Goal: Task Accomplishment & Management: Manage account settings

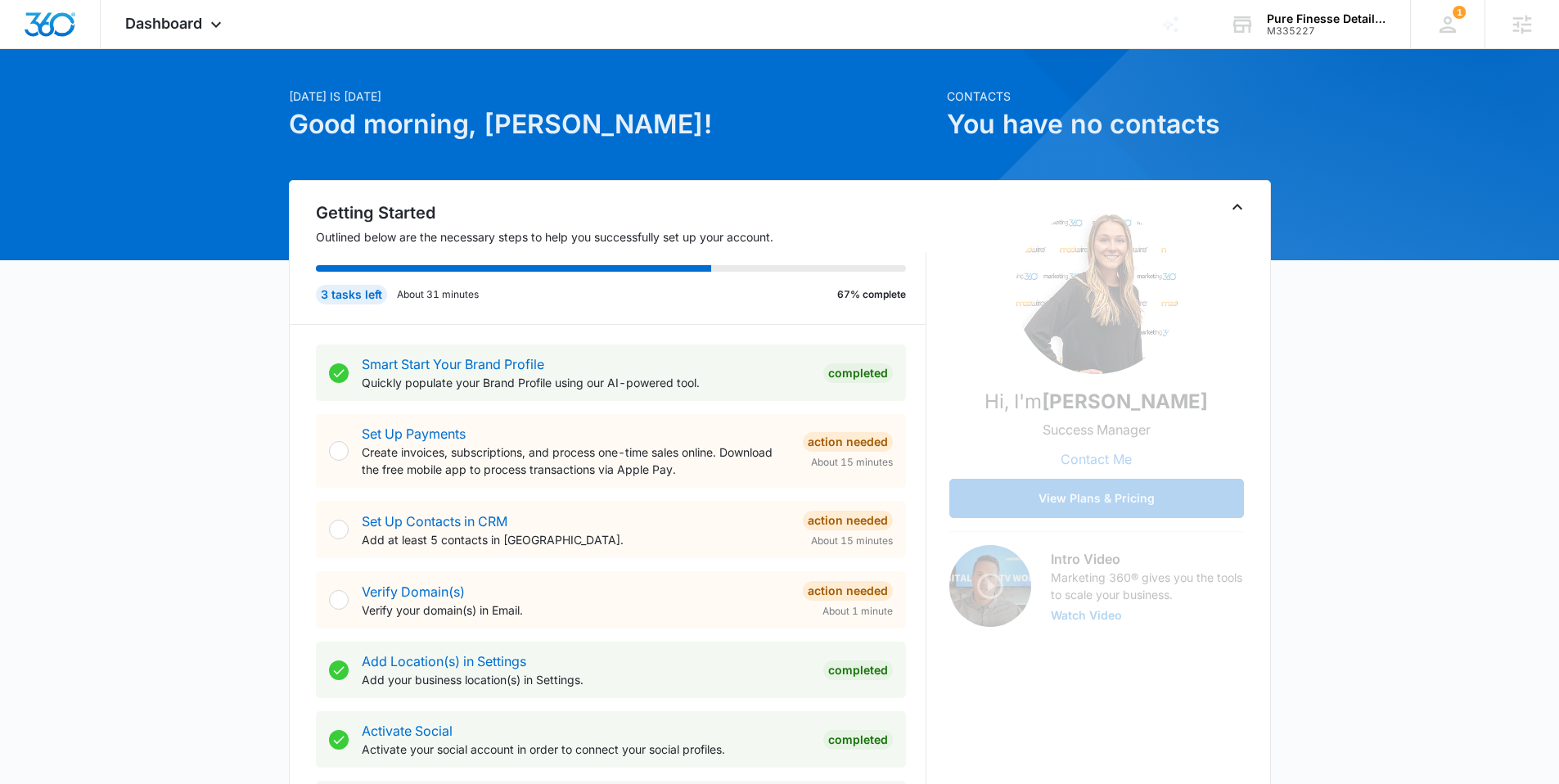
scroll to position [57, 0]
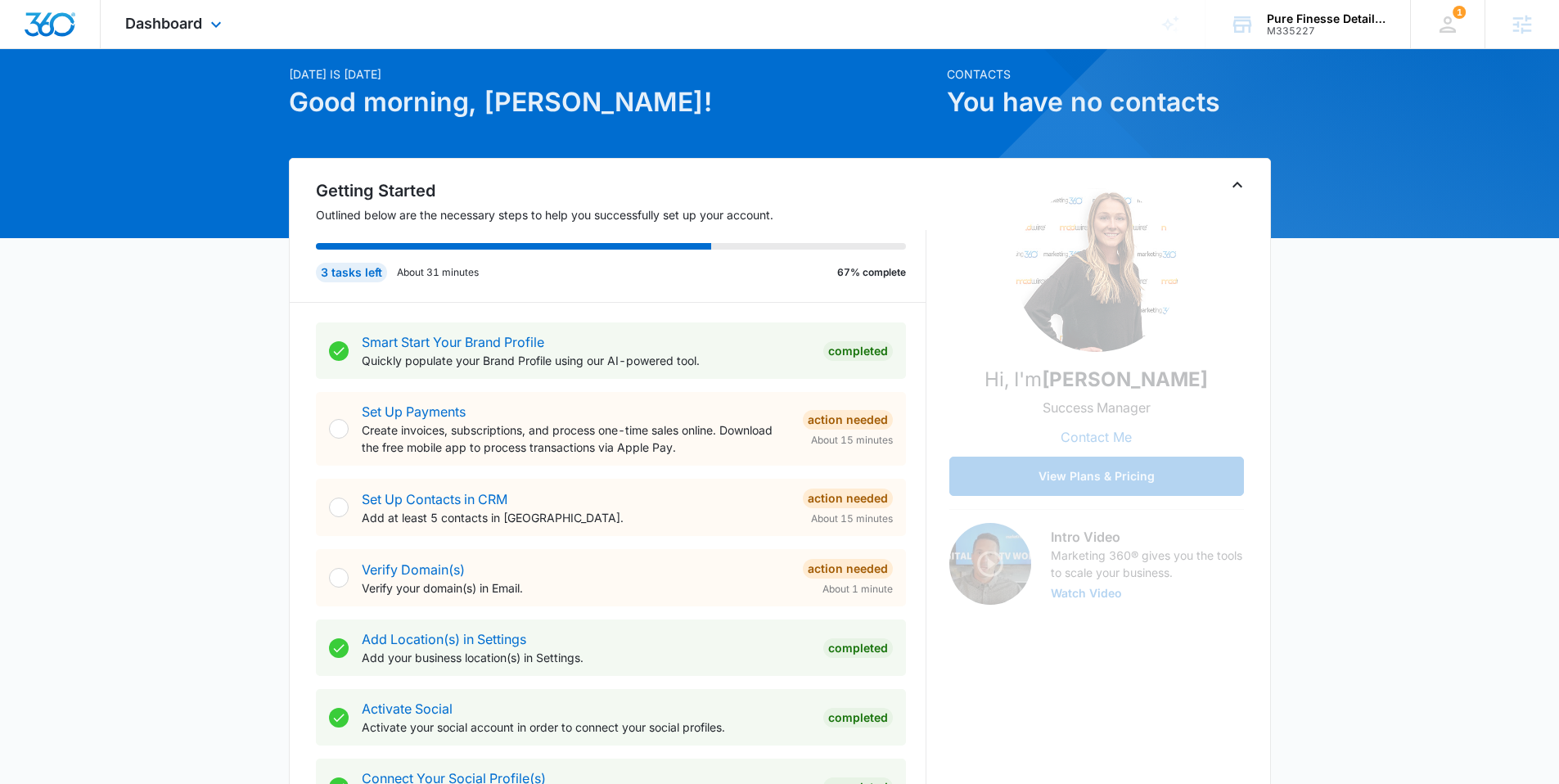
click at [185, 35] on div "Dashboard Apps Reputation Websites Forms CRM Email Social Content Ads Intellige…" at bounding box center [175, 24] width 150 height 48
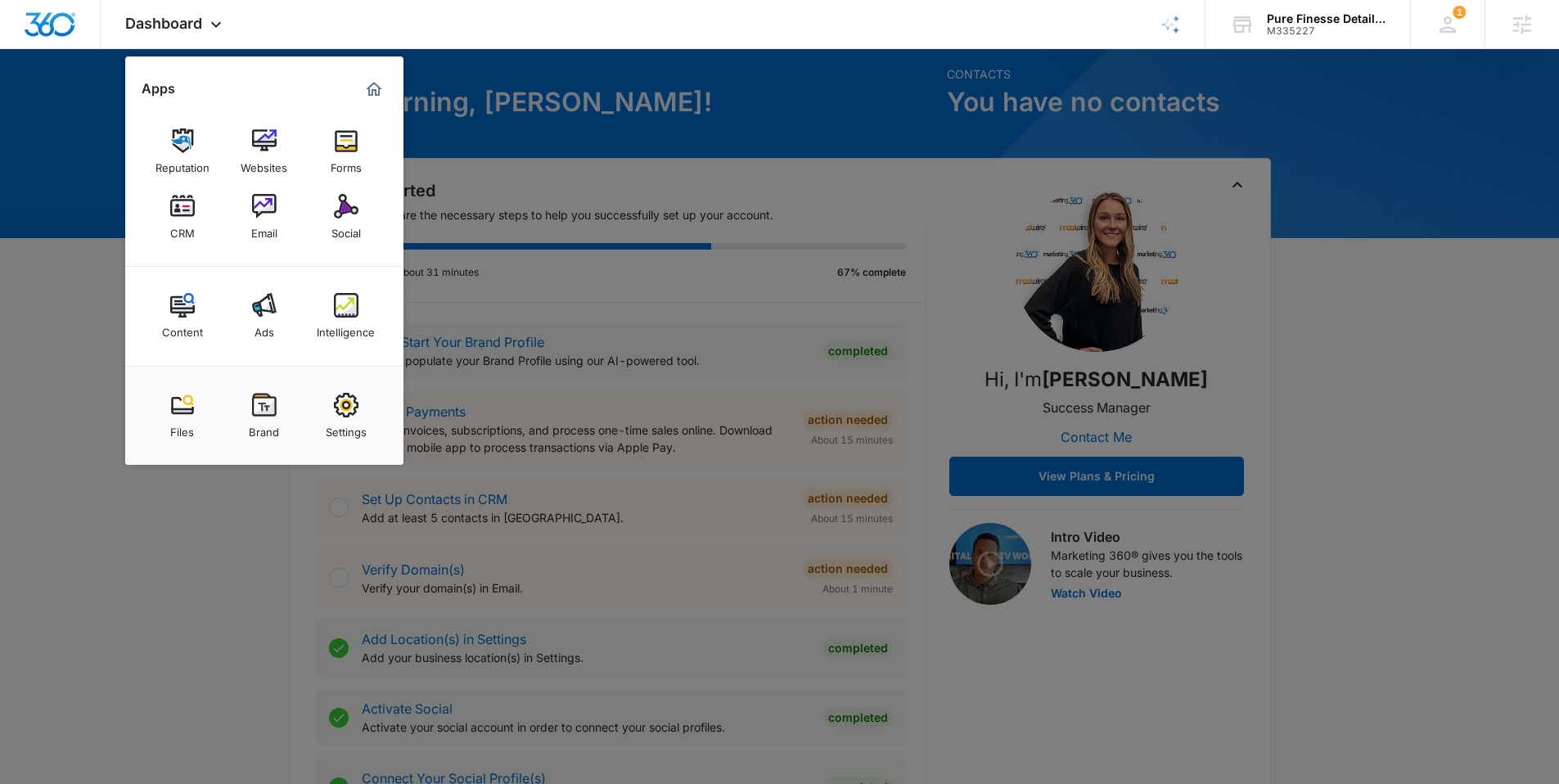
drag, startPoint x: 683, startPoint y: 124, endPoint x: 962, endPoint y: 41, distance: 291.1
click at [690, 123] on div at bounding box center [779, 392] width 1559 height 784
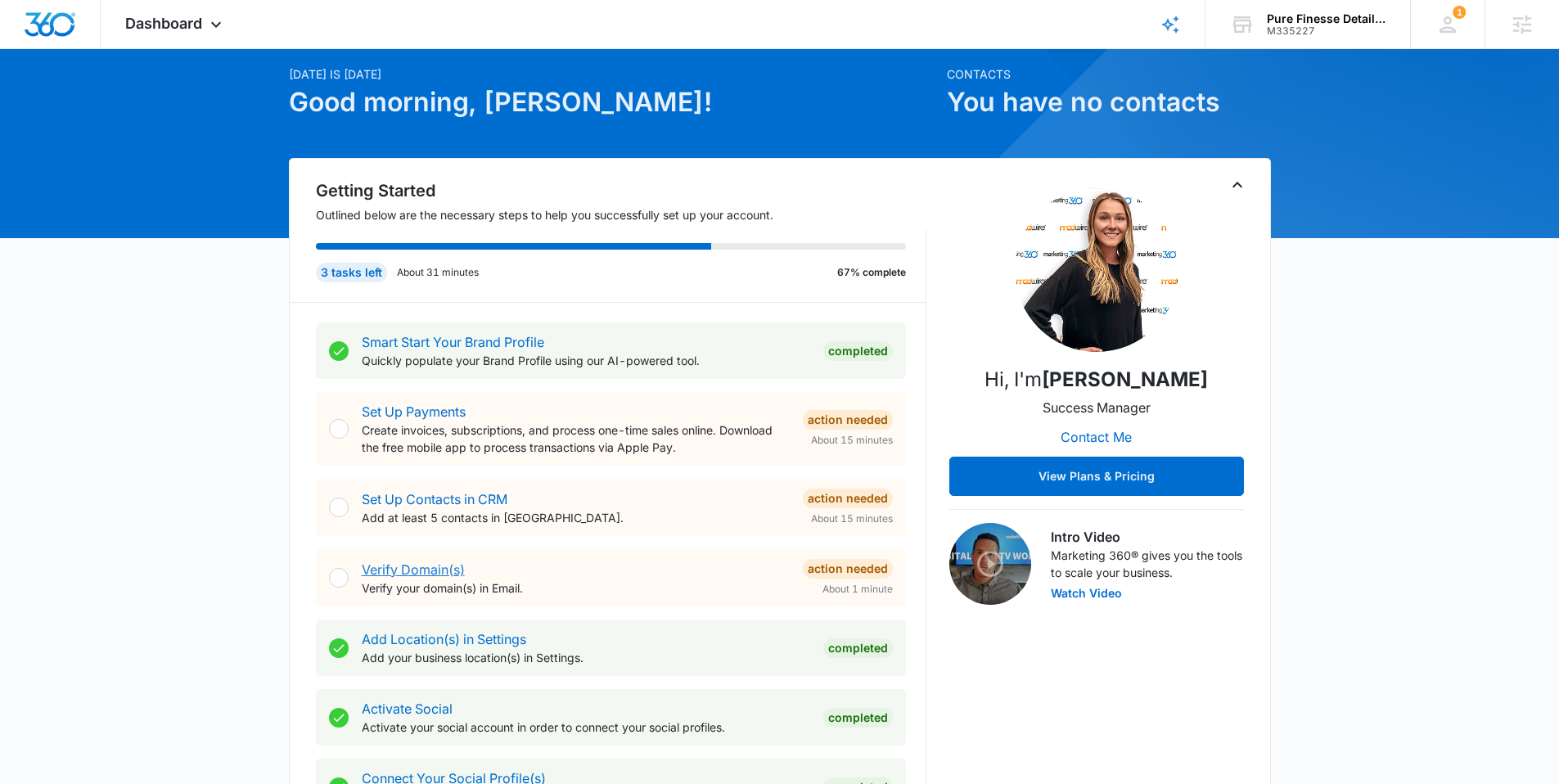
click at [433, 567] on link "Verify Domain(s)" at bounding box center [413, 569] width 103 height 16
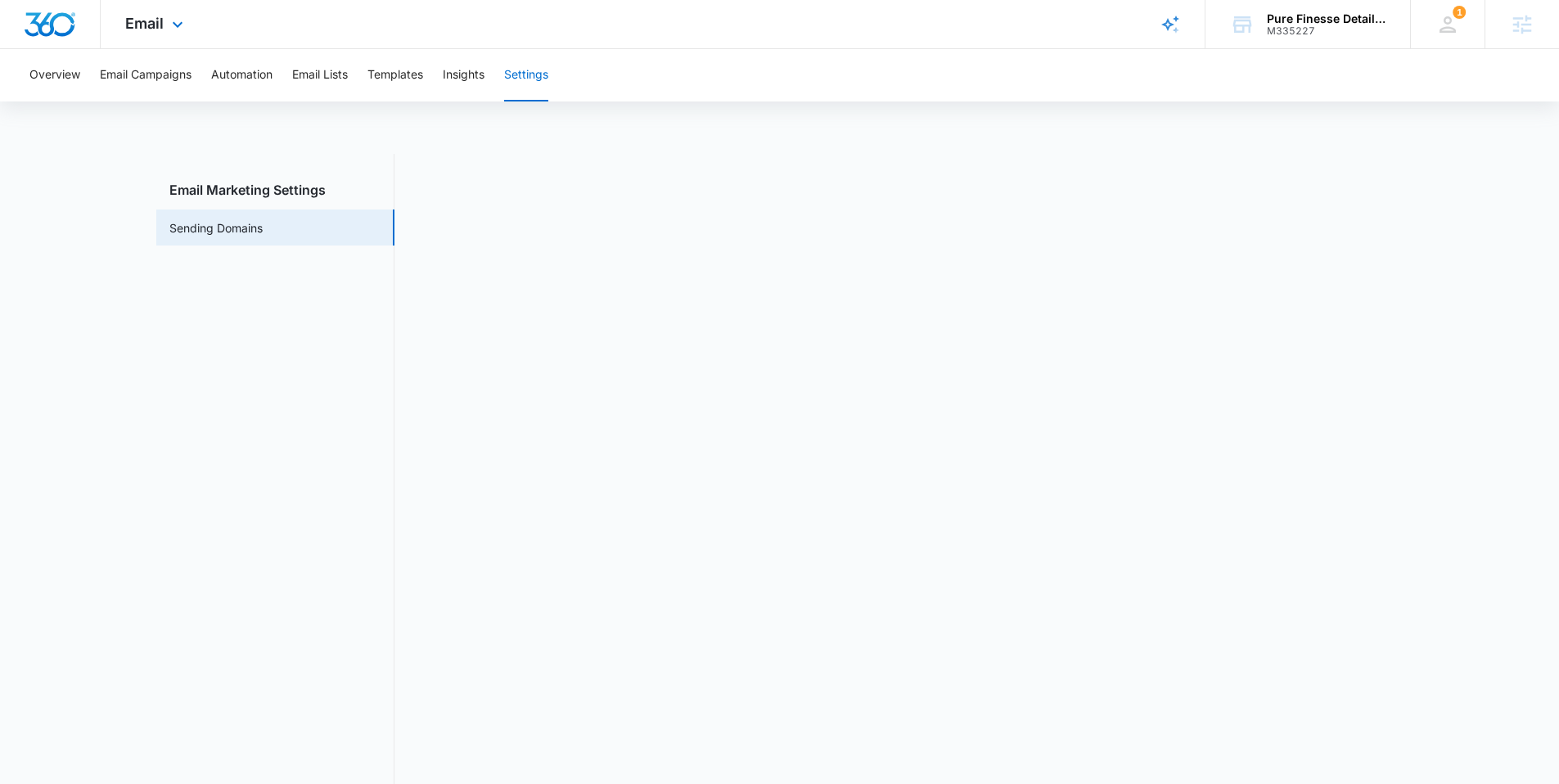
click at [55, 21] on img "Dashboard" at bounding box center [50, 24] width 52 height 25
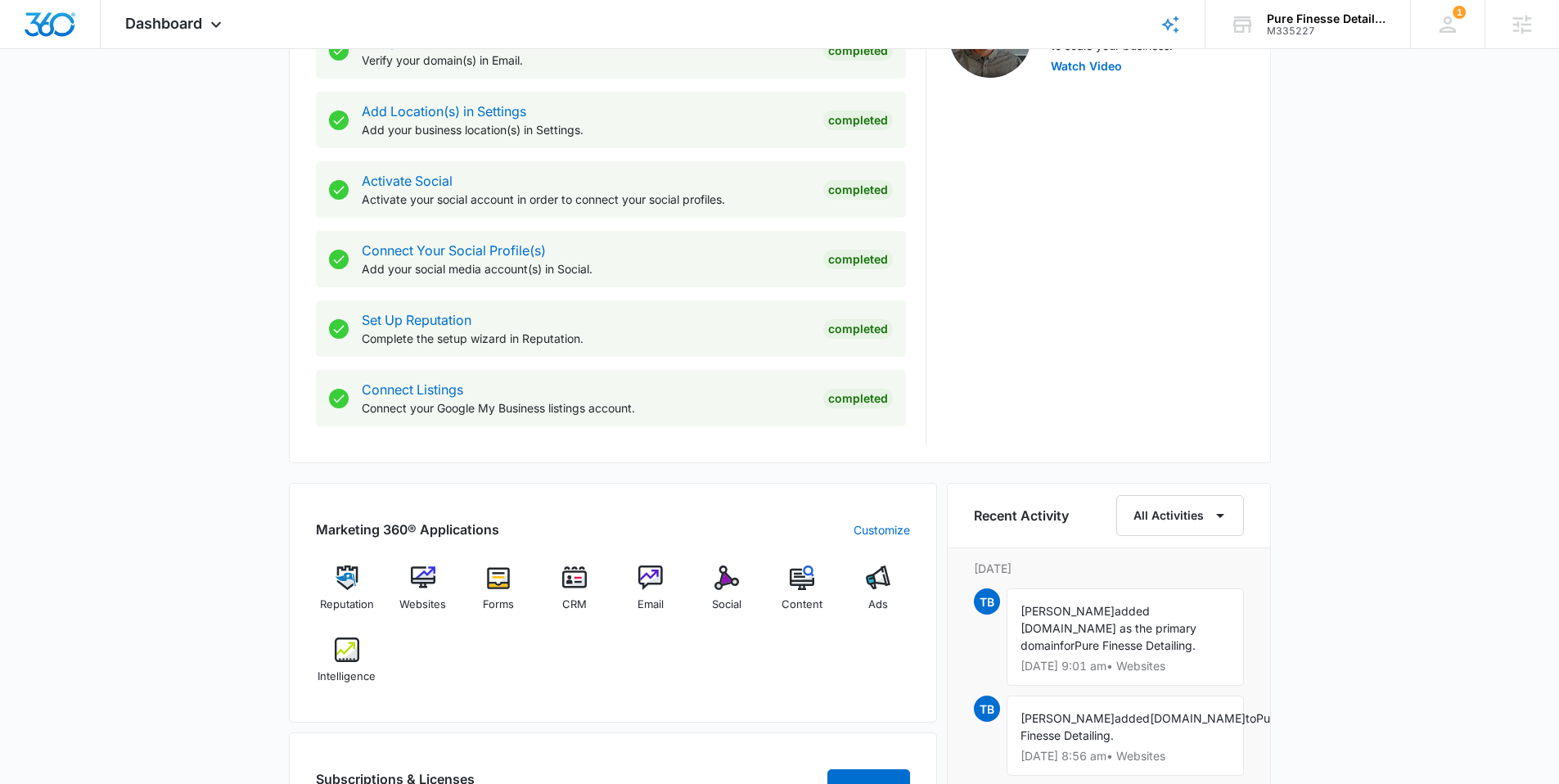
scroll to position [768, 0]
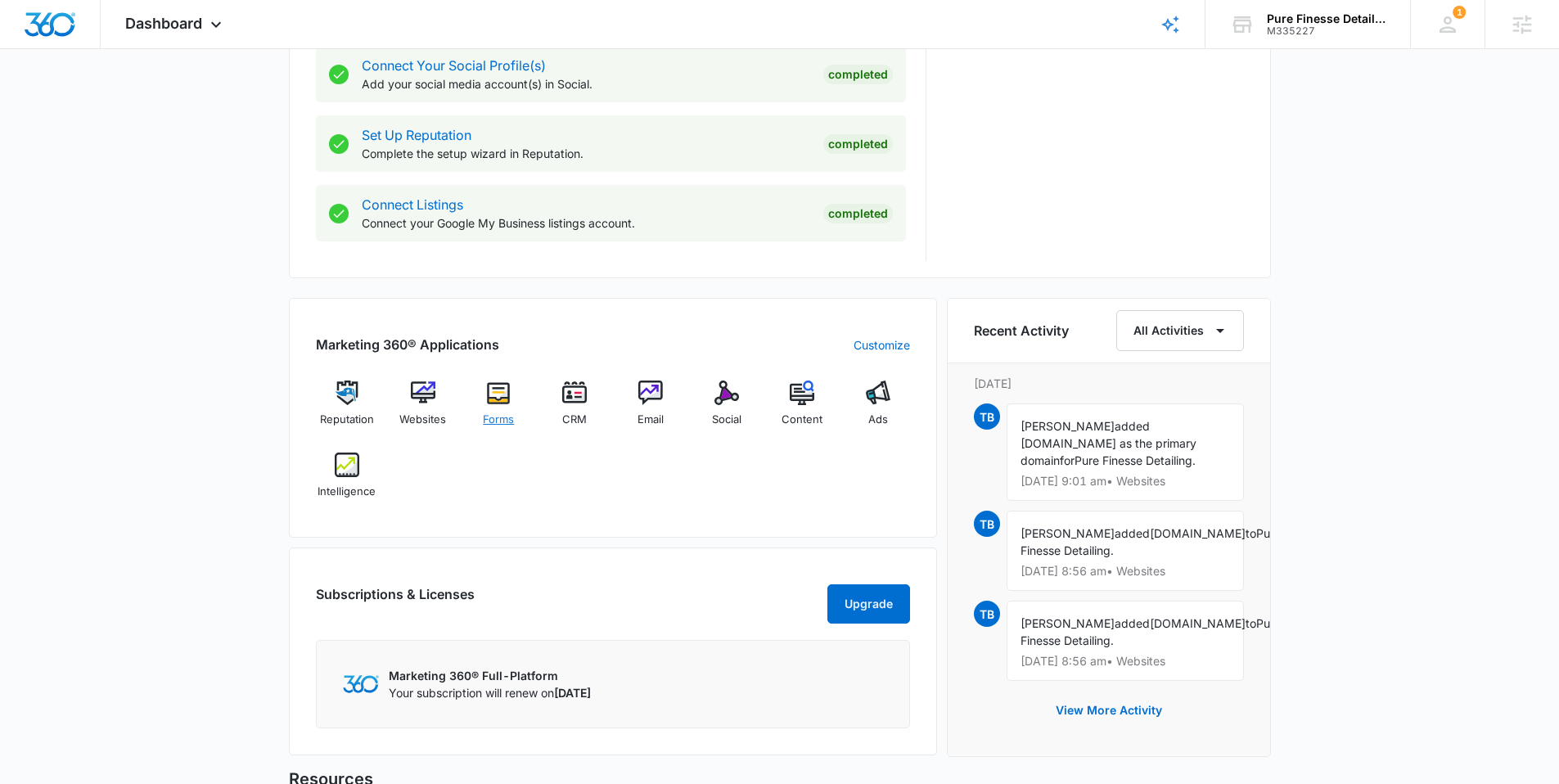
click at [494, 401] on img at bounding box center [498, 392] width 25 height 25
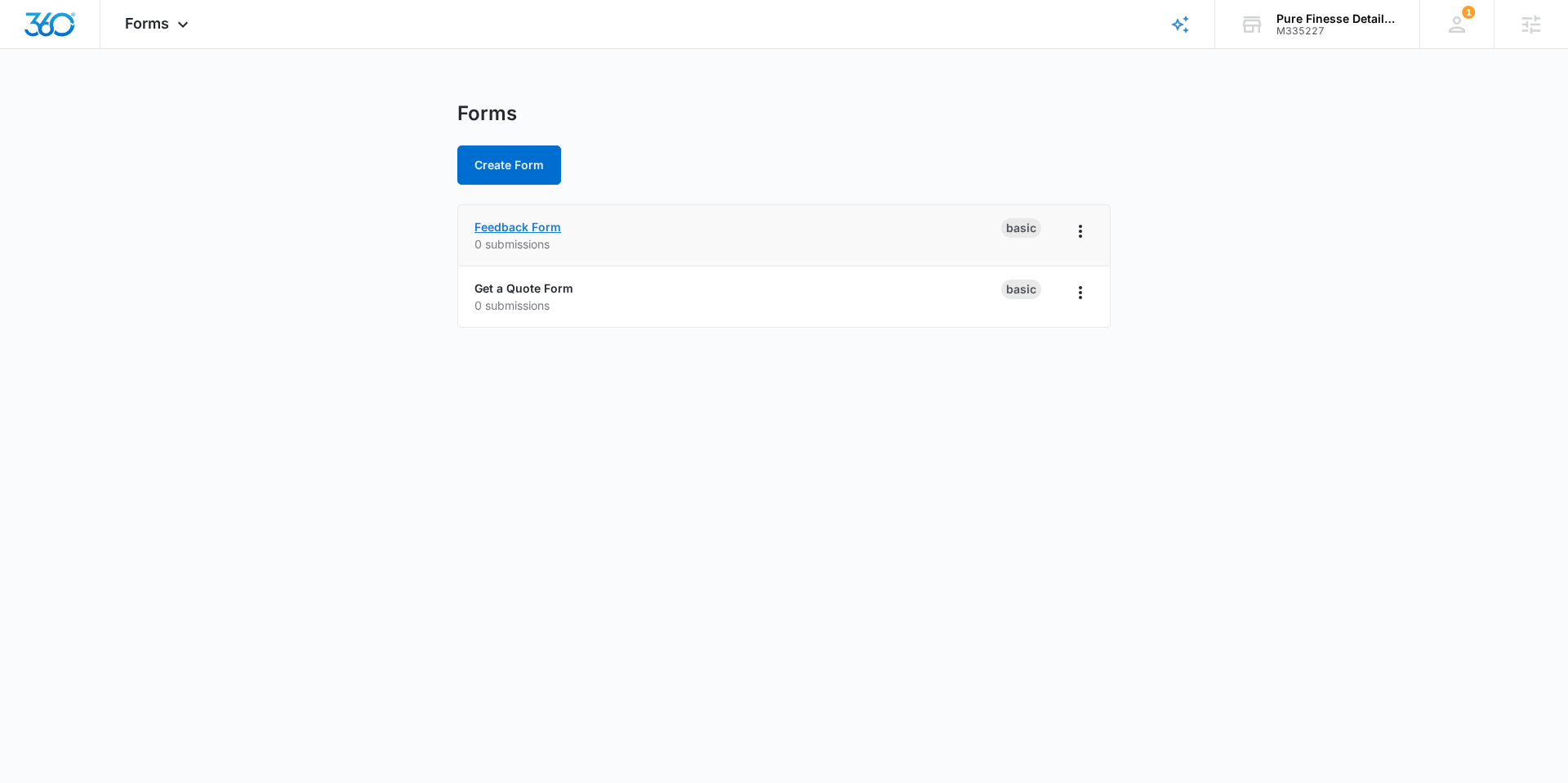
click at [531, 225] on link "Feedback Form" at bounding box center [517, 227] width 86 height 14
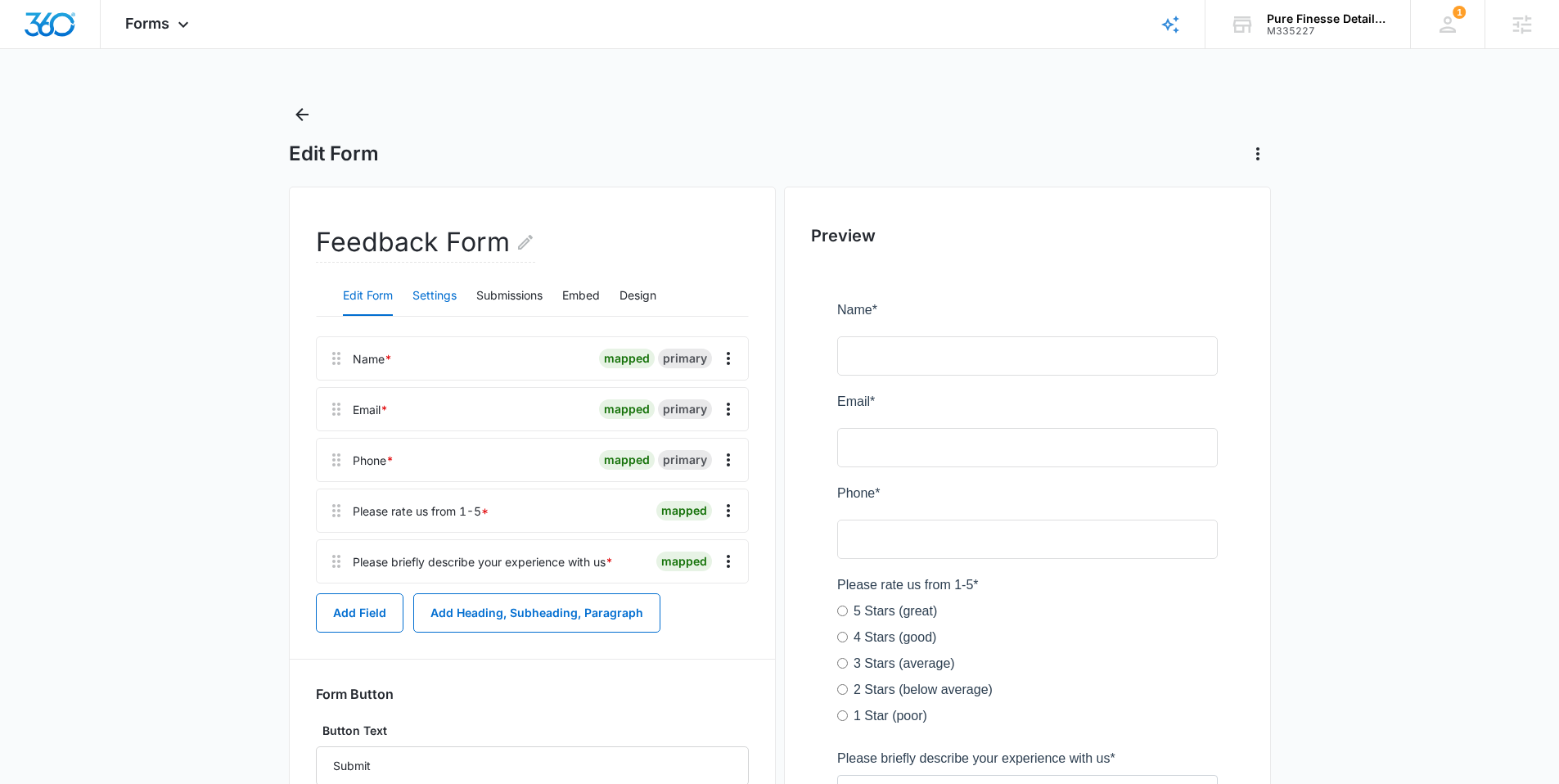
click at [440, 307] on button "Settings" at bounding box center [434, 296] width 44 height 39
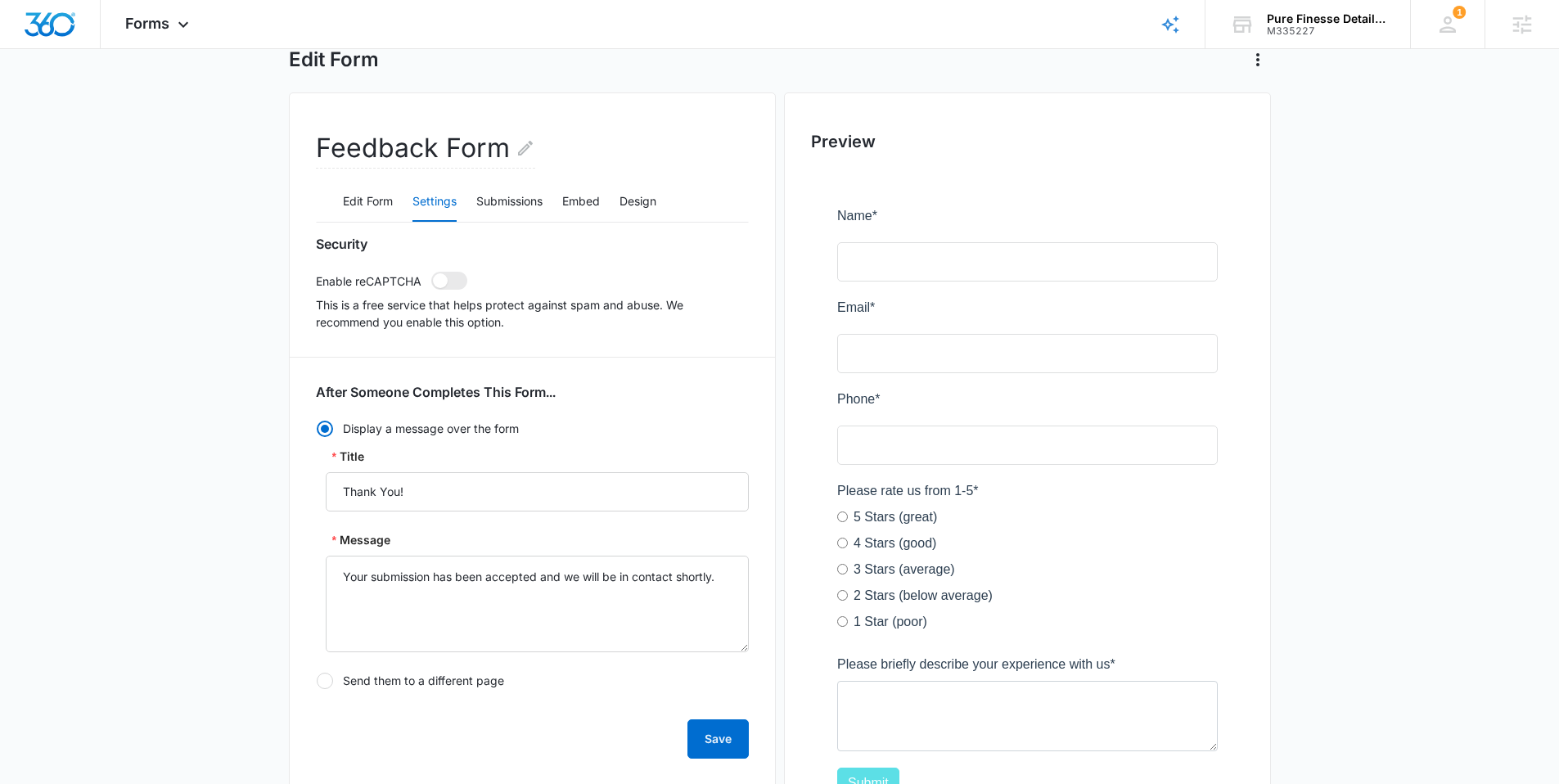
scroll to position [473, 0]
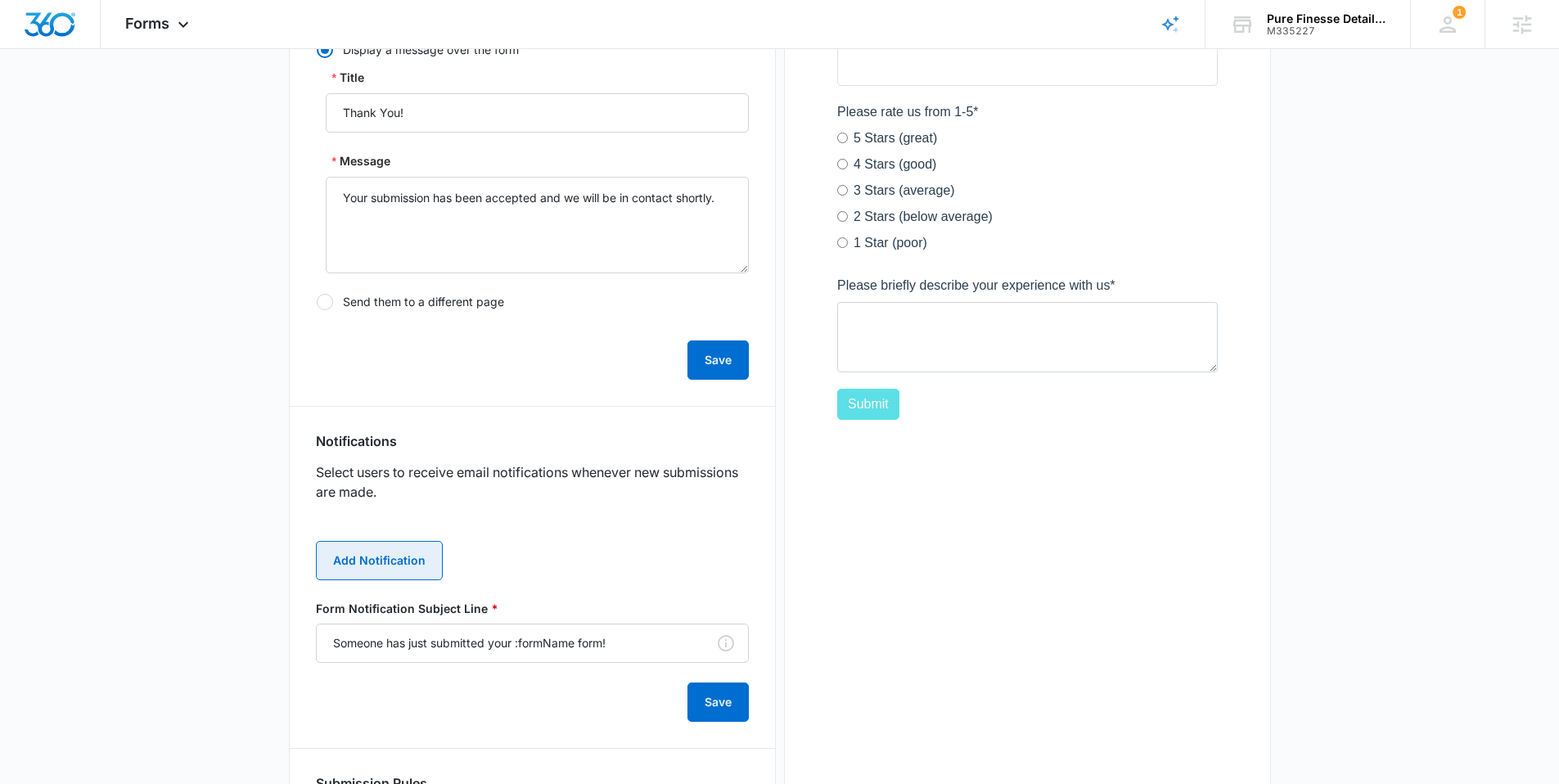
click at [404, 565] on button "Add Notification" at bounding box center [379, 560] width 127 height 39
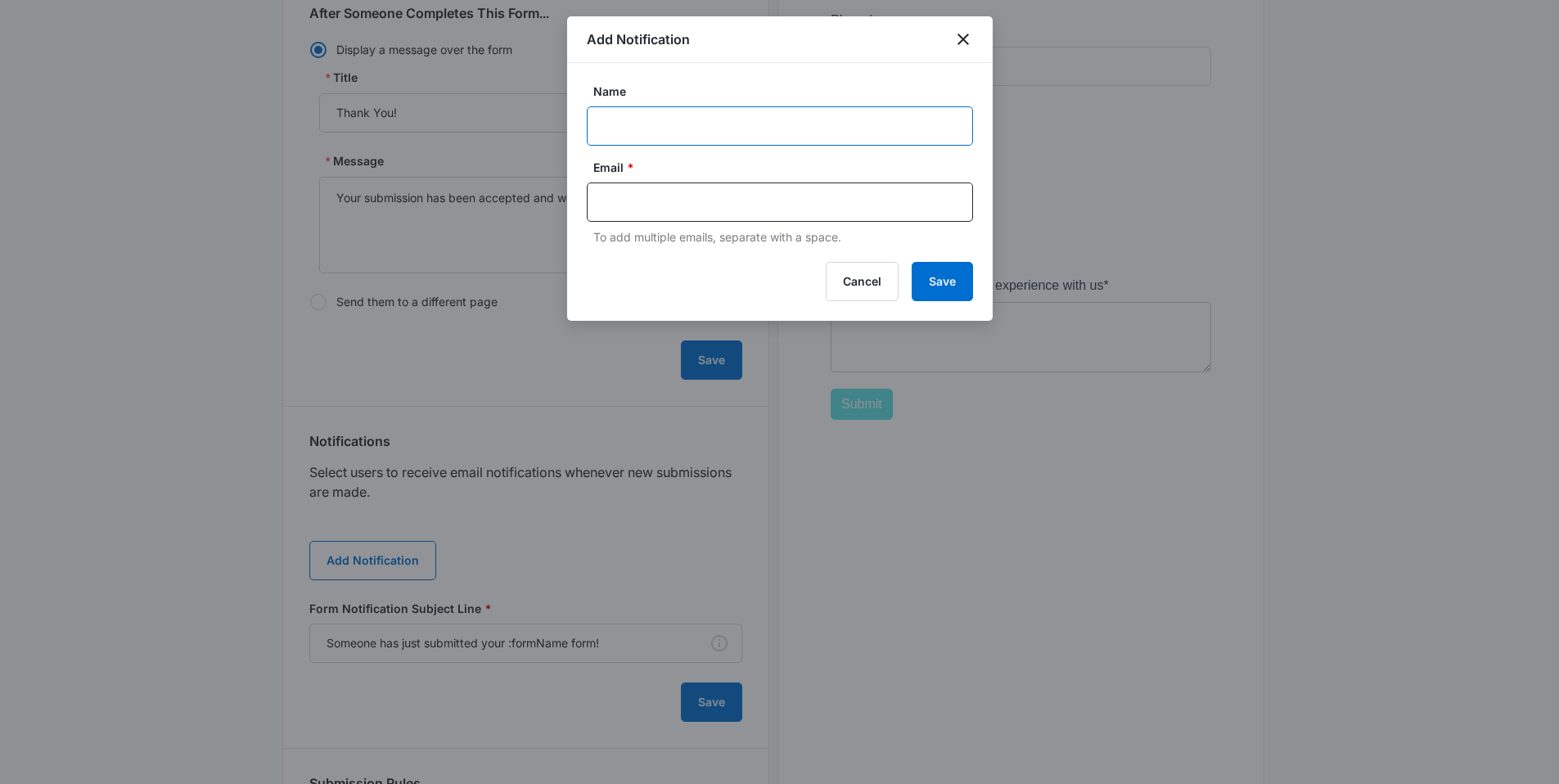
click at [672, 127] on input "Name" at bounding box center [780, 126] width 386 height 39
paste input "[EMAIL_ADDRESS][DOMAIN_NAME]"
type input "[EMAIL_ADDRESS][DOMAIN_NAME]"
click at [660, 196] on input "text" at bounding box center [782, 202] width 355 height 25
paste input "[EMAIL_ADDRESS][DOMAIN_NAME]"
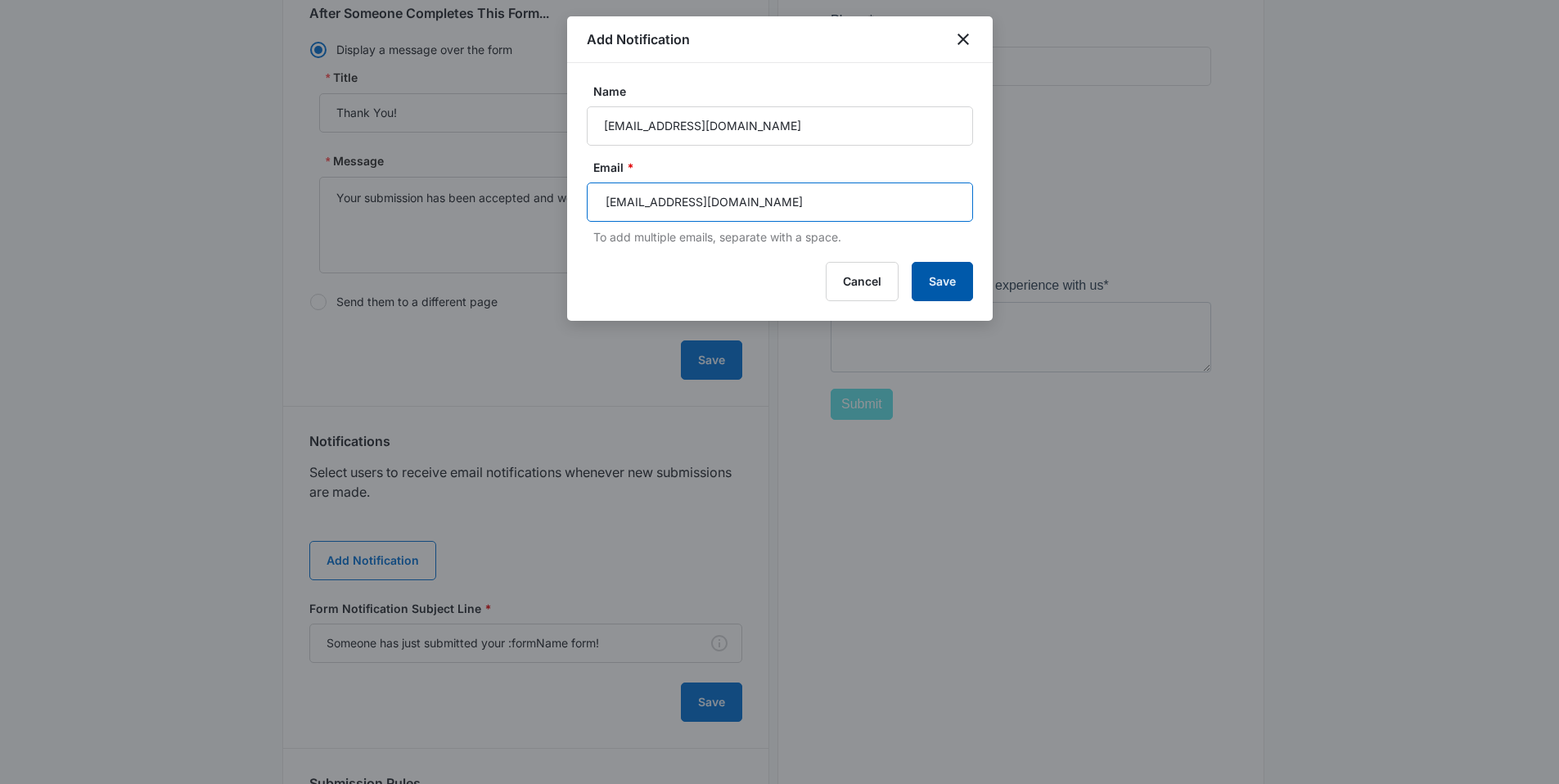
type input "[EMAIL_ADDRESS][DOMAIN_NAME]"
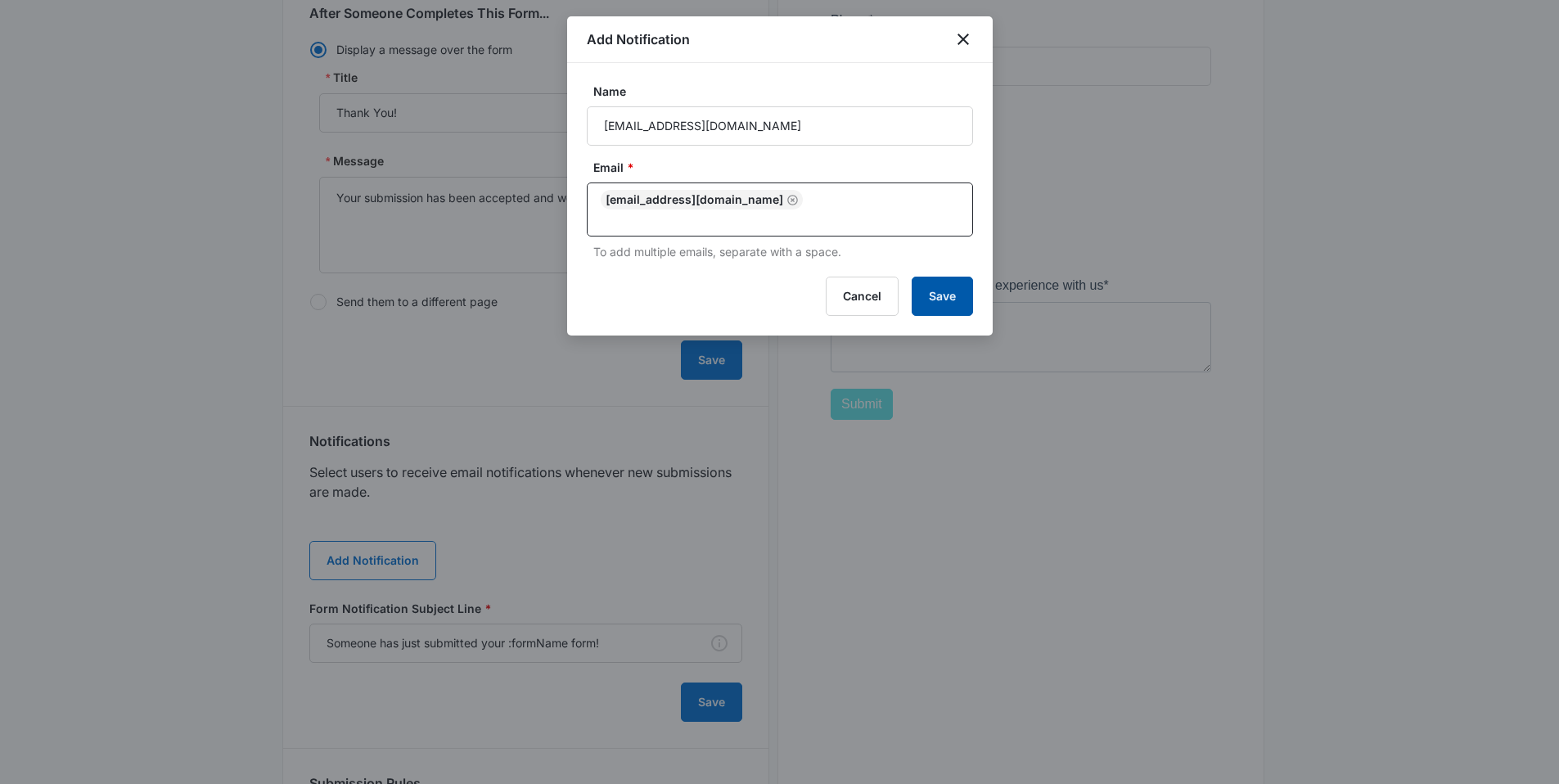
click at [928, 274] on div "Add Notification Name [EMAIL_ADDRESS][DOMAIN_NAME] Email * [EMAIL_ADDRESS][DOMA…" at bounding box center [780, 176] width 426 height 319
click at [955, 296] on button "Save" at bounding box center [942, 296] width 62 height 39
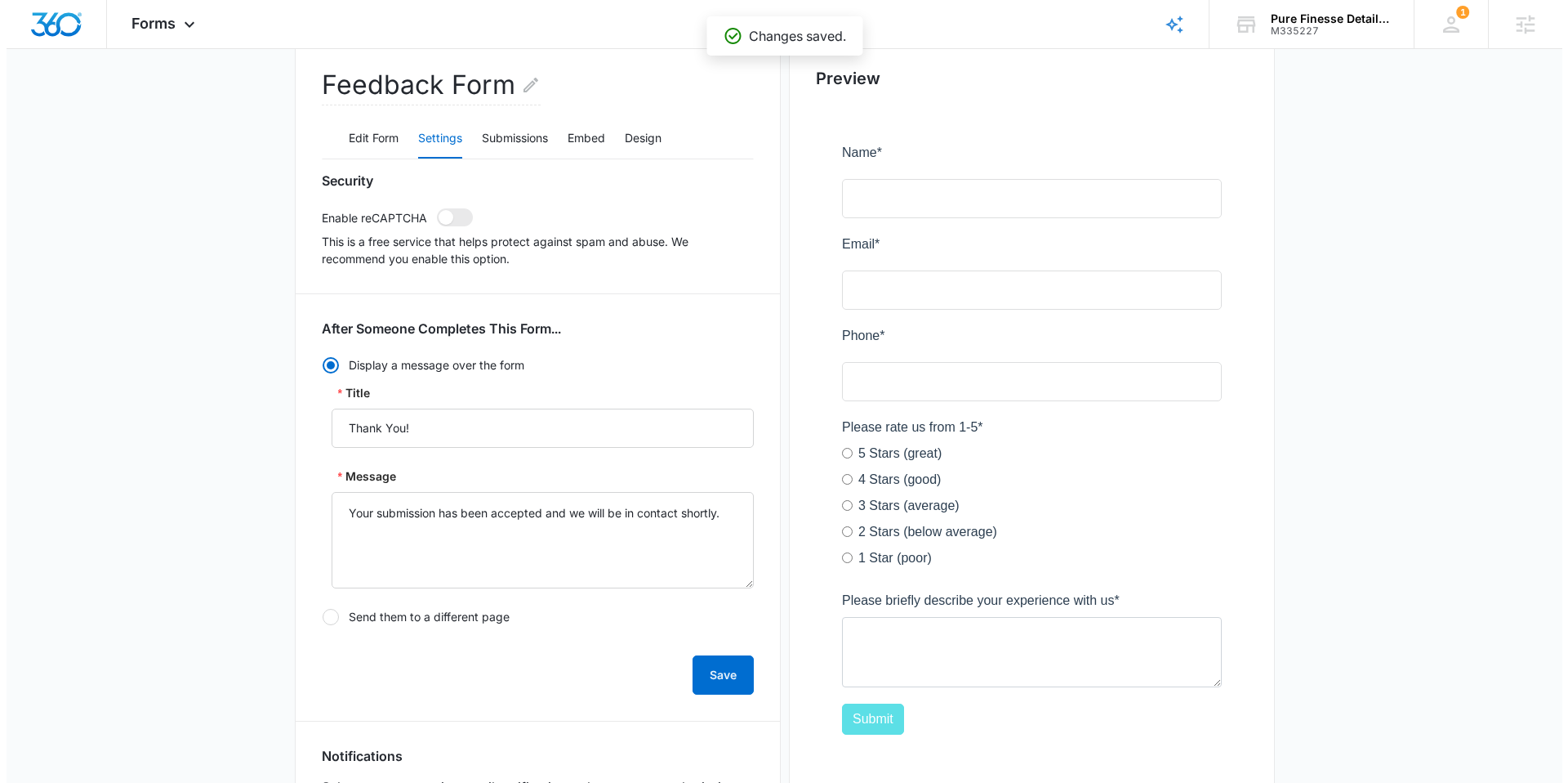
scroll to position [0, 0]
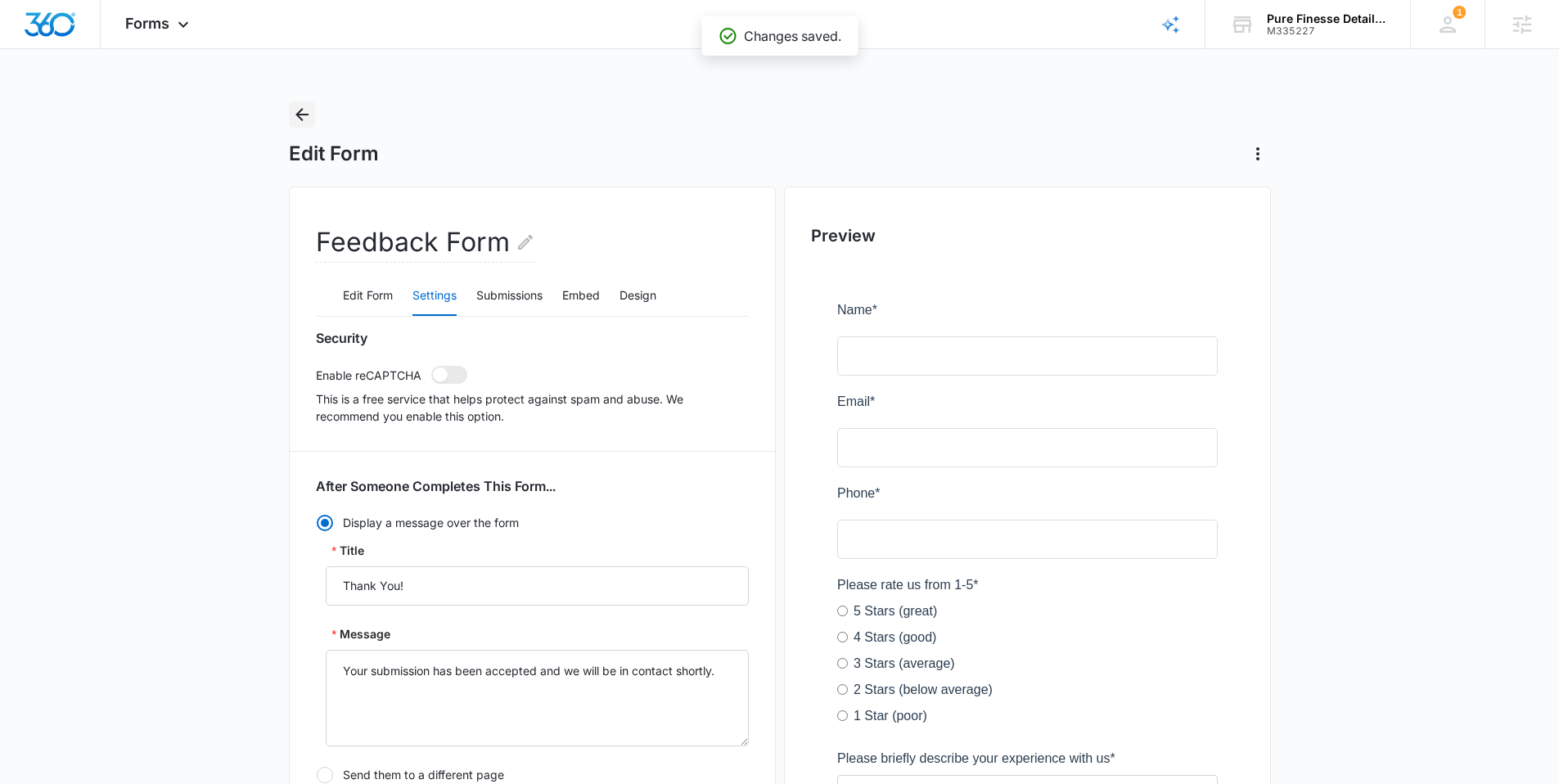
click at [302, 118] on icon "Back" at bounding box center [301, 114] width 20 height 20
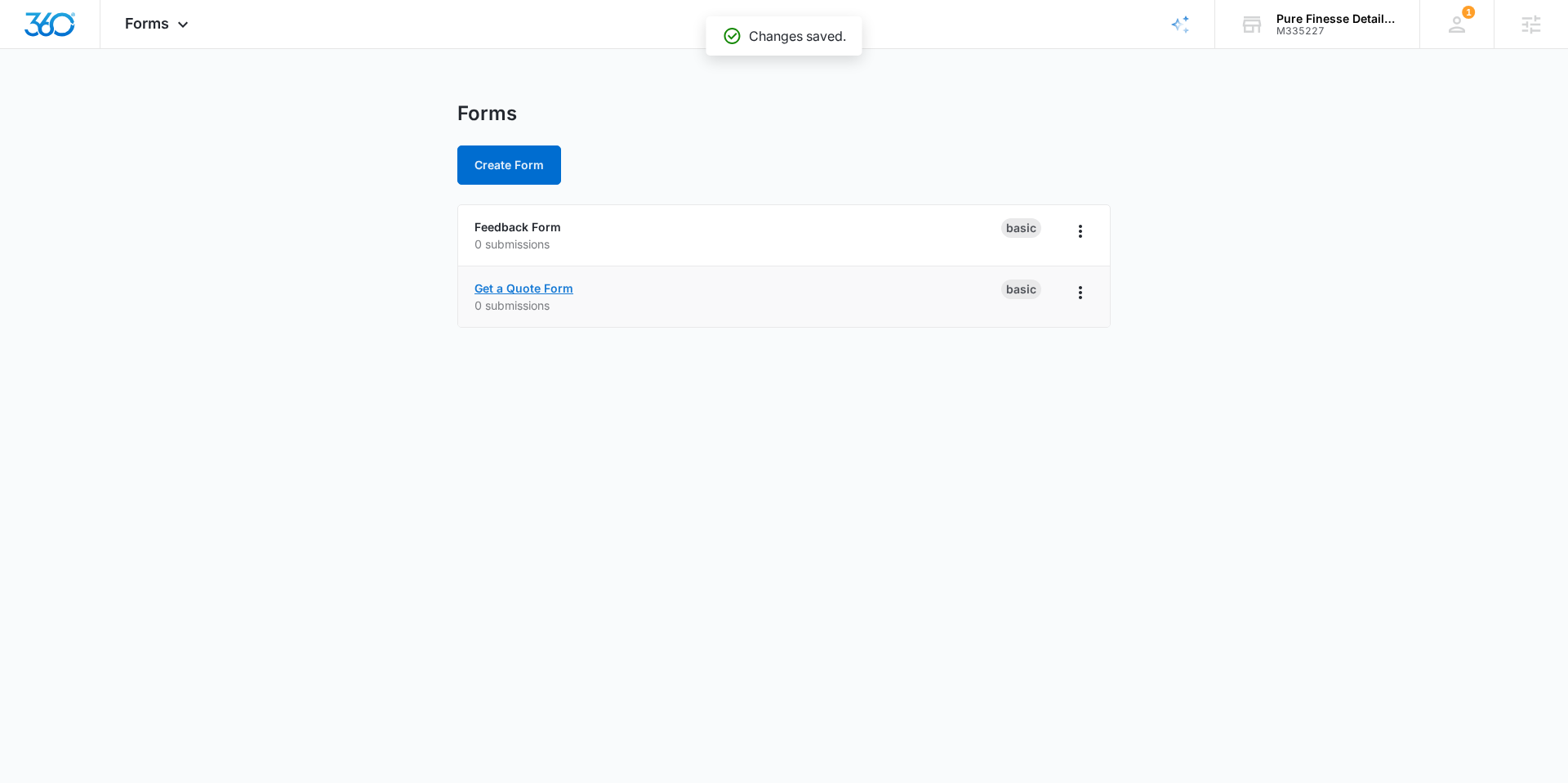
click at [499, 286] on link "Get a Quote Form" at bounding box center [523, 288] width 98 height 14
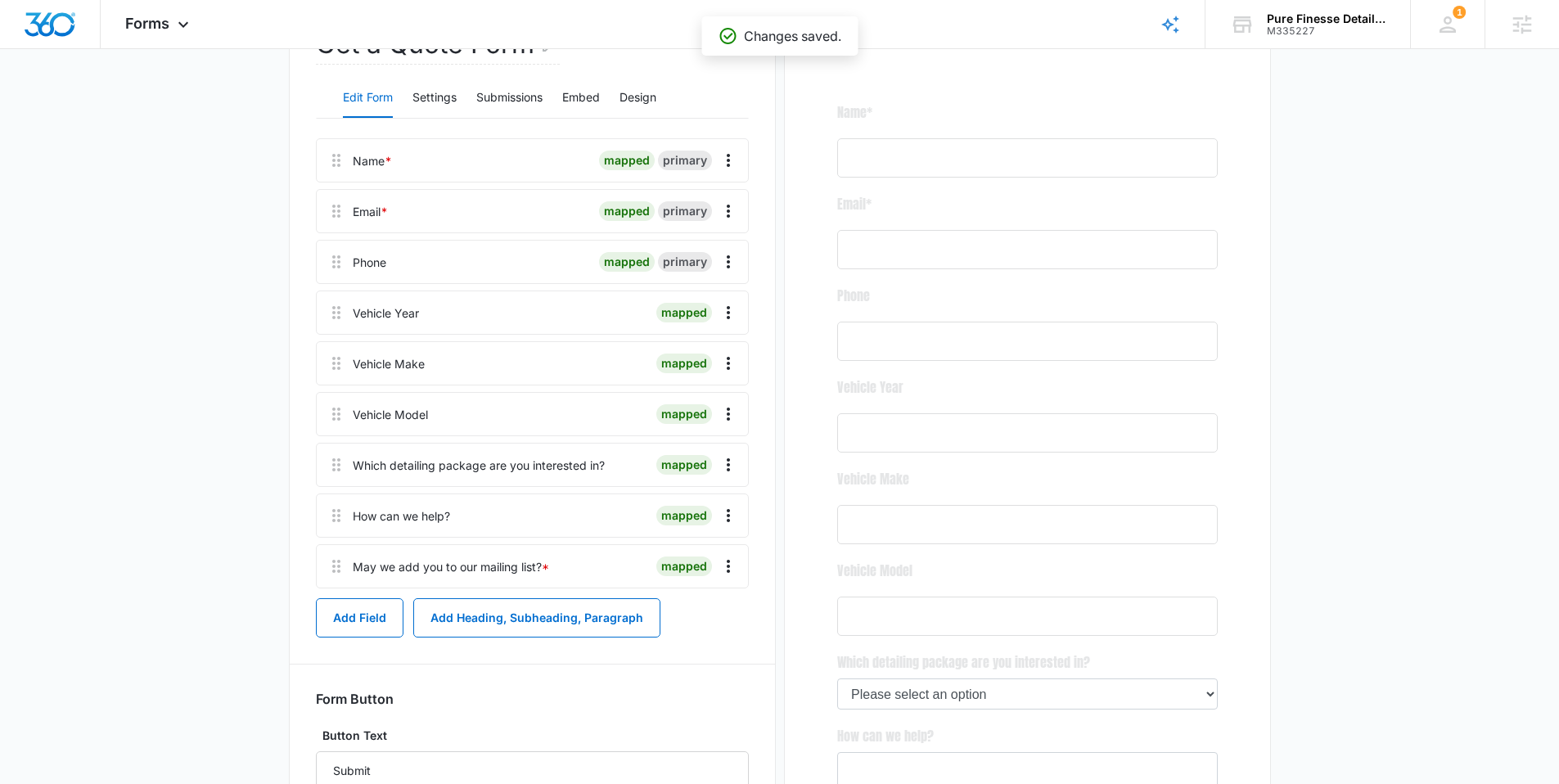
scroll to position [225, 0]
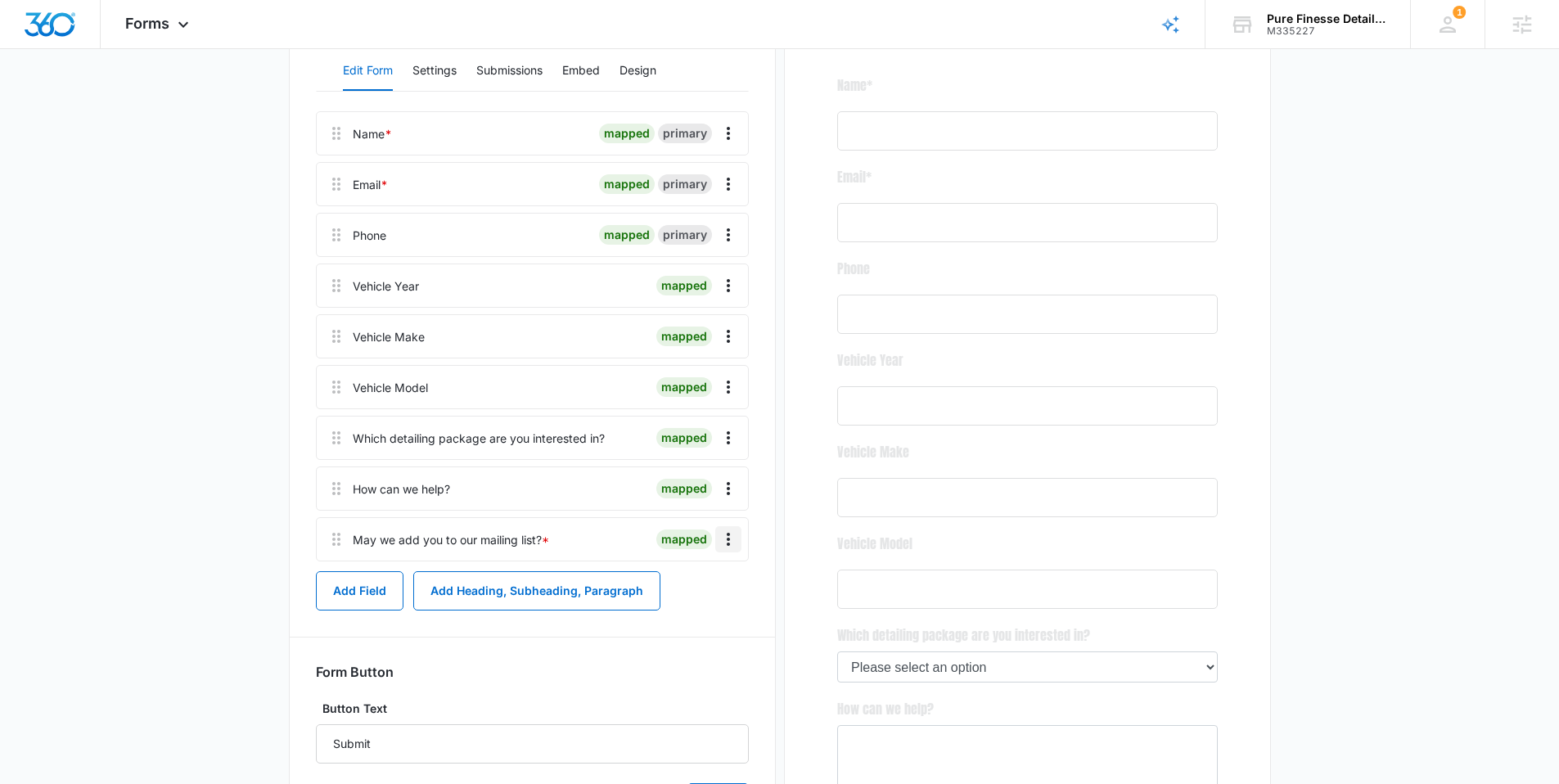
click at [734, 546] on icon "Overflow Menu" at bounding box center [728, 539] width 20 height 20
click at [704, 585] on button "Edit" at bounding box center [693, 584] width 94 height 25
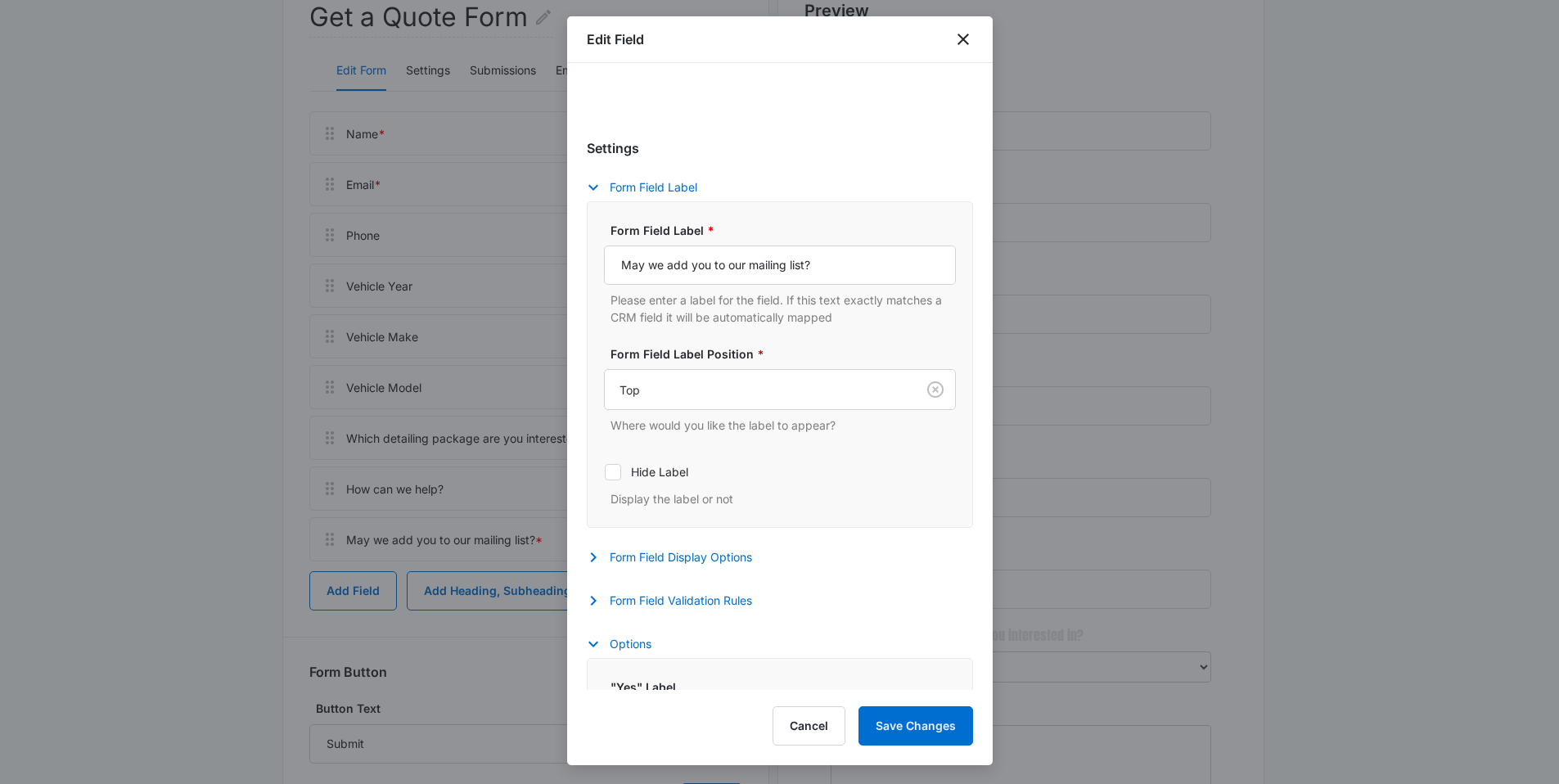
select select "333"
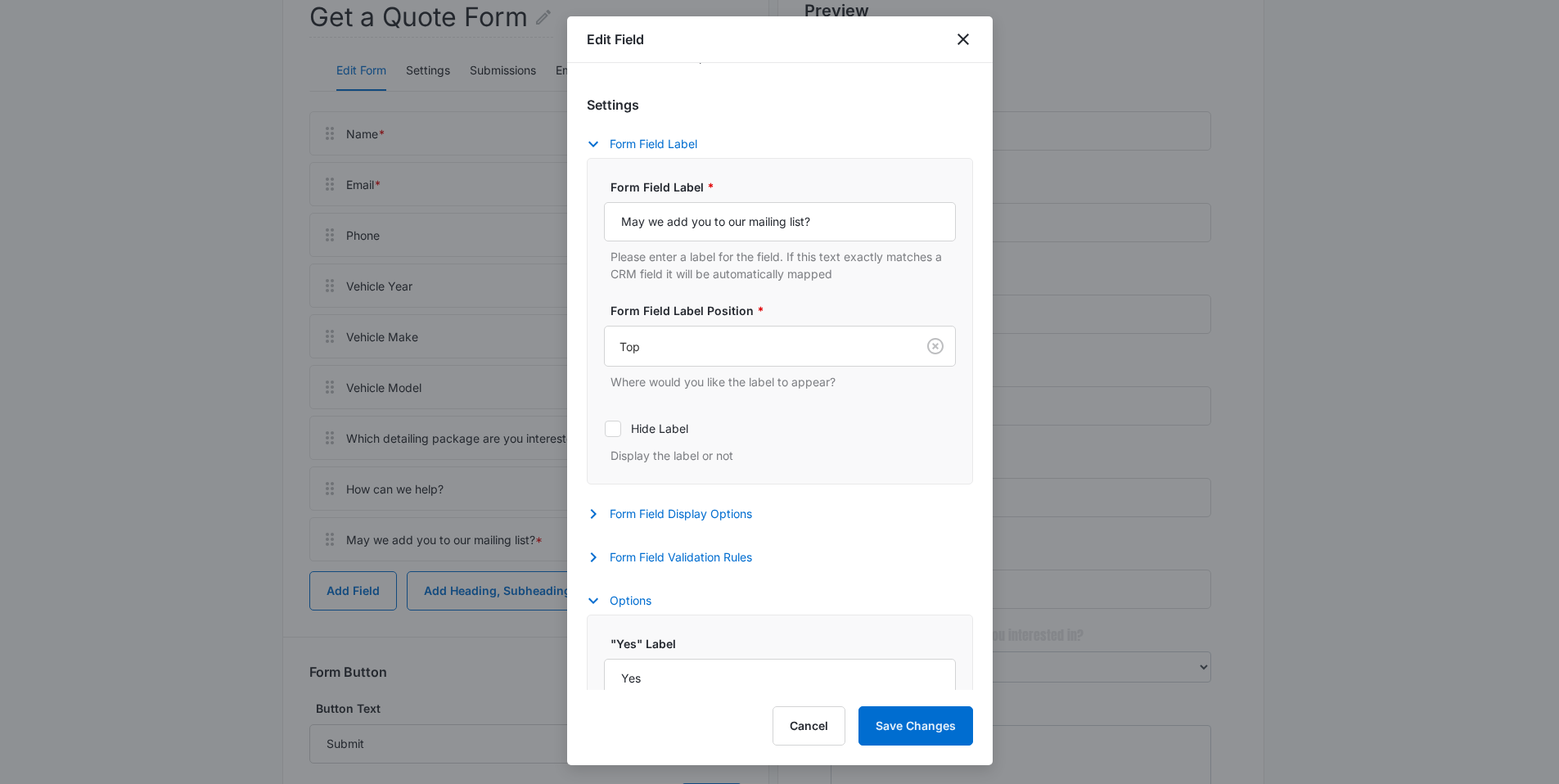
scroll to position [377, 0]
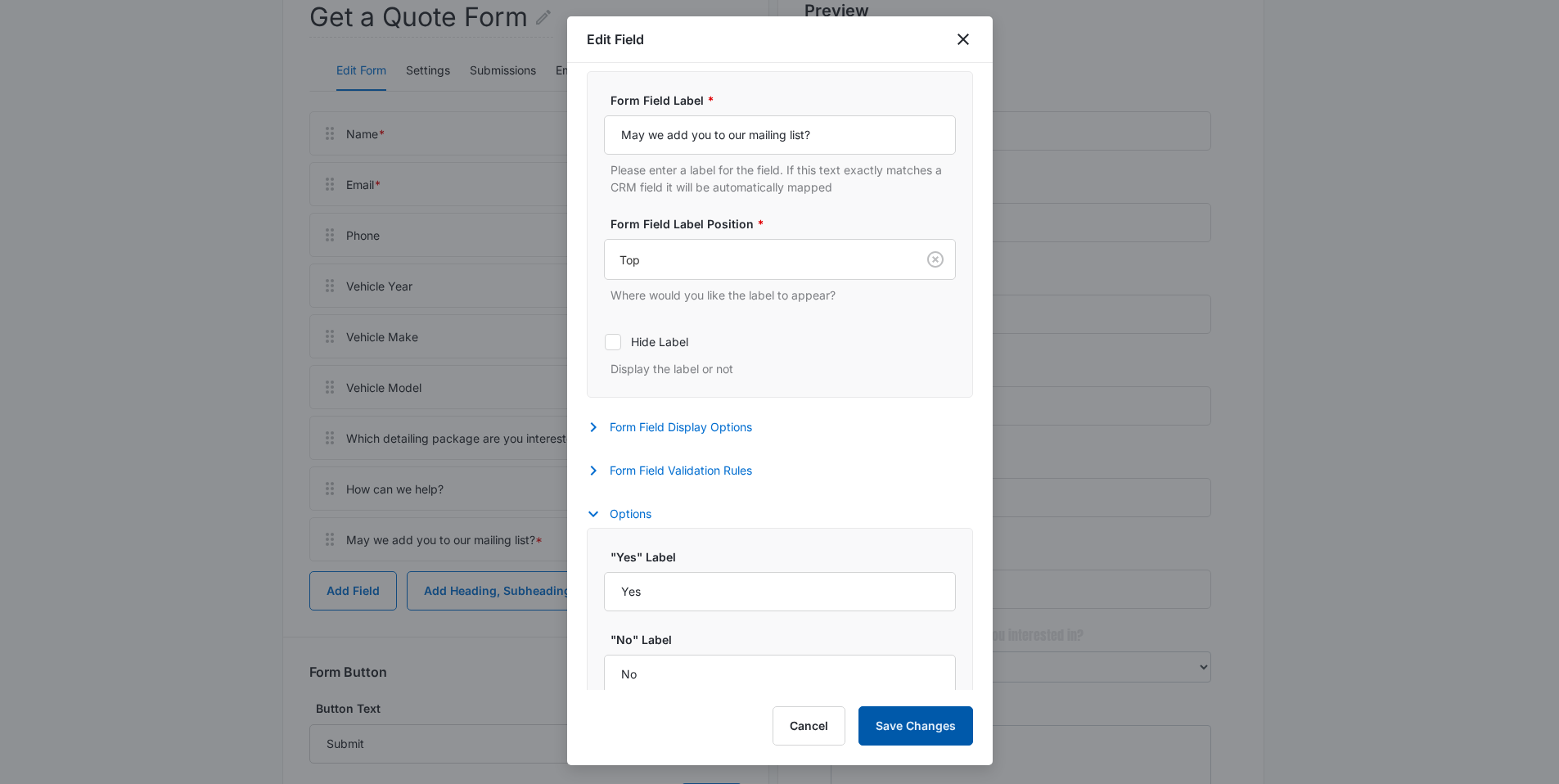
click at [914, 721] on button "Save Changes" at bounding box center [915, 726] width 114 height 39
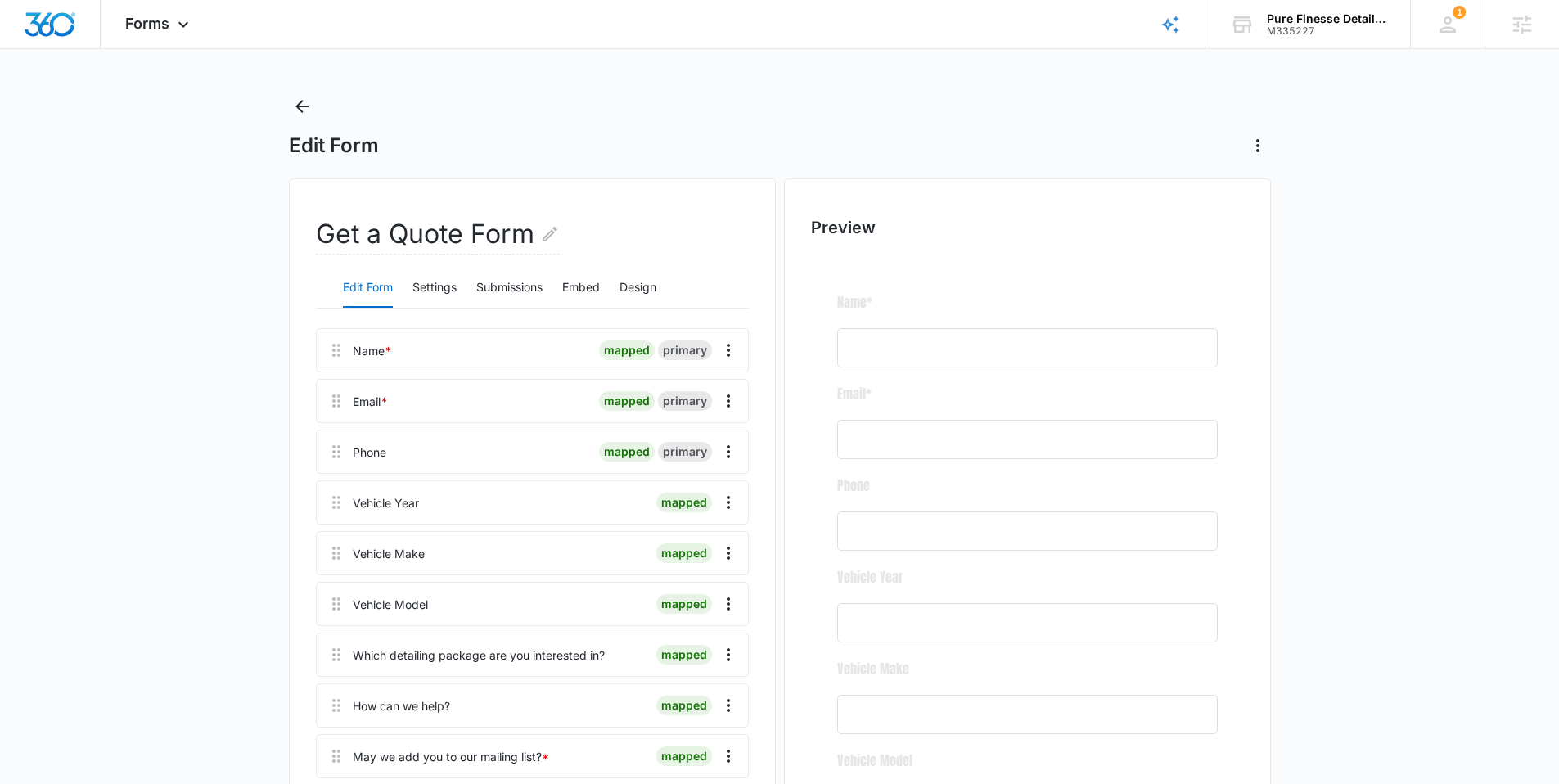
scroll to position [0, 0]
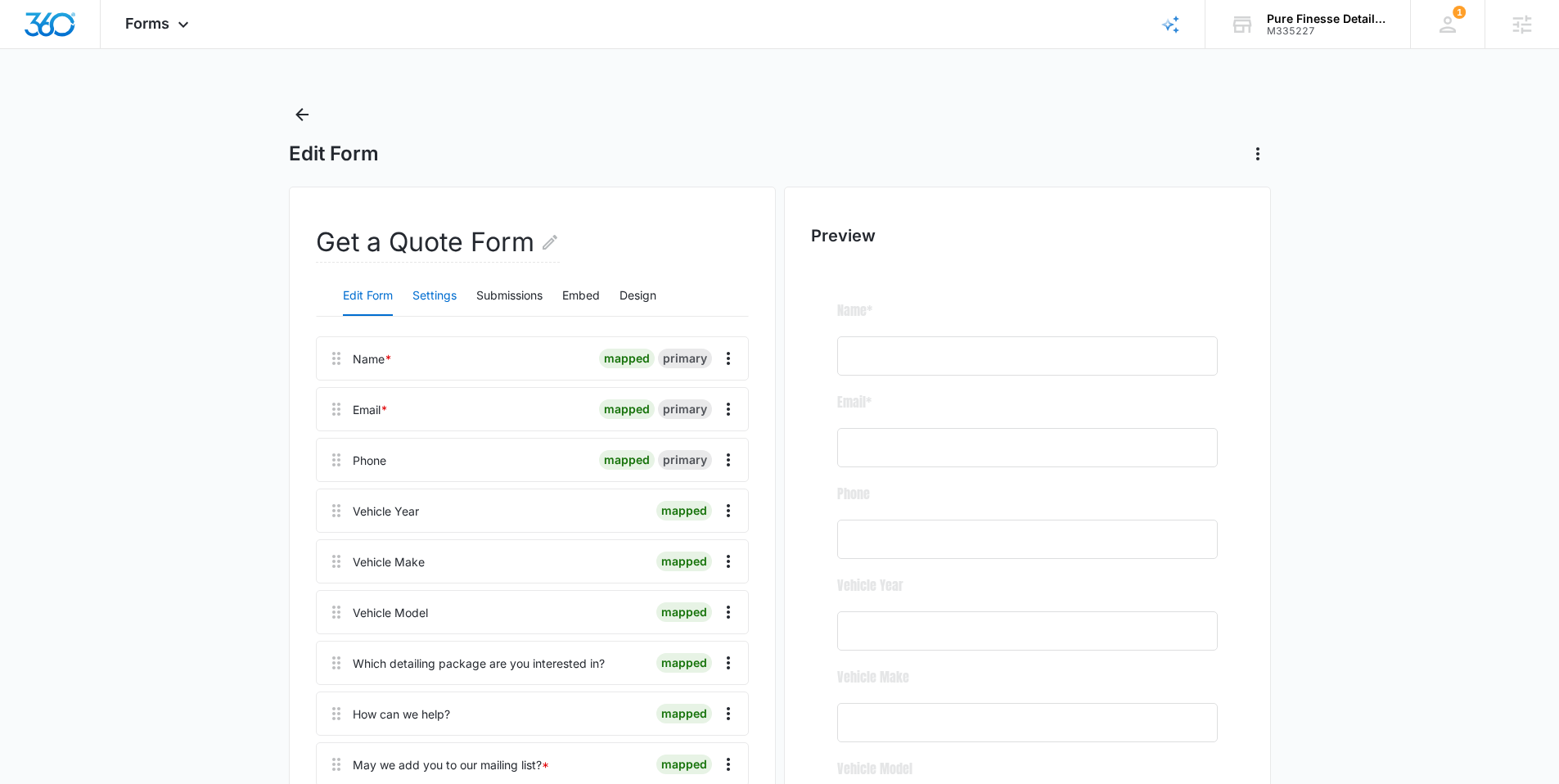
click at [438, 293] on button "Settings" at bounding box center [434, 296] width 44 height 39
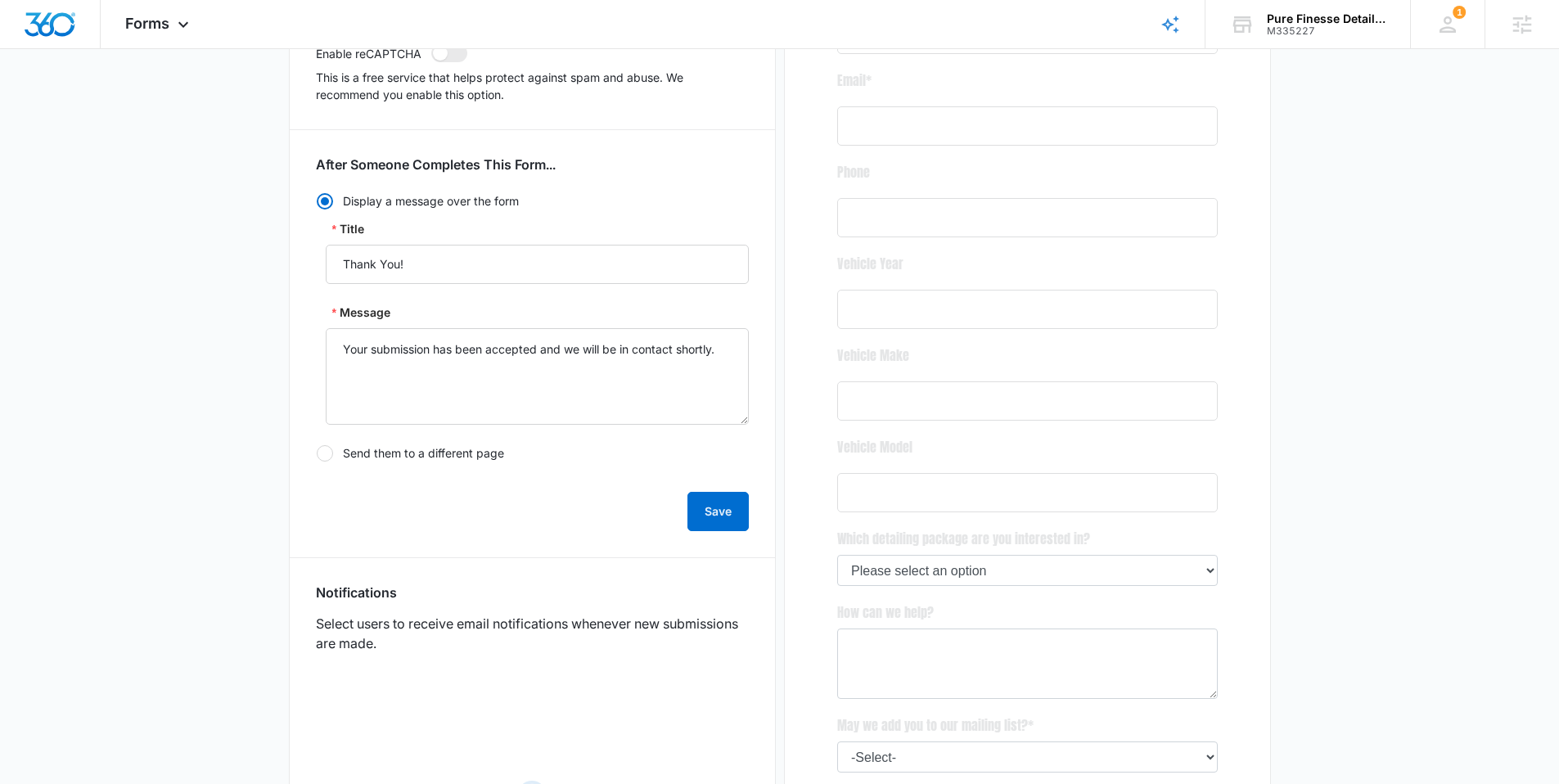
scroll to position [472, 0]
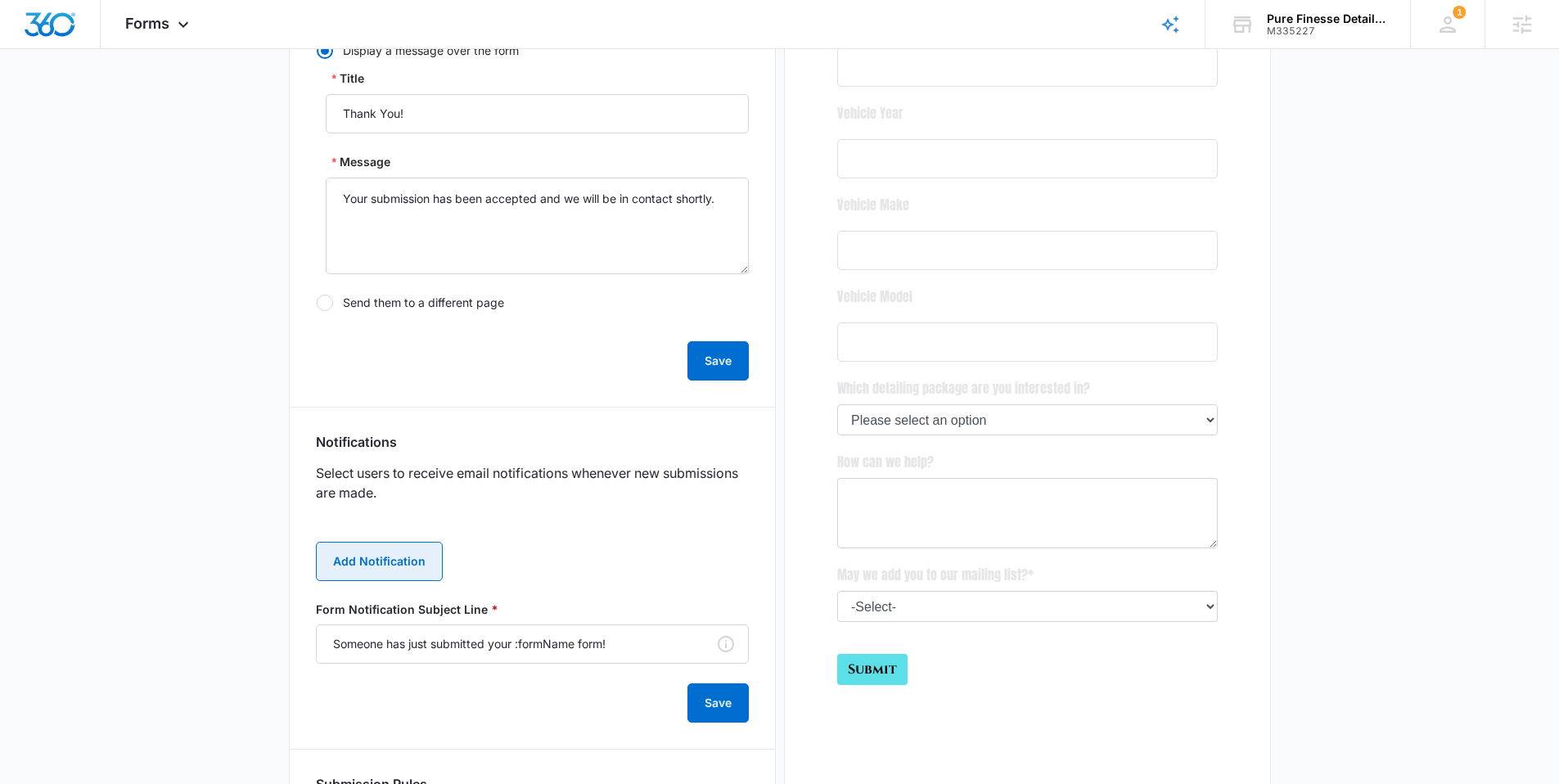
click at [399, 554] on button "Add Notification" at bounding box center [379, 561] width 127 height 39
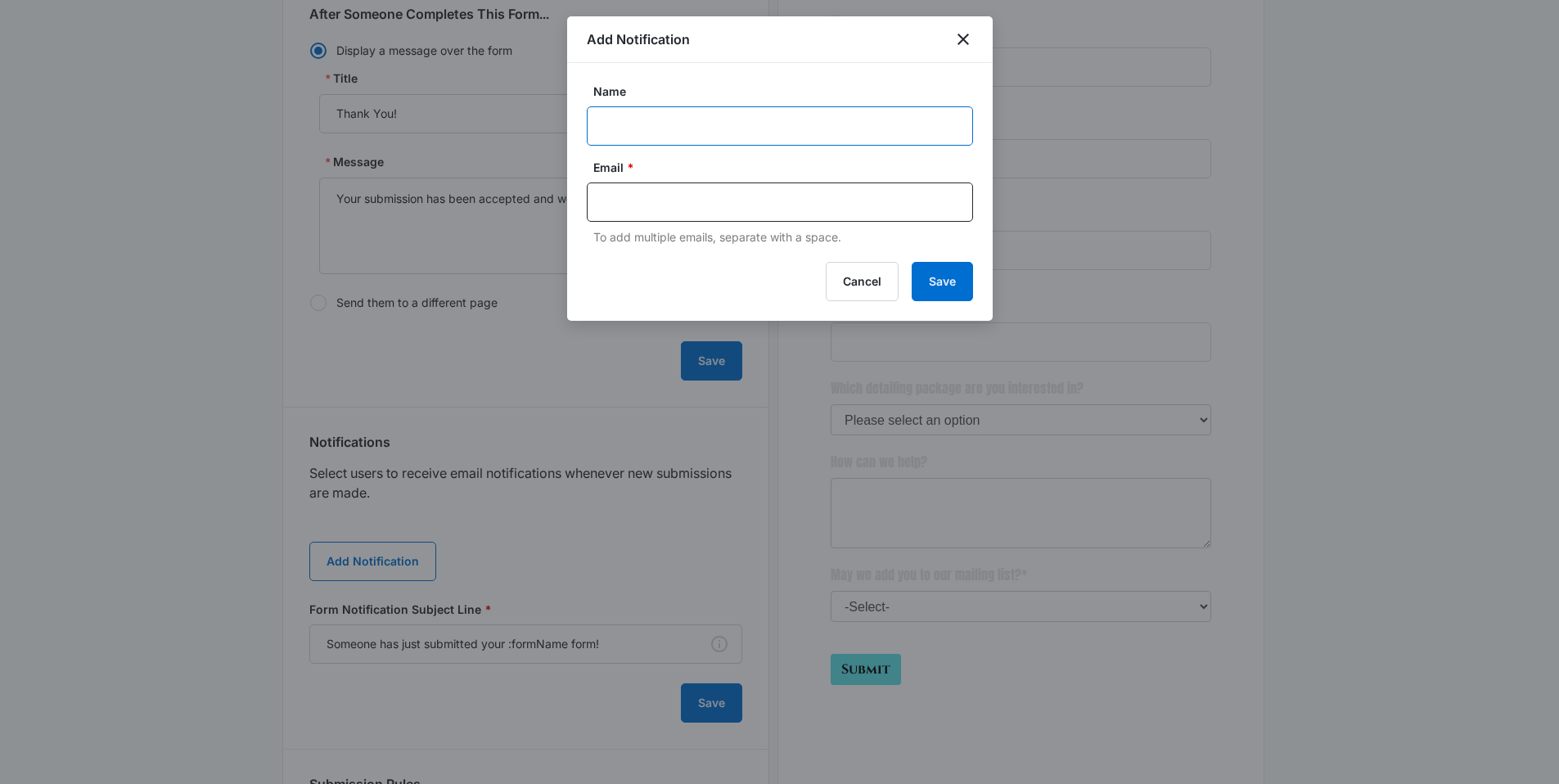
click at [653, 127] on input "Name" at bounding box center [780, 126] width 386 height 39
paste input "[EMAIL_ADDRESS][DOMAIN_NAME]"
type input "[EMAIL_ADDRESS][DOMAIN_NAME]"
click at [651, 186] on div at bounding box center [780, 202] width 386 height 39
click at [651, 197] on input "text" at bounding box center [782, 202] width 355 height 25
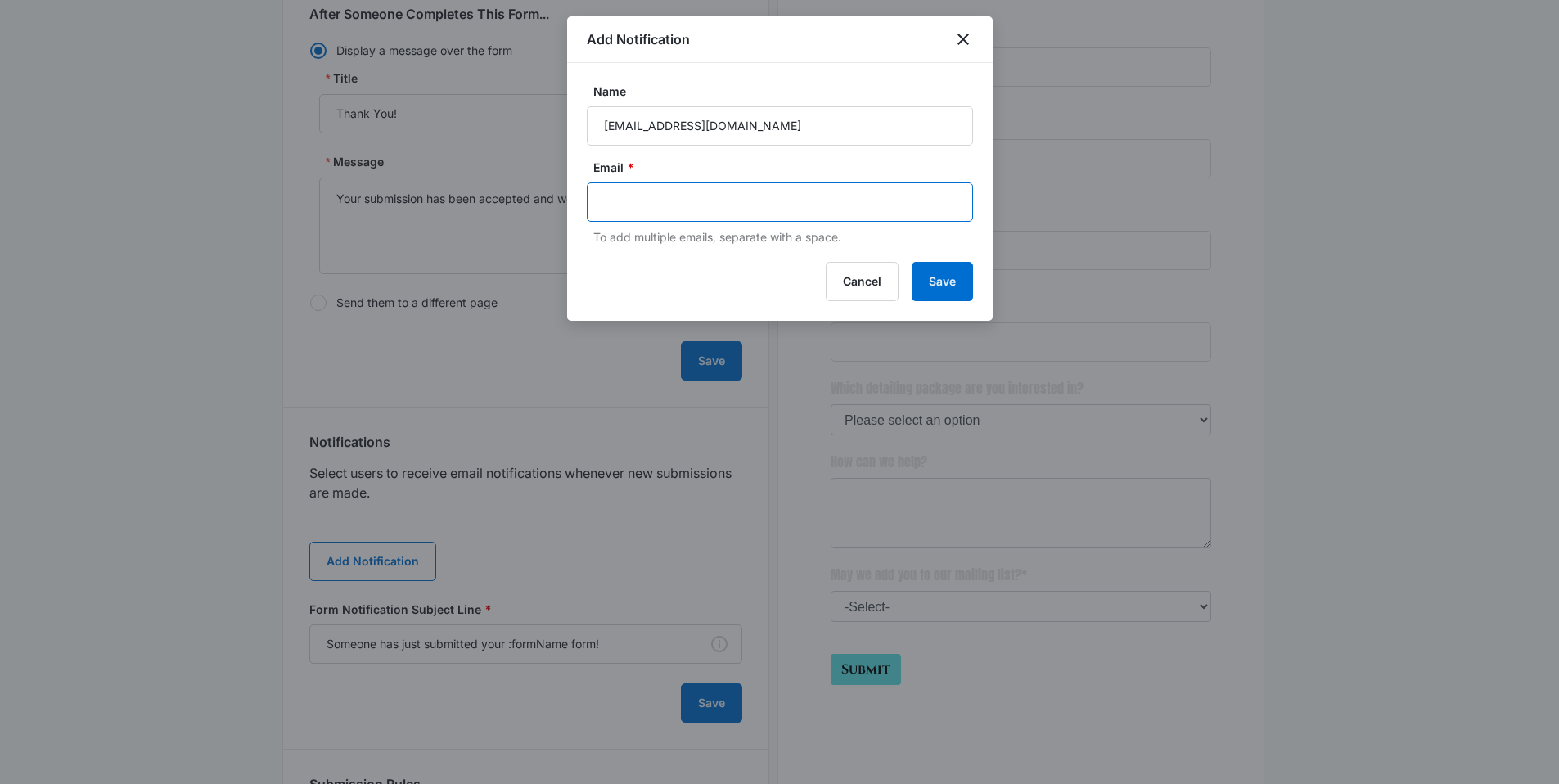
paste input "[EMAIL_ADDRESS][DOMAIN_NAME]"
type input "[EMAIL_ADDRESS][DOMAIN_NAME]"
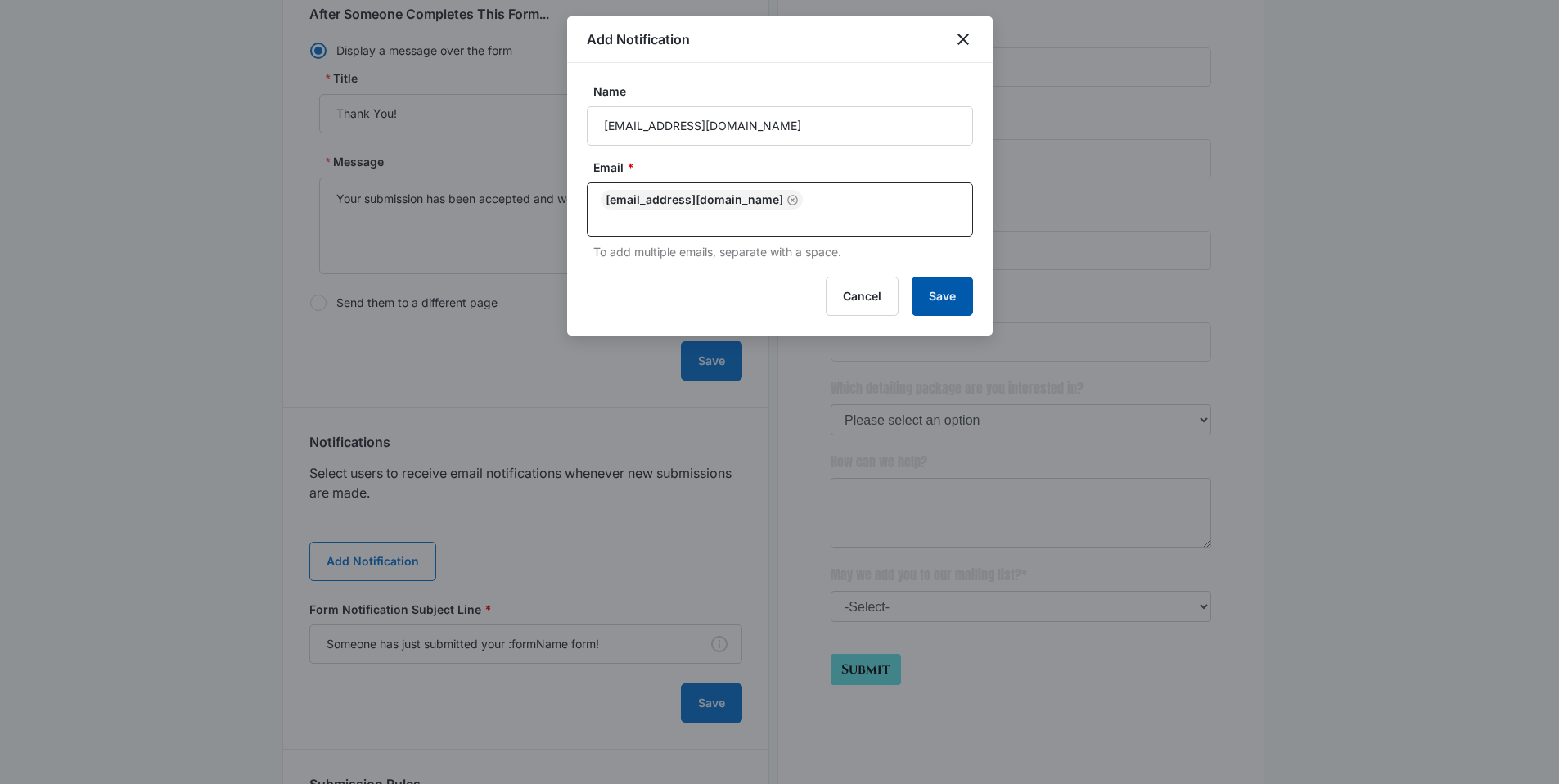
click at [931, 281] on button "Save" at bounding box center [942, 296] width 62 height 39
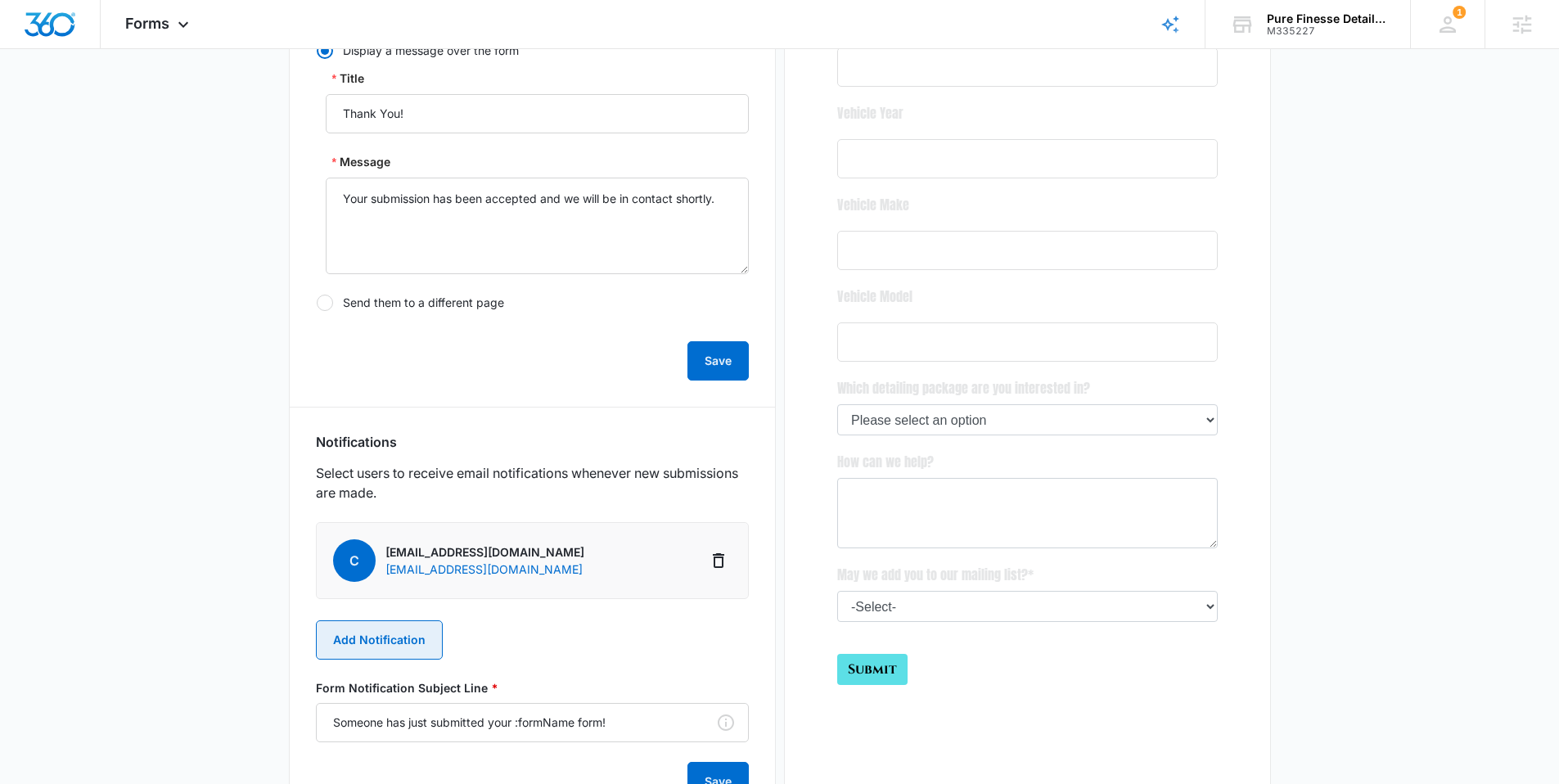
click at [361, 636] on button "Add Notification" at bounding box center [379, 640] width 127 height 39
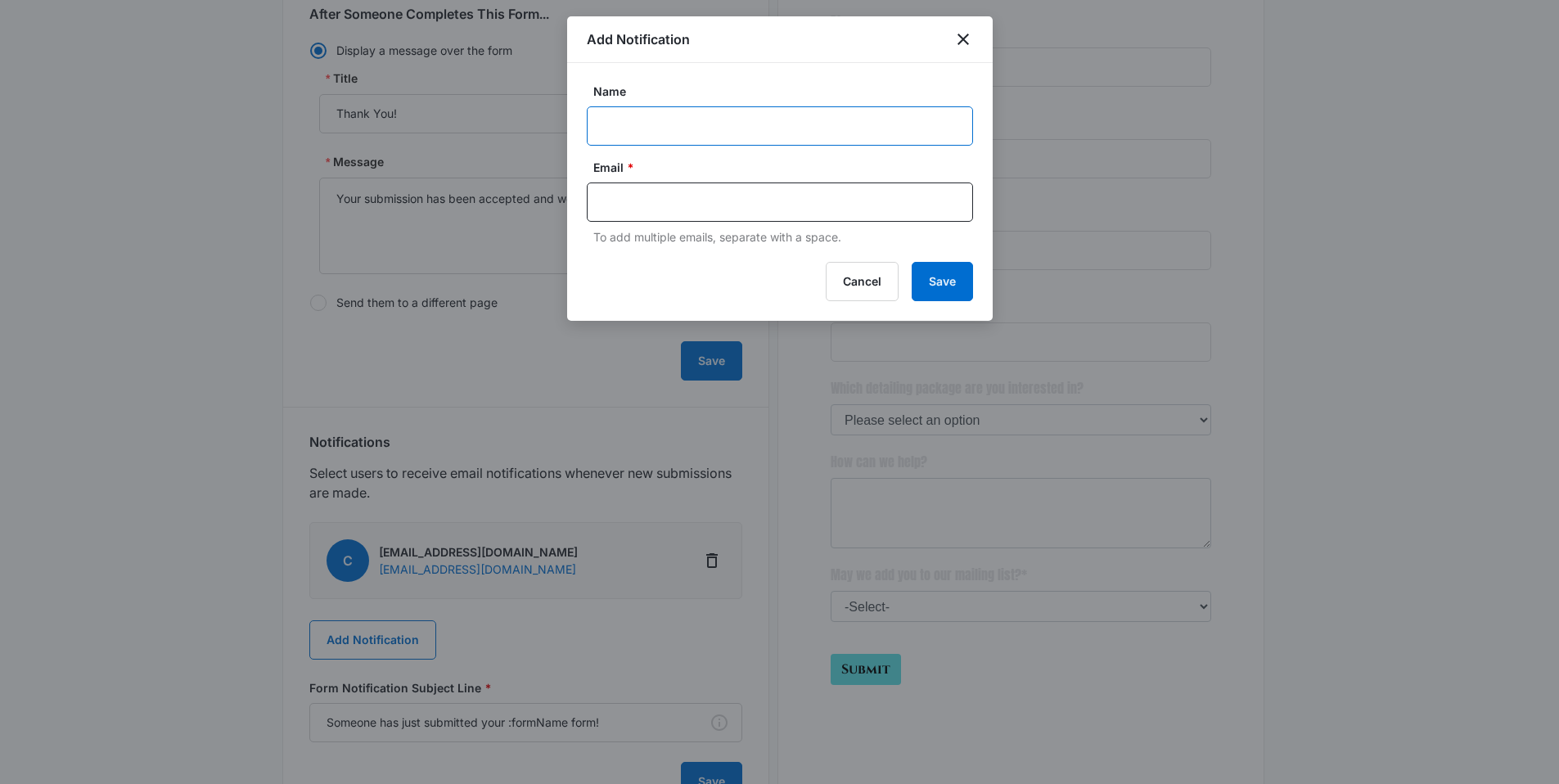
click at [662, 124] on input "Name" at bounding box center [780, 126] width 386 height 39
paste input "MSM Notification - M# Business Name"
drag, startPoint x: 814, startPoint y: 128, endPoint x: 709, endPoint y: 123, distance: 105.1
click at [709, 123] on input "MSM Notification - M# Business Name" at bounding box center [780, 126] width 386 height 39
paste input "335227 - Pure Finesse Detailing"
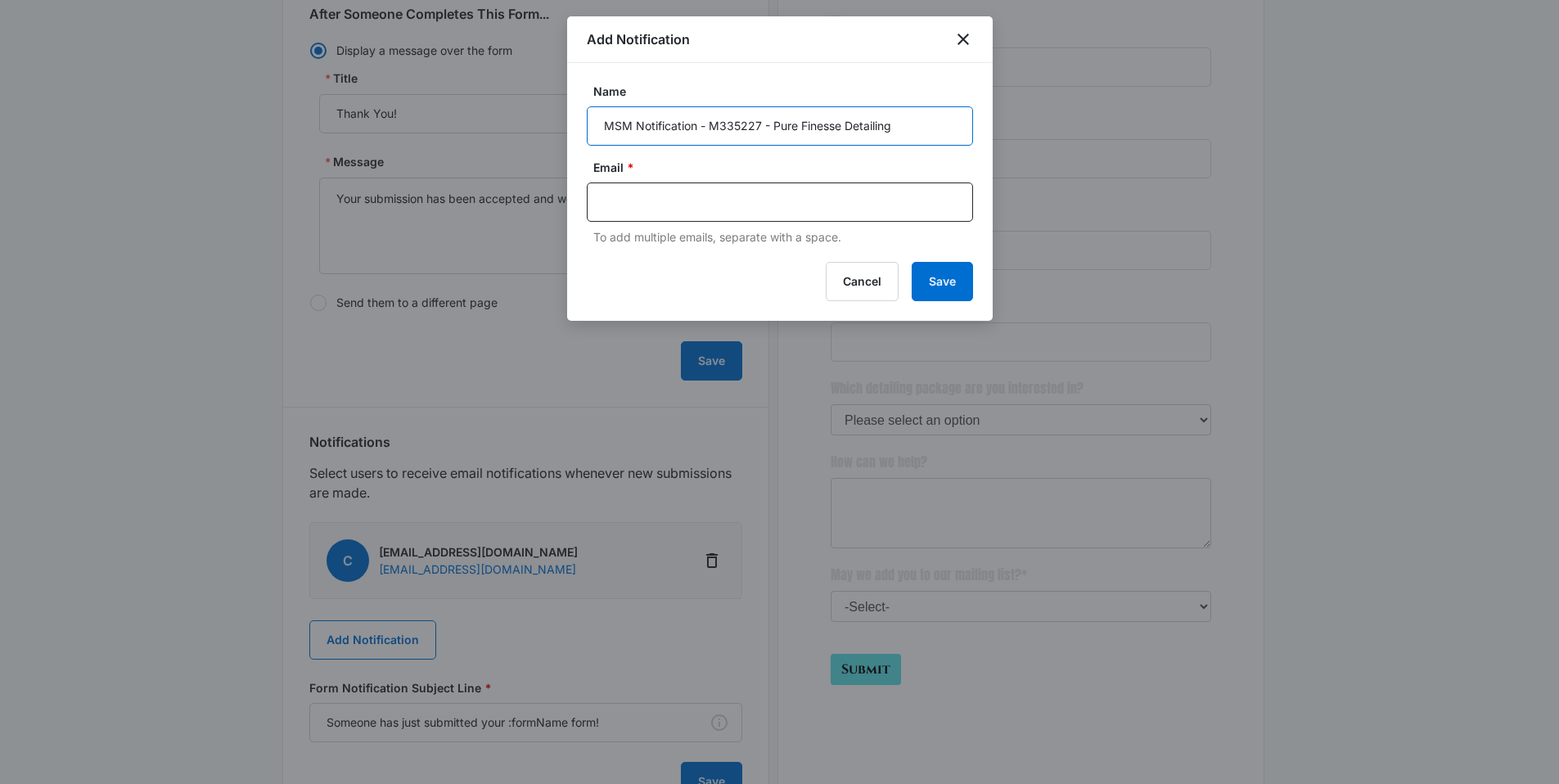
type input "MSM Notification - M335227 - Pure Finesse Detailing"
click at [756, 202] on input "text" at bounding box center [782, 202] width 355 height 25
paste input "[PERSON_NAME][EMAIL_ADDRESS][PERSON_NAME][DOMAIN_NAME]"
type input "[PERSON_NAME][EMAIL_ADDRESS][PERSON_NAME][DOMAIN_NAME]"
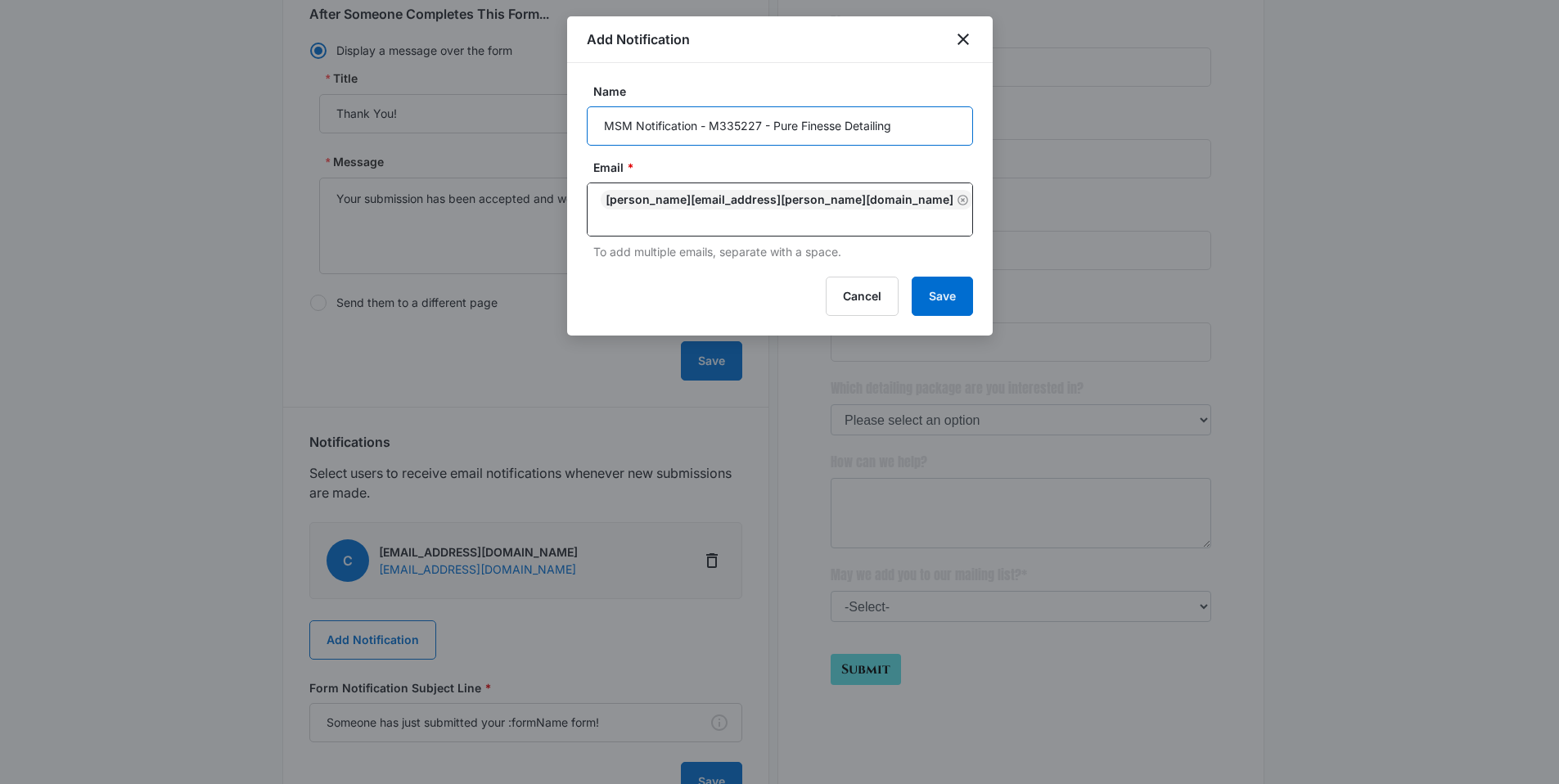
click at [870, 122] on input "MSM Notification - M335227 - Pure Finesse Detailing" at bounding box center [780, 126] width 386 height 39
click at [944, 276] on button "Save" at bounding box center [942, 296] width 62 height 39
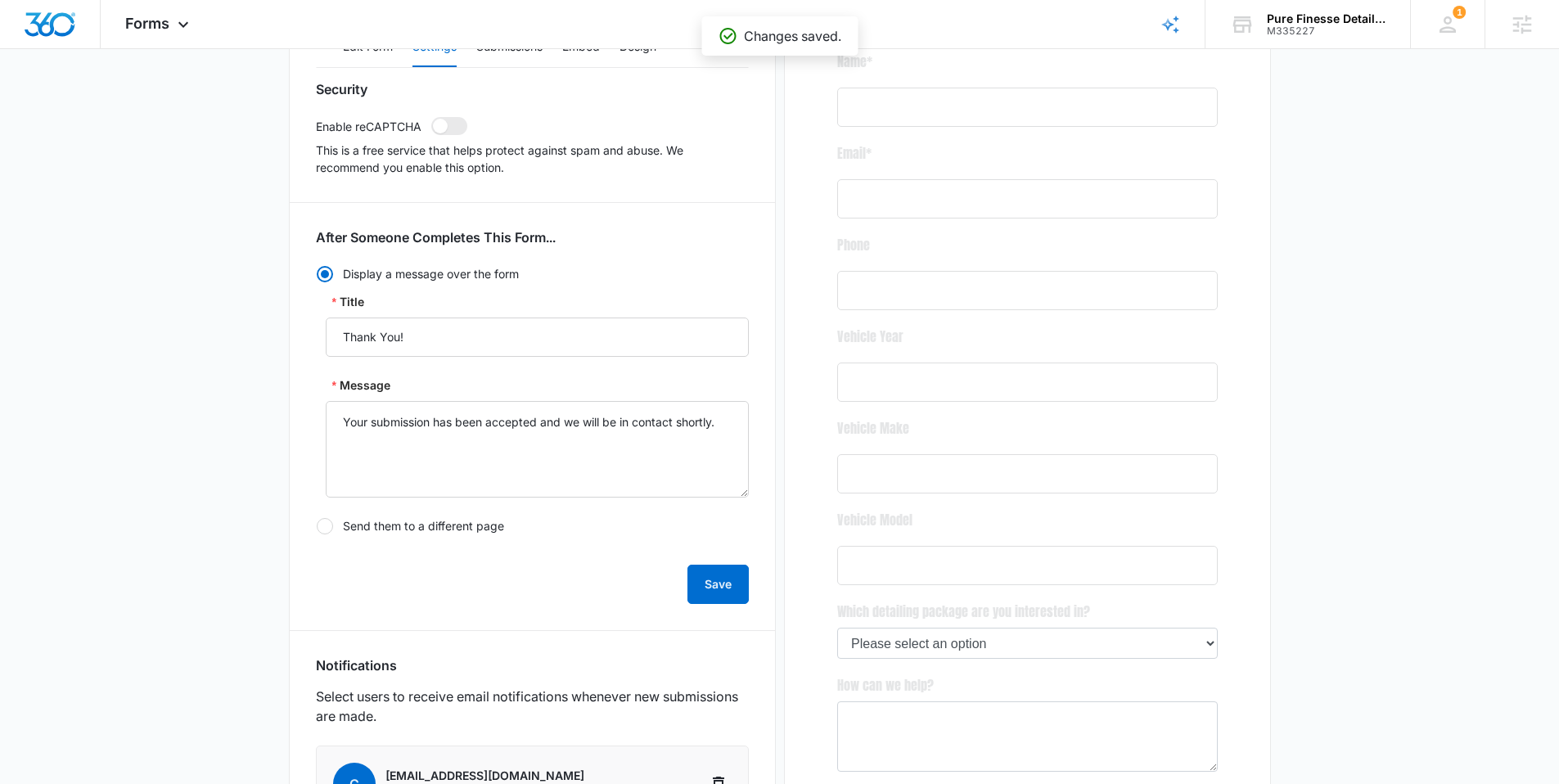
scroll to position [0, 0]
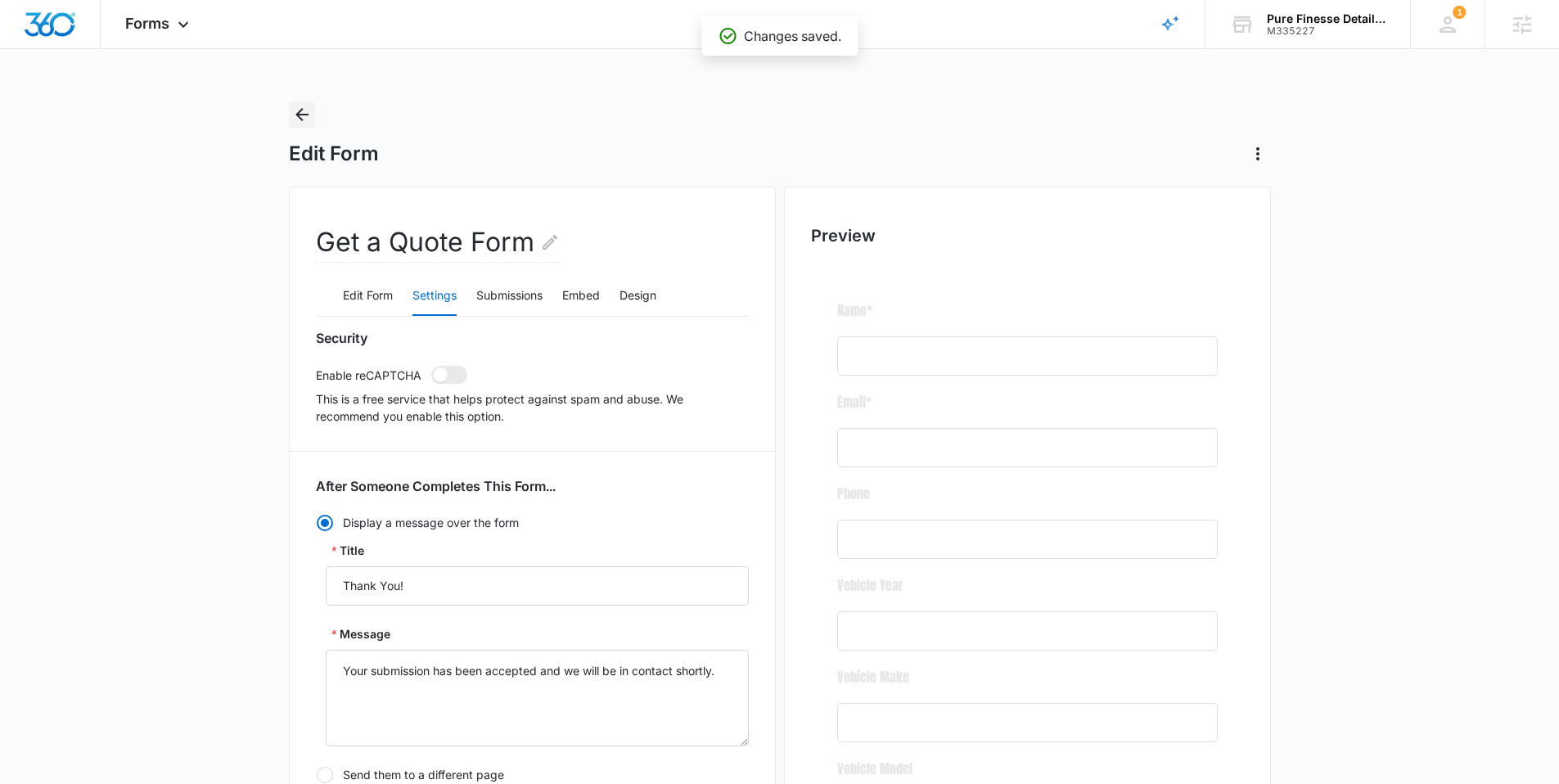
click at [299, 111] on icon "Back" at bounding box center [301, 114] width 13 height 13
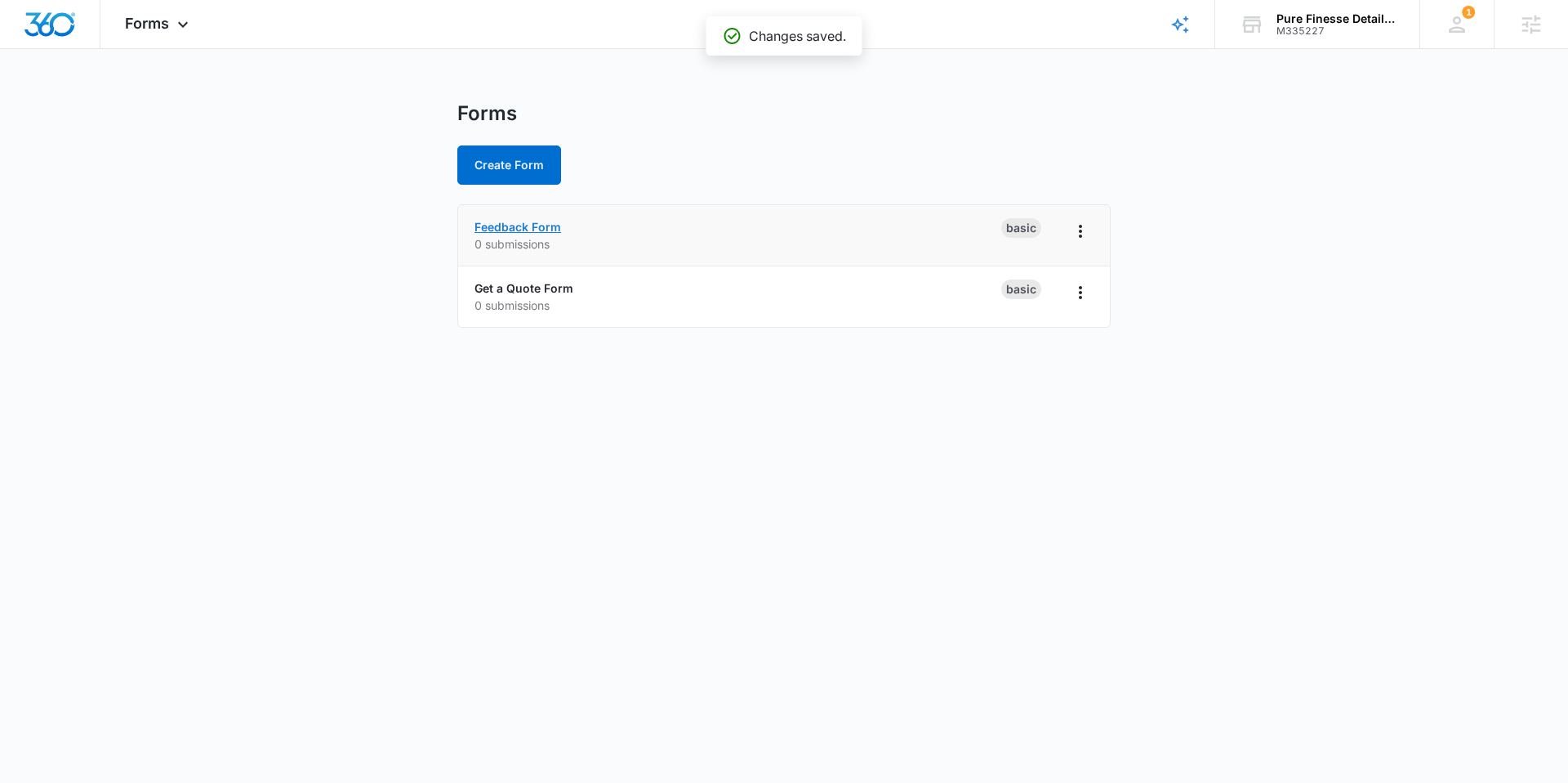
click at [493, 225] on link "Feedback Form" at bounding box center [517, 227] width 86 height 14
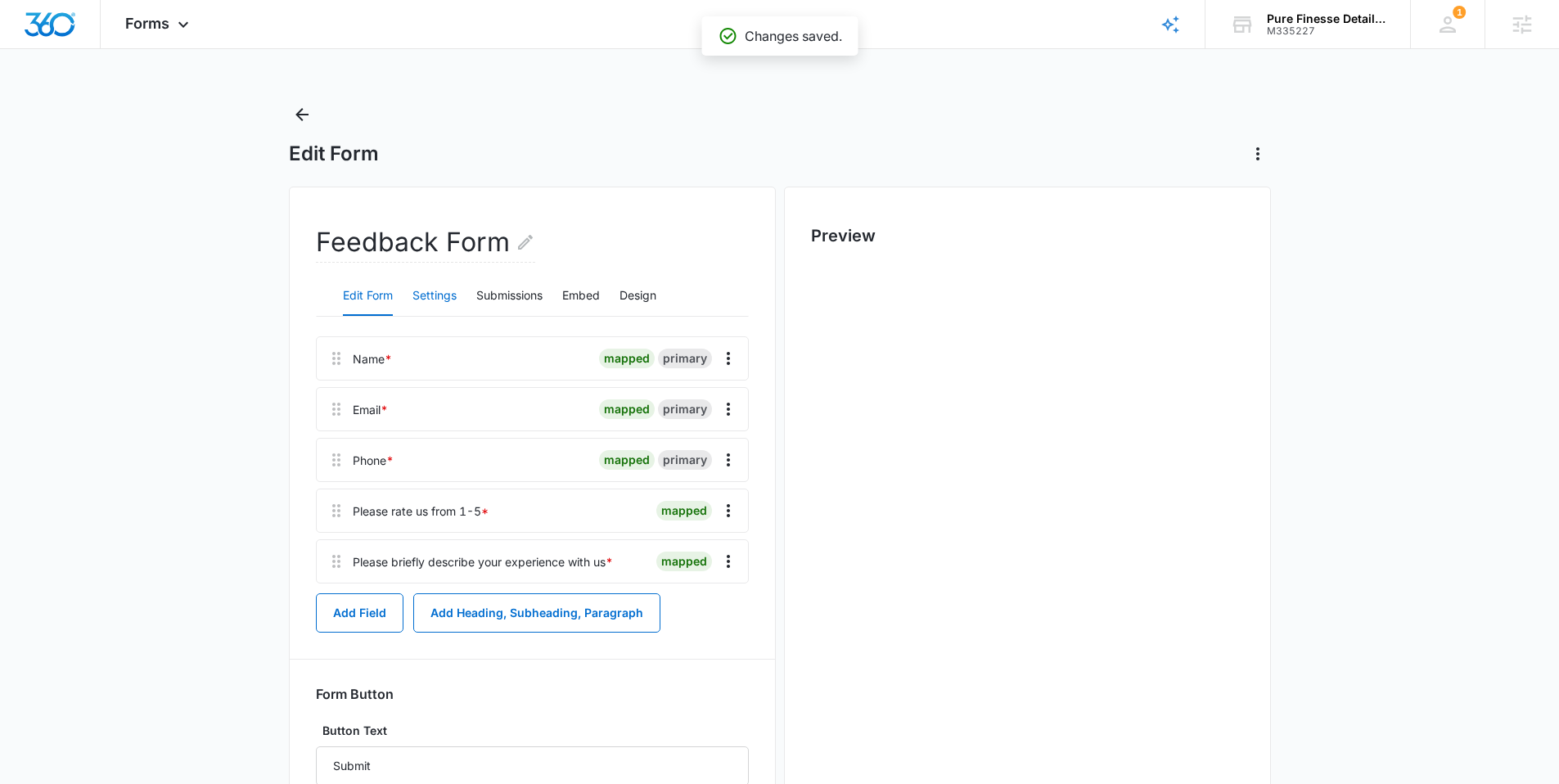
click at [422, 309] on button "Settings" at bounding box center [434, 296] width 44 height 39
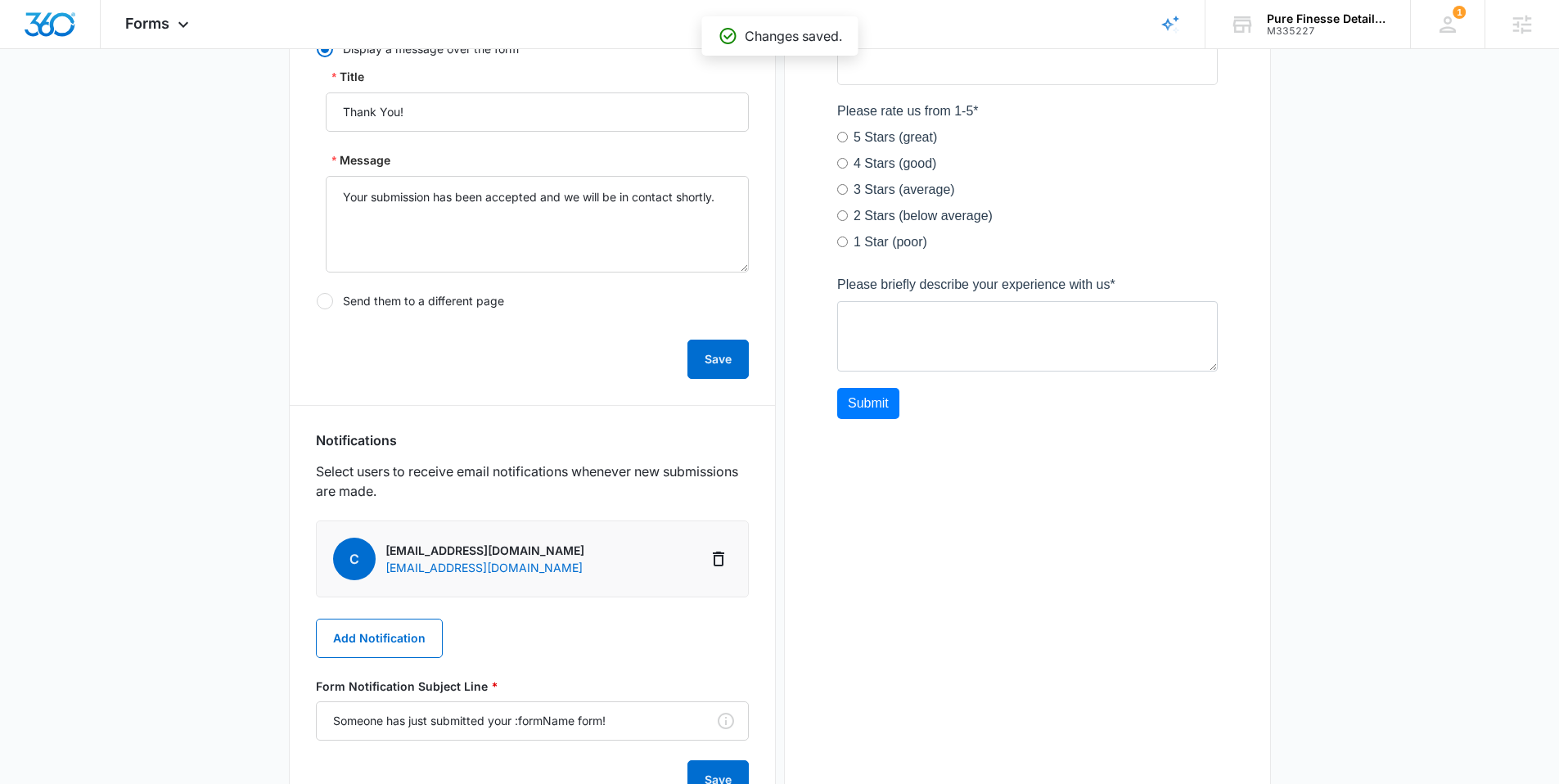
scroll to position [497, 0]
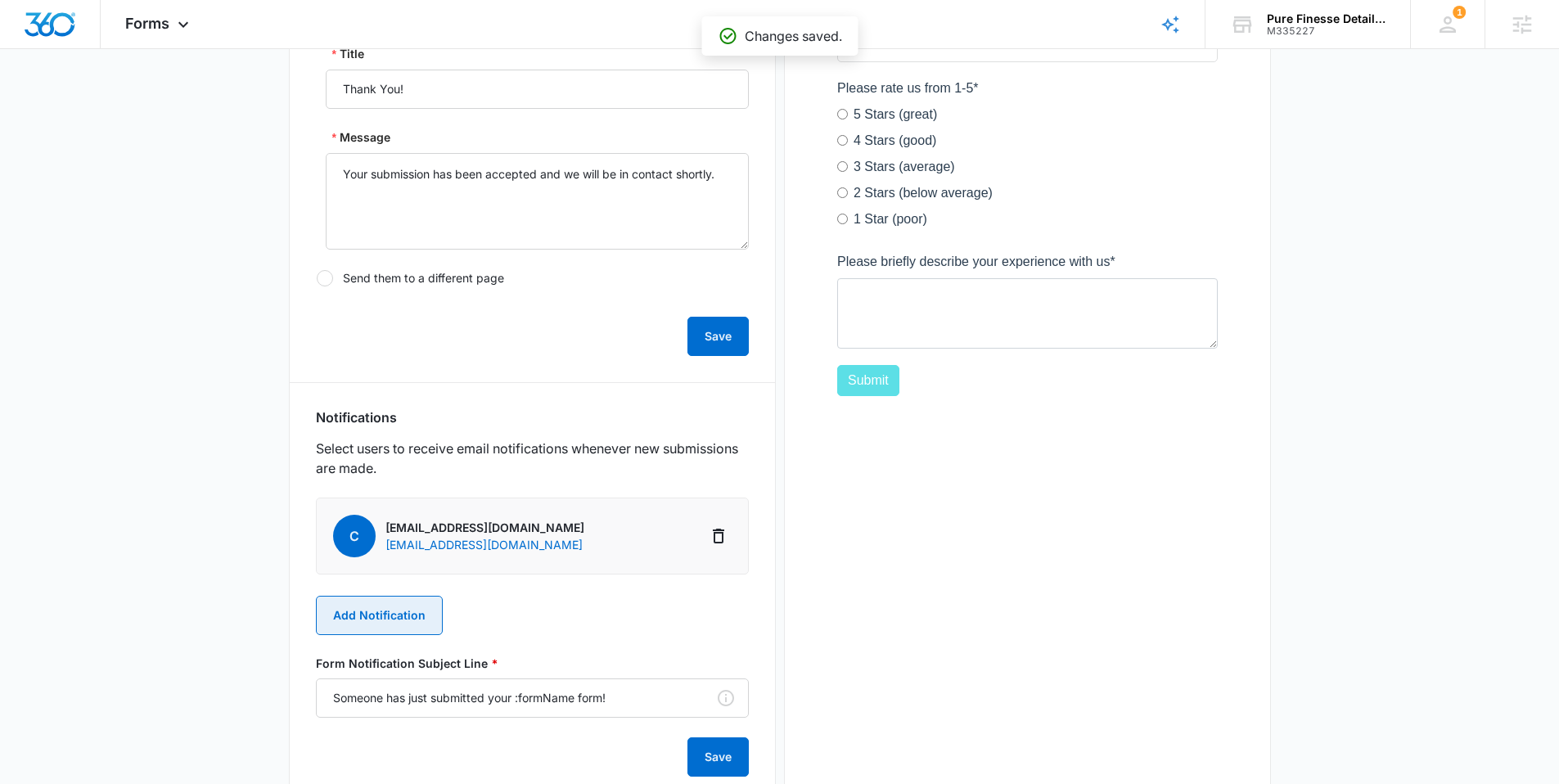
click at [378, 597] on button "Add Notification" at bounding box center [379, 615] width 127 height 39
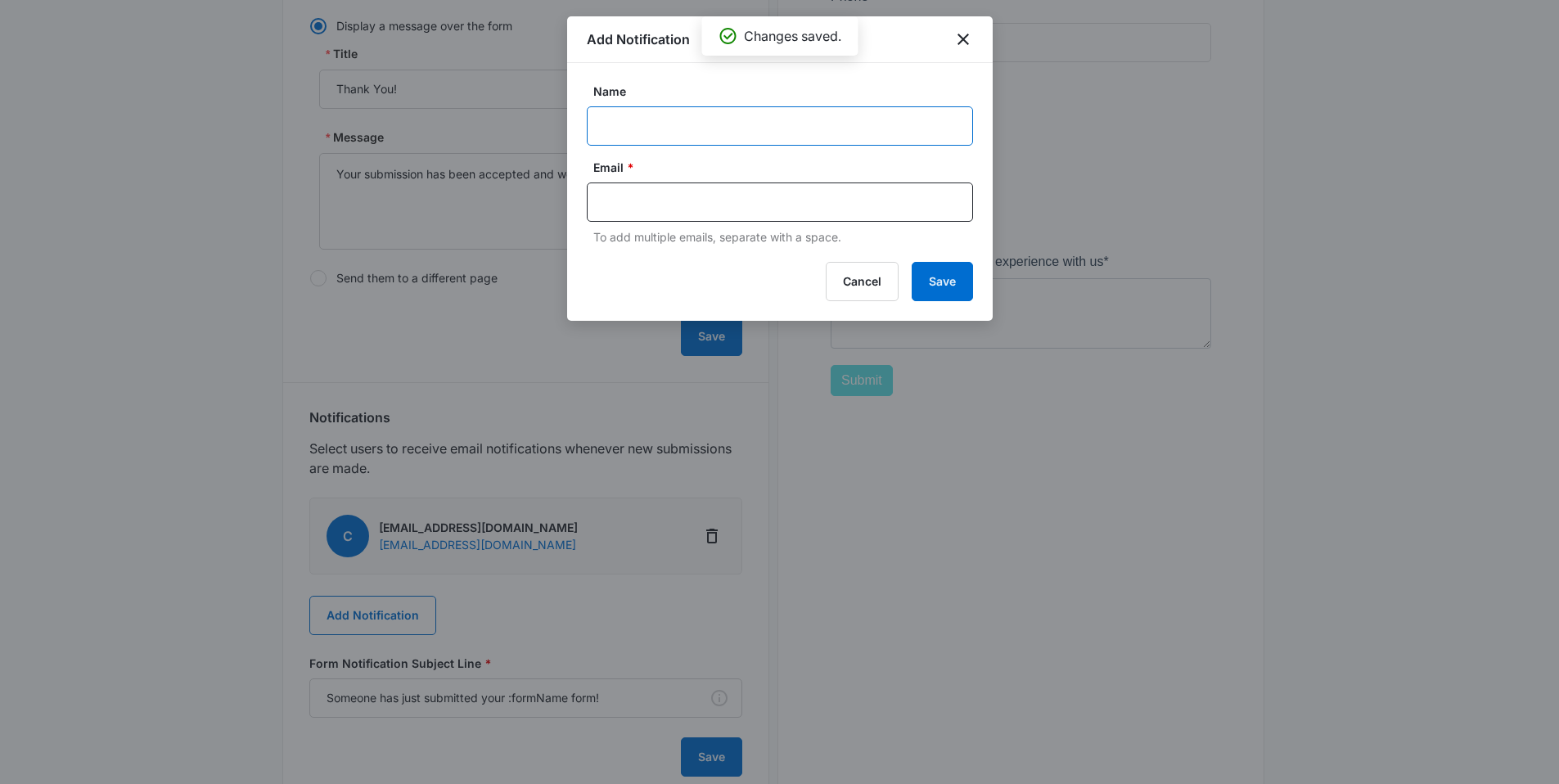
click at [680, 130] on input "Name" at bounding box center [780, 126] width 386 height 39
paste input "MSM Notification - M335227 - Pure Finesse Detailing"
type input "MSM Notification - M335227 - Pure Finesse Detailing"
click at [684, 203] on input "text" at bounding box center [782, 202] width 355 height 25
paste input "[PERSON_NAME][EMAIL_ADDRESS][PERSON_NAME][DOMAIN_NAME]"
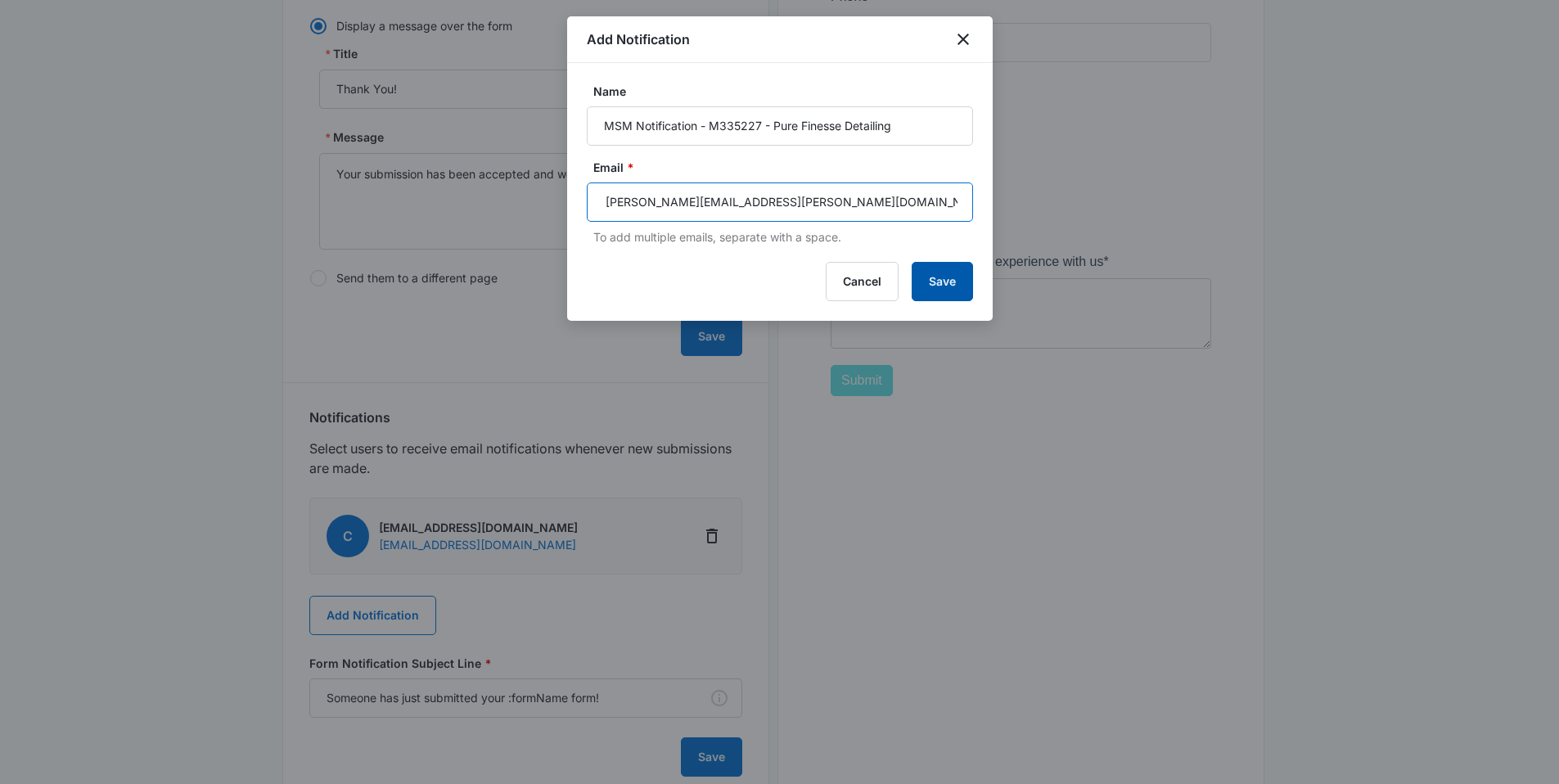
type input "[PERSON_NAME][EMAIL_ADDRESS][PERSON_NAME][DOMAIN_NAME]"
click at [953, 289] on button "Save" at bounding box center [942, 281] width 62 height 39
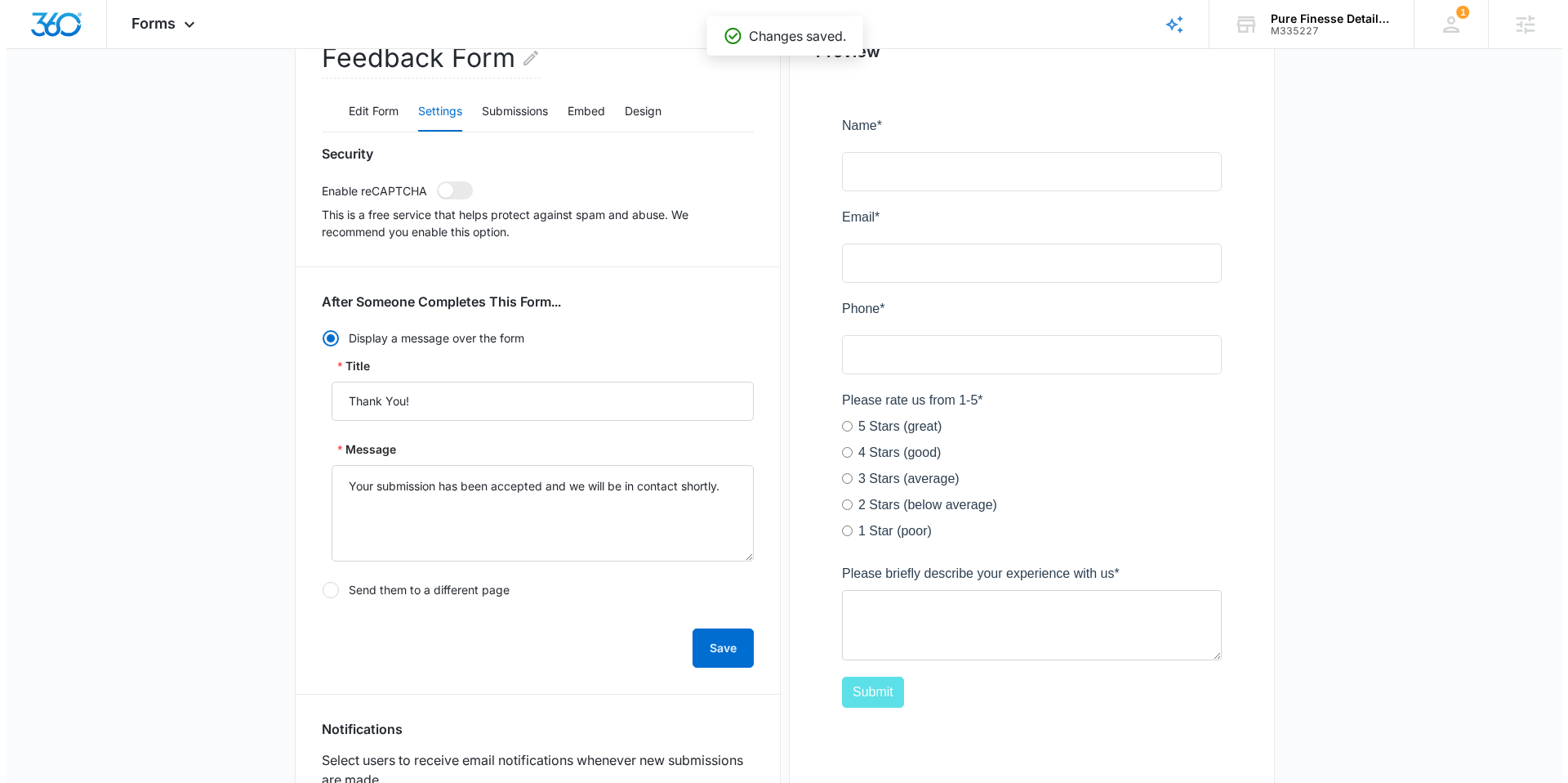
scroll to position [0, 0]
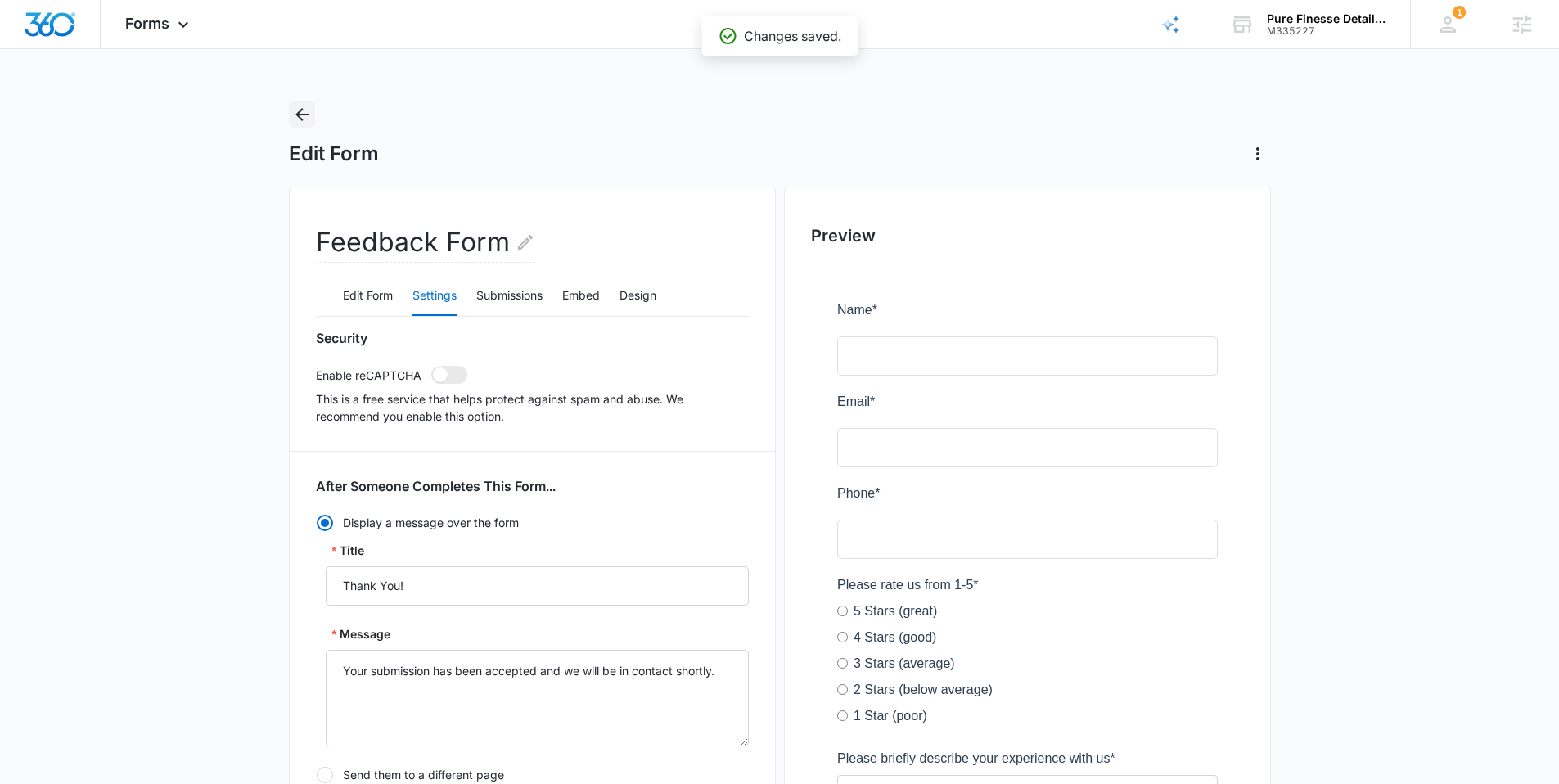
click at [305, 111] on icon "Back" at bounding box center [301, 114] width 20 height 20
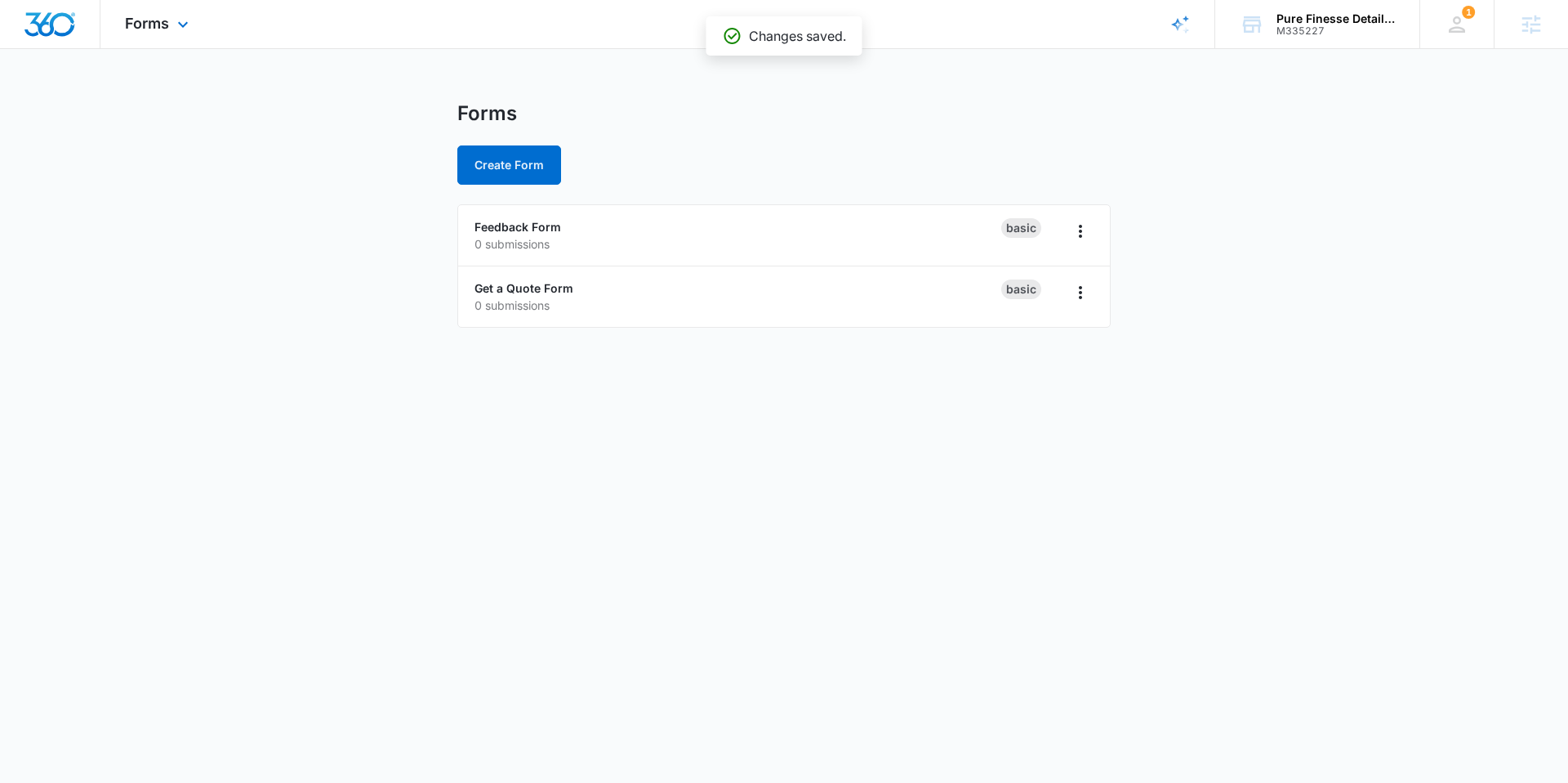
click at [156, 10] on div "Forms Apps Reputation Websites Forms CRM Email Social Content Ads Intelligence …" at bounding box center [158, 24] width 116 height 48
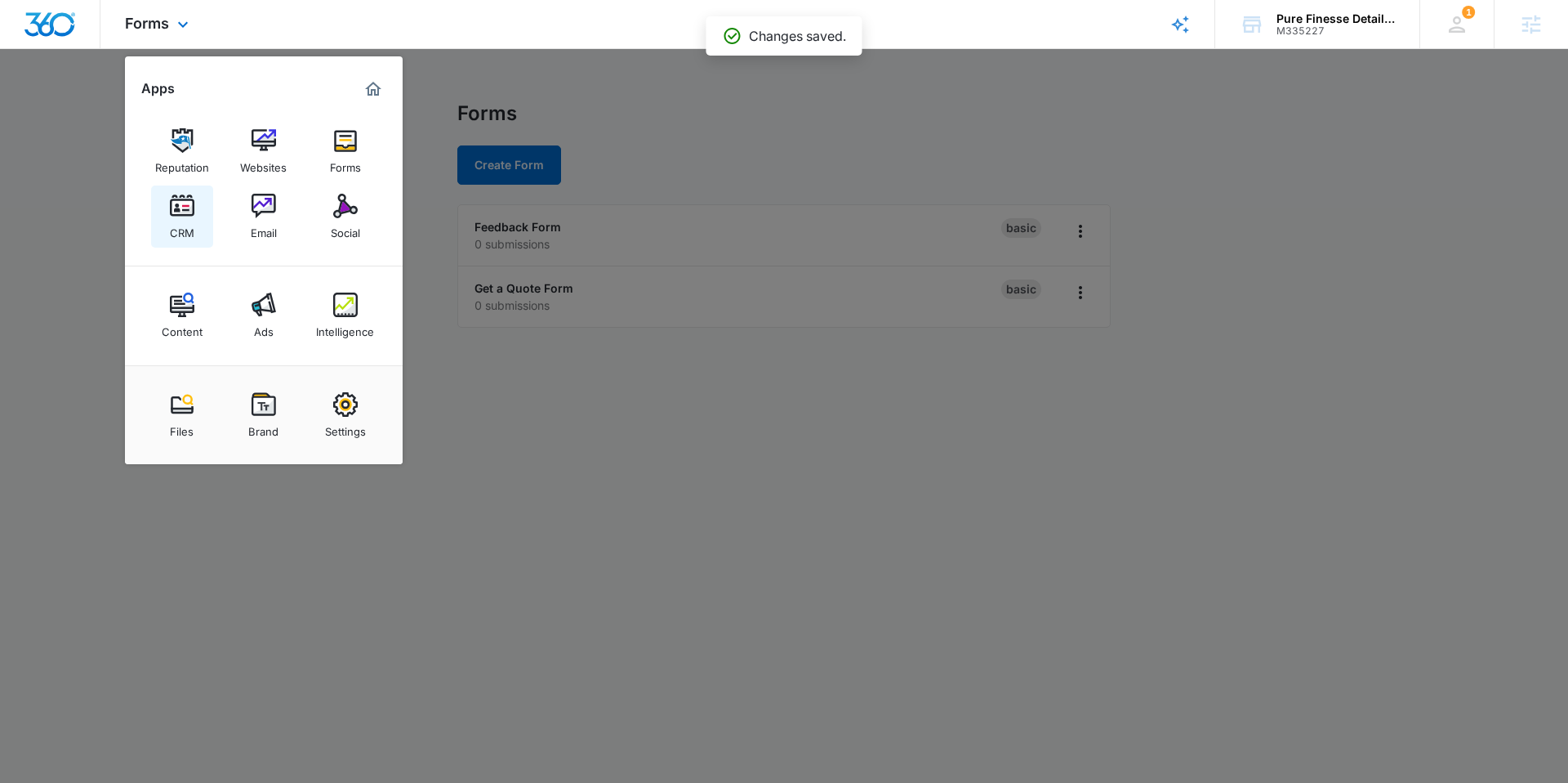
click at [156, 215] on link "CRM" at bounding box center [182, 216] width 62 height 62
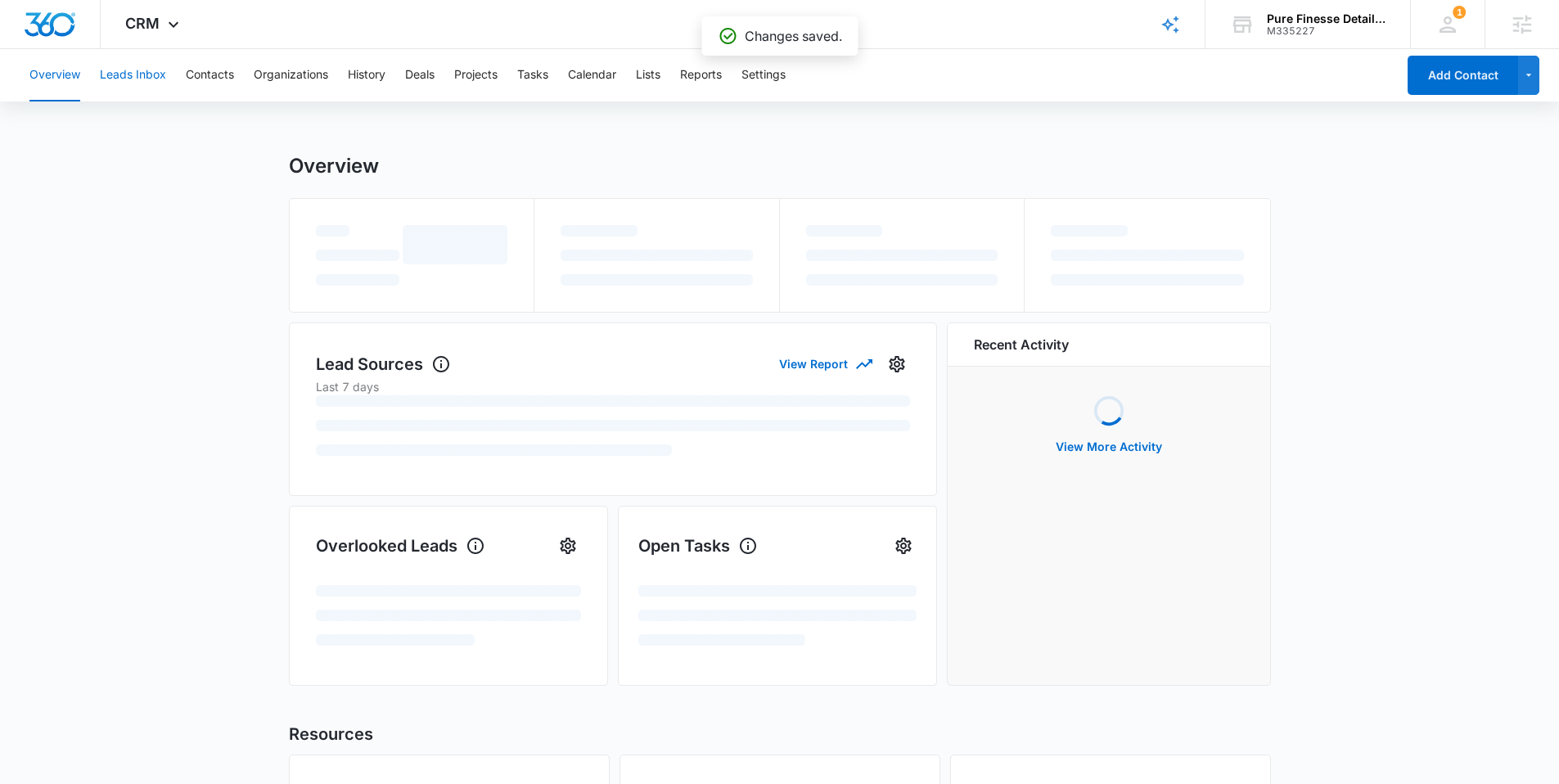
click at [133, 87] on button "Leads Inbox" at bounding box center [132, 75] width 66 height 52
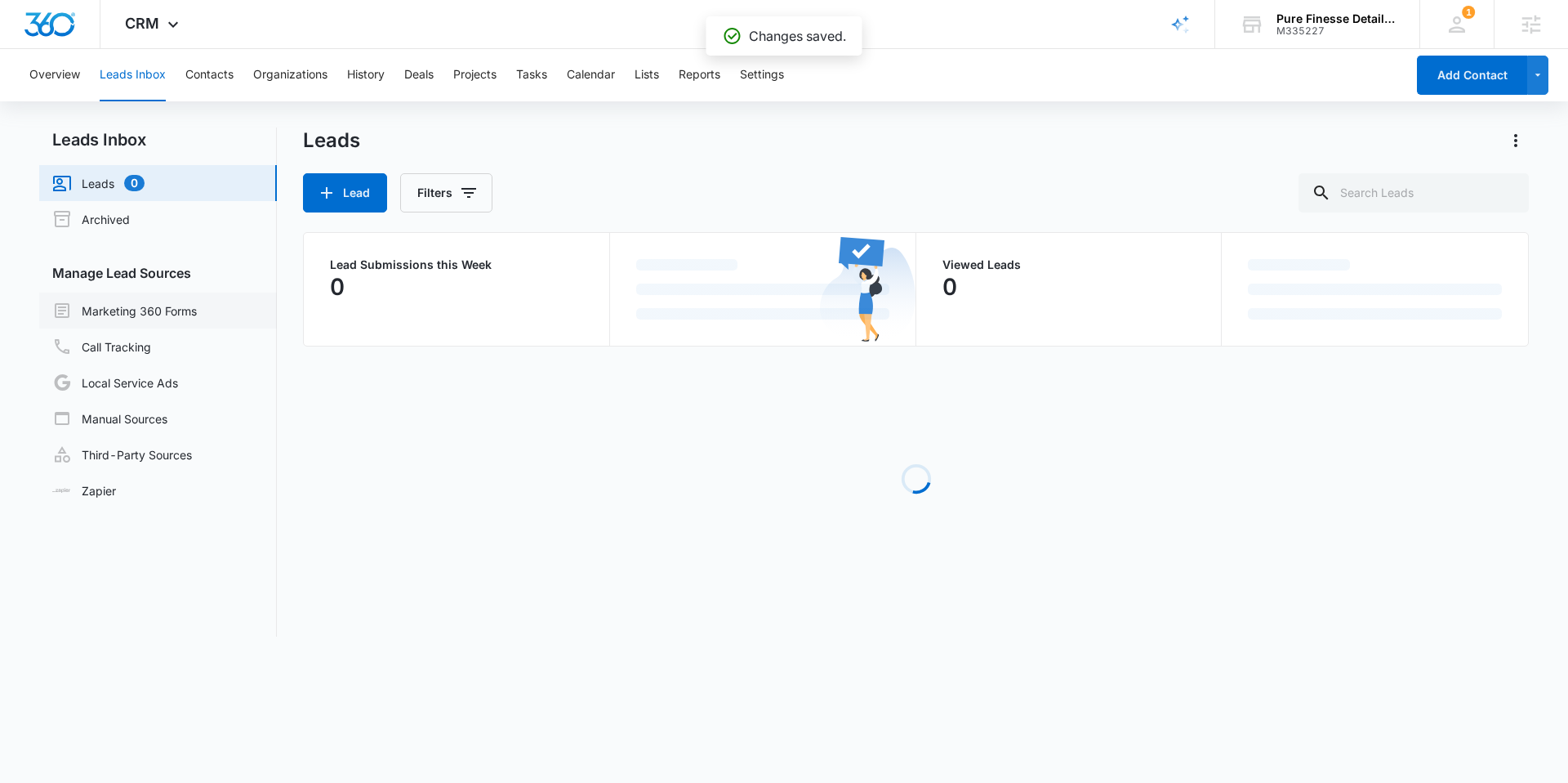
click at [174, 307] on link "Marketing 360 Forms" at bounding box center [124, 310] width 145 height 20
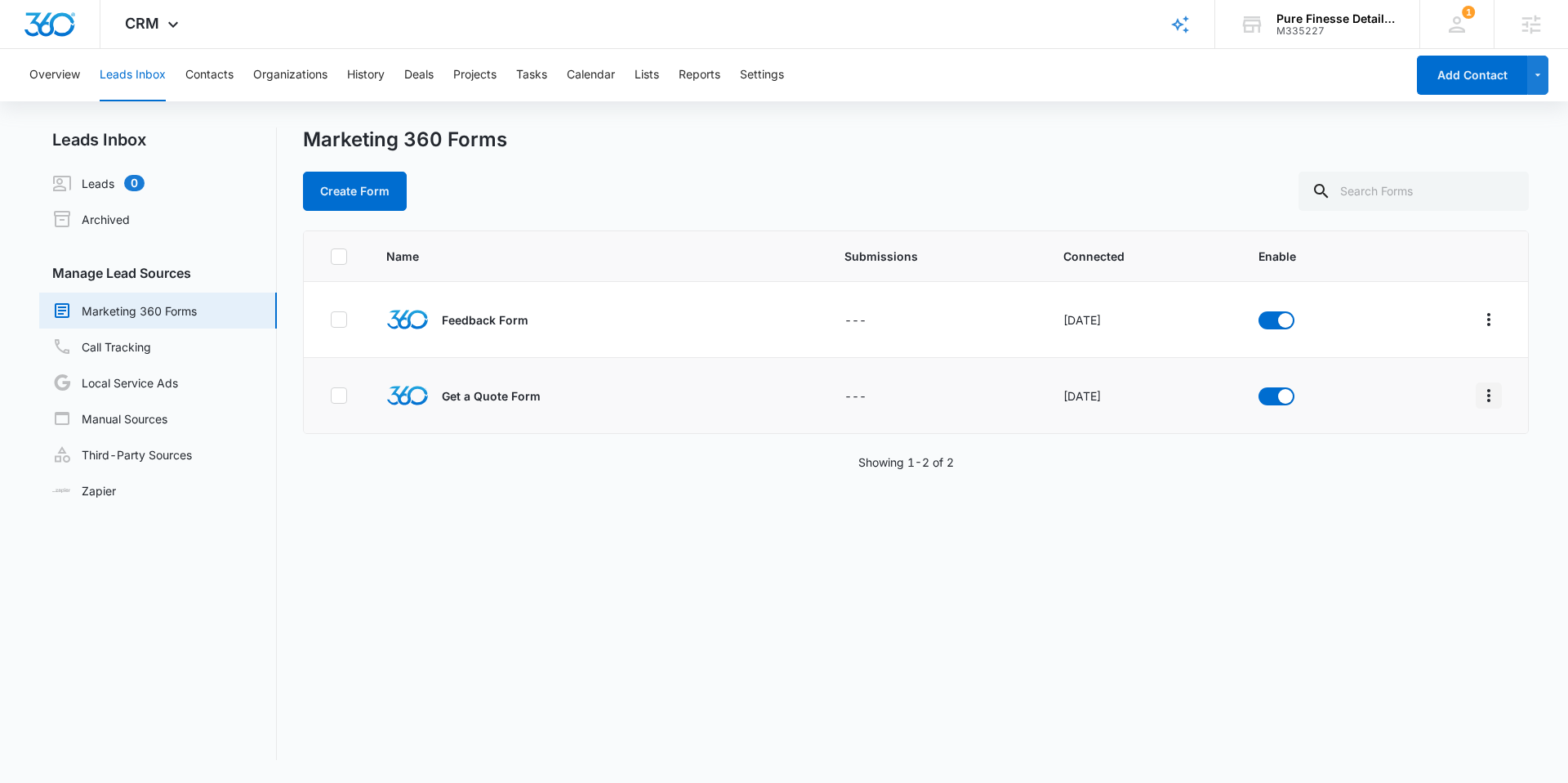
click at [1481, 394] on icon "Overflow Menu" at bounding box center [1488, 395] width 20 height 20
click at [1445, 495] on div "Field Mapping" at bounding box center [1404, 489] width 92 height 11
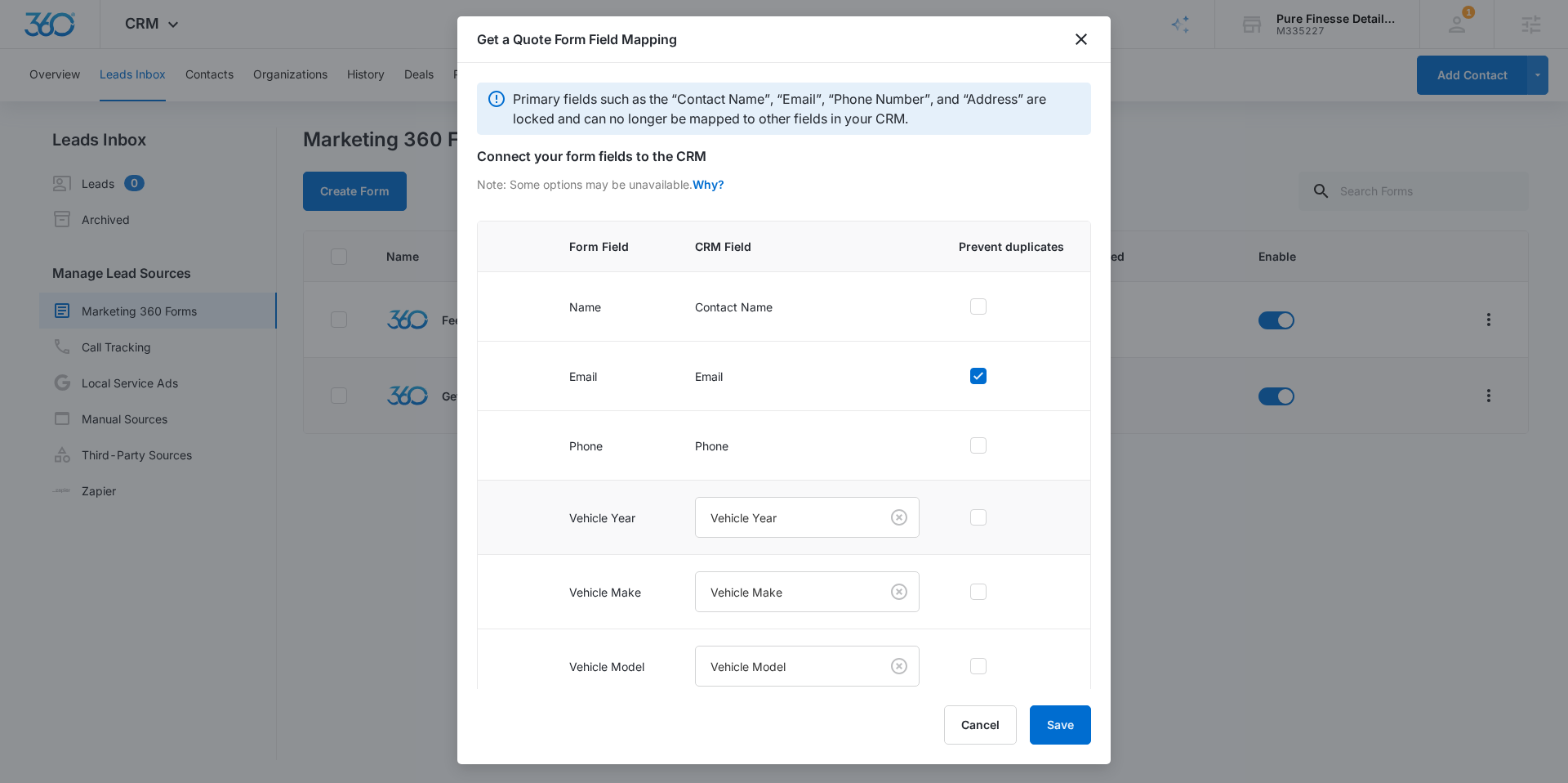
scroll to position [276, 0]
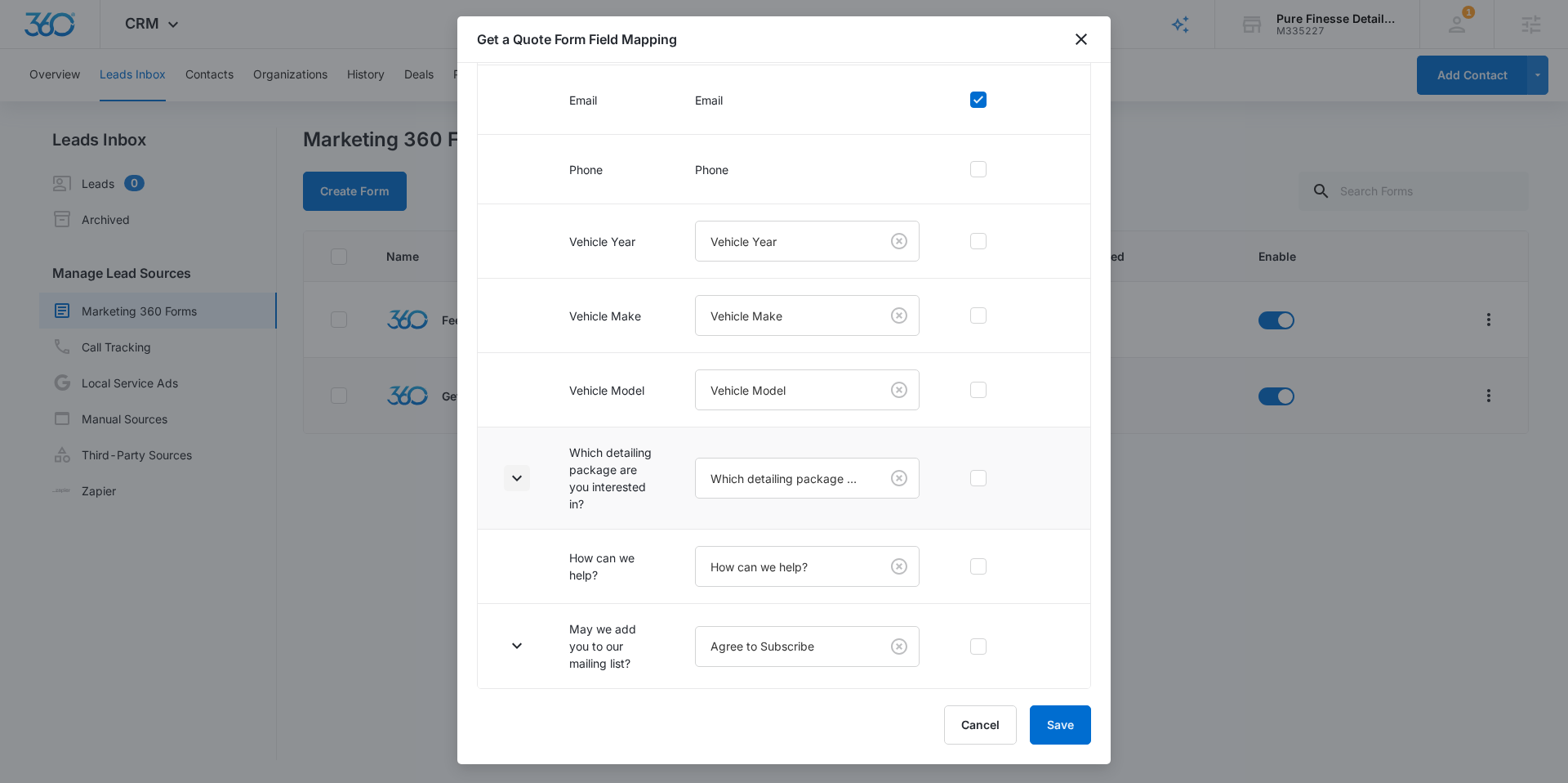
click at [517, 484] on icon "button" at bounding box center [516, 477] width 20 height 20
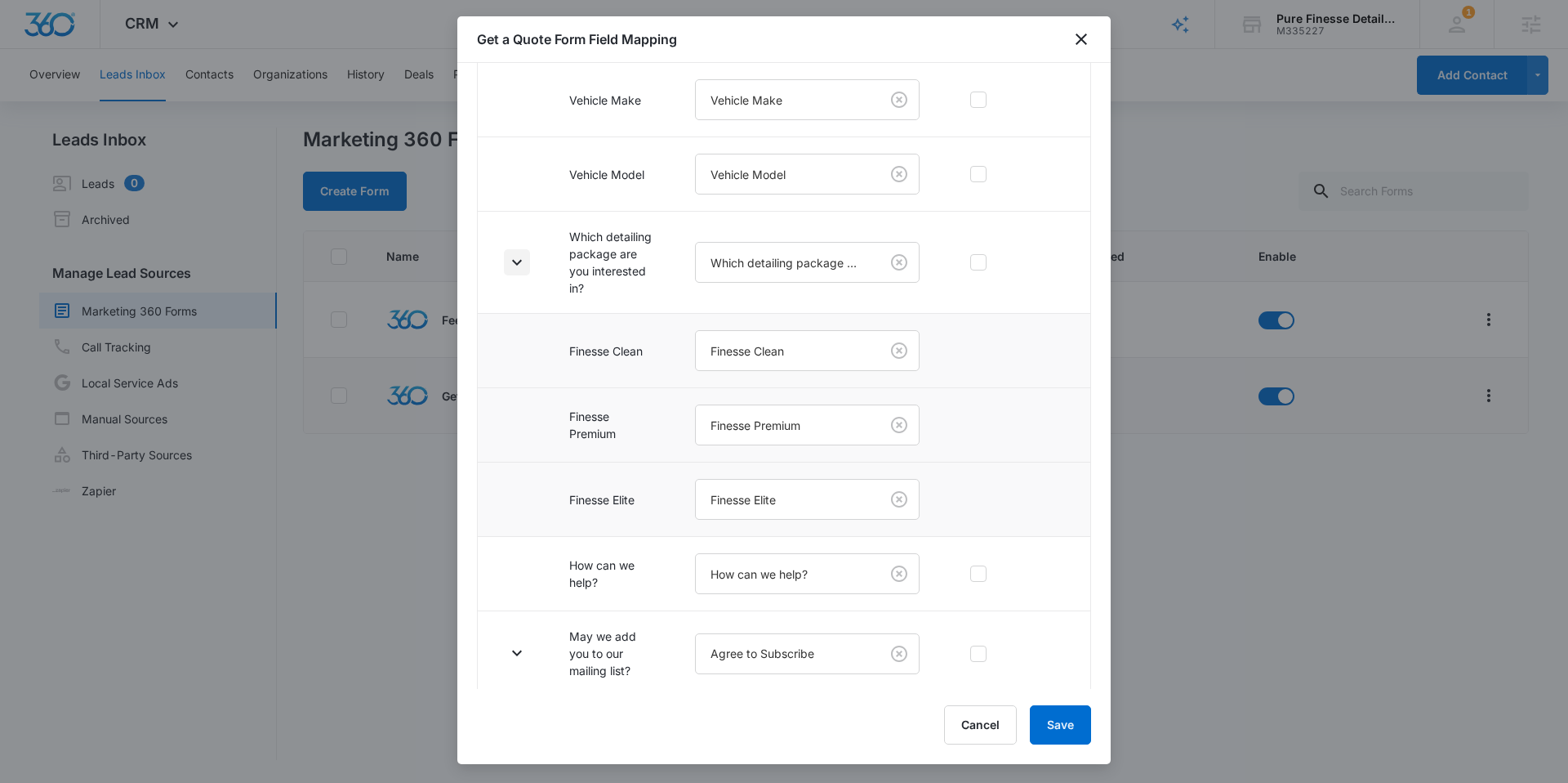
scroll to position [499, 0]
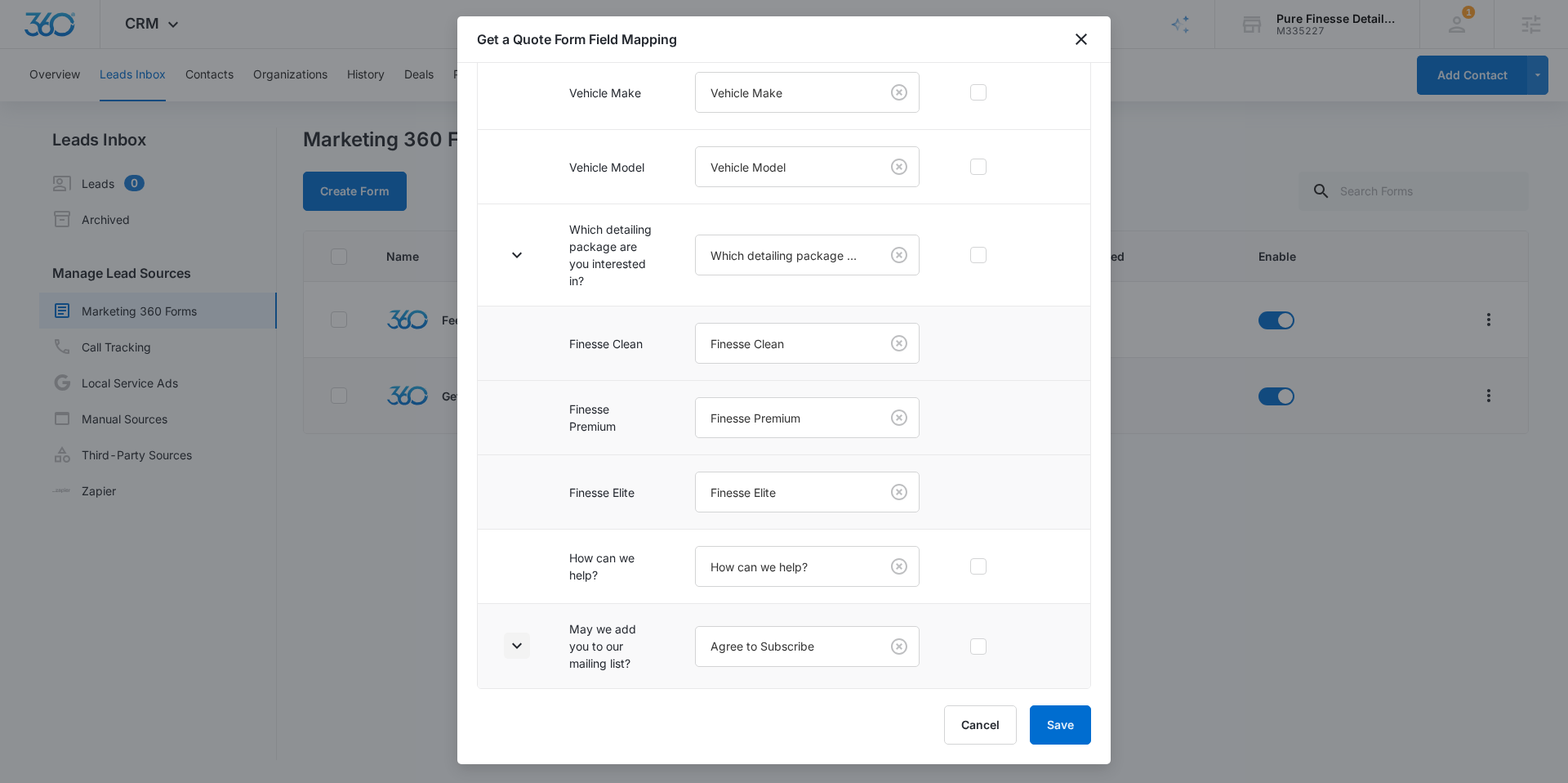
click at [509, 651] on icon "button" at bounding box center [516, 645] width 20 height 20
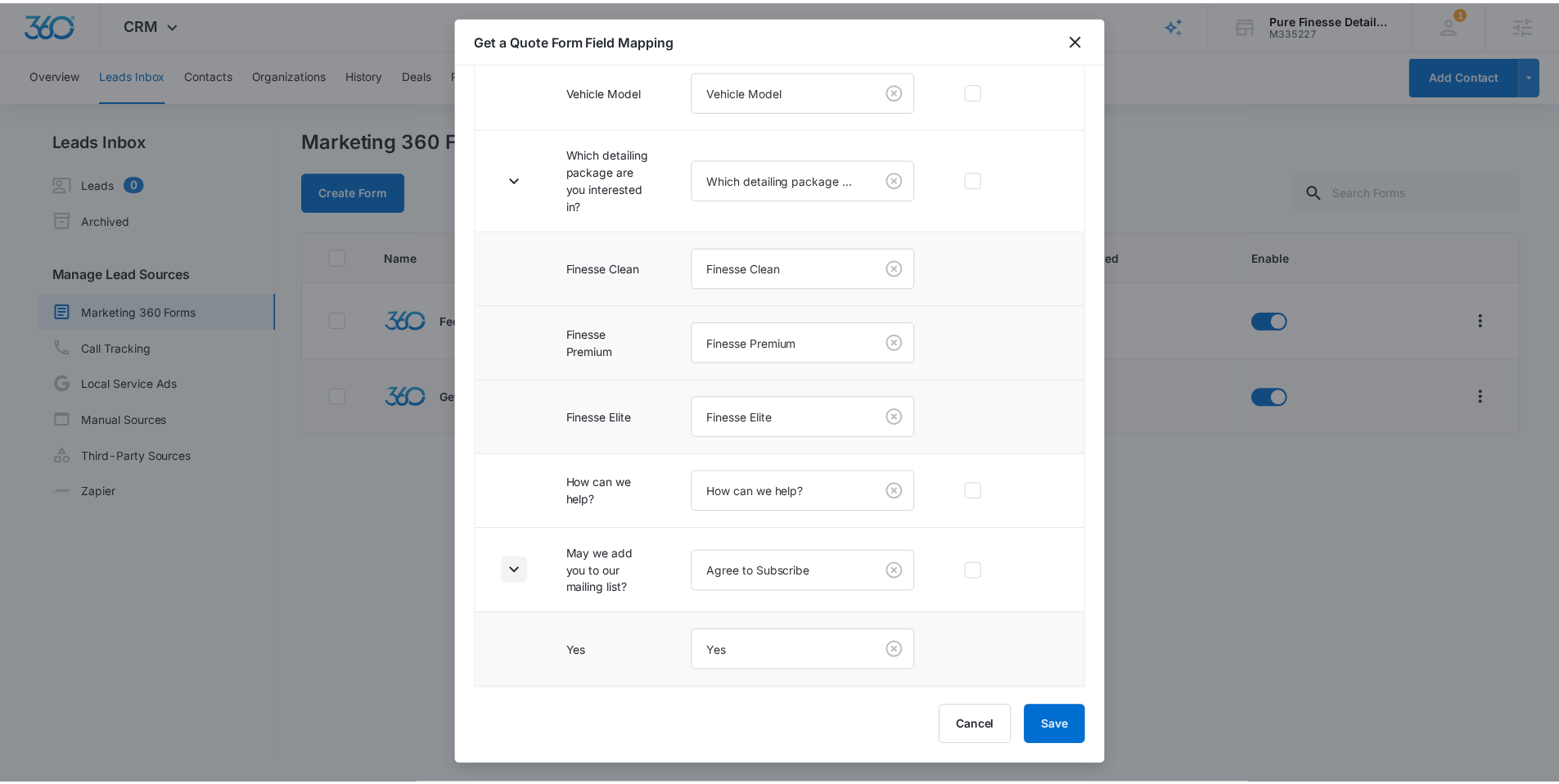
scroll to position [648, 0]
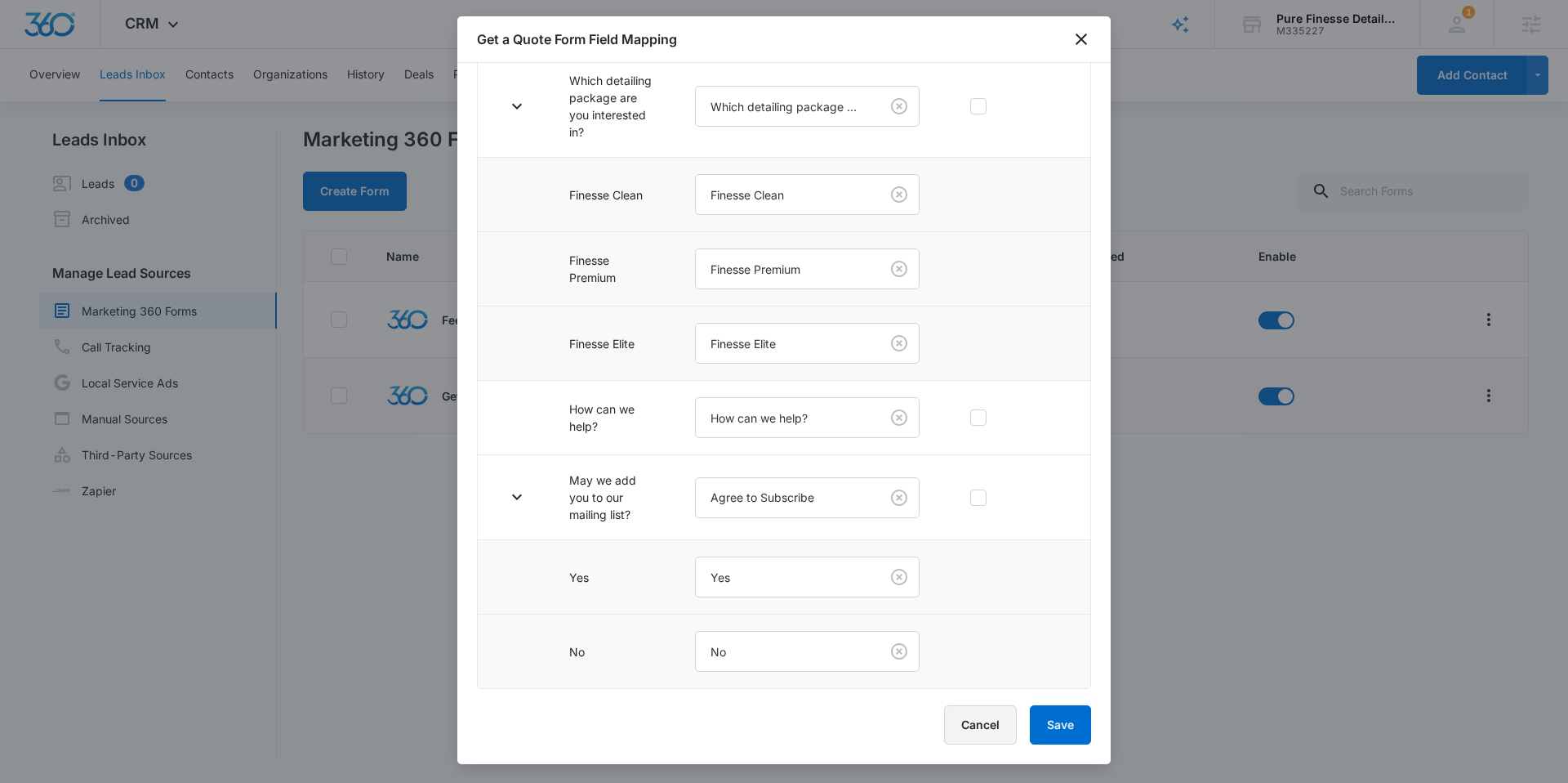
click at [982, 705] on button "Cancel" at bounding box center [980, 725] width 73 height 39
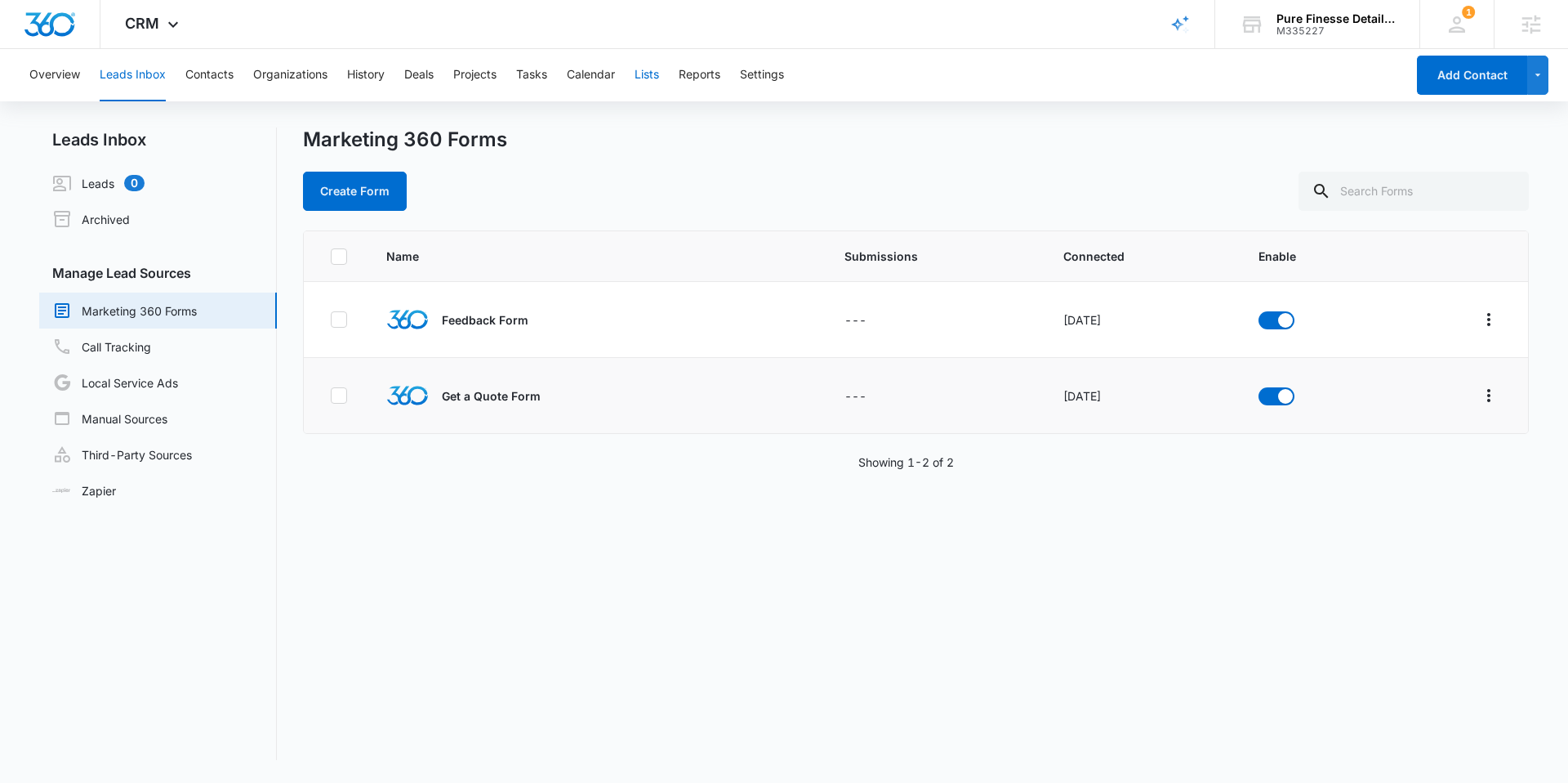
click at [647, 78] on button "Lists" at bounding box center [647, 75] width 25 height 52
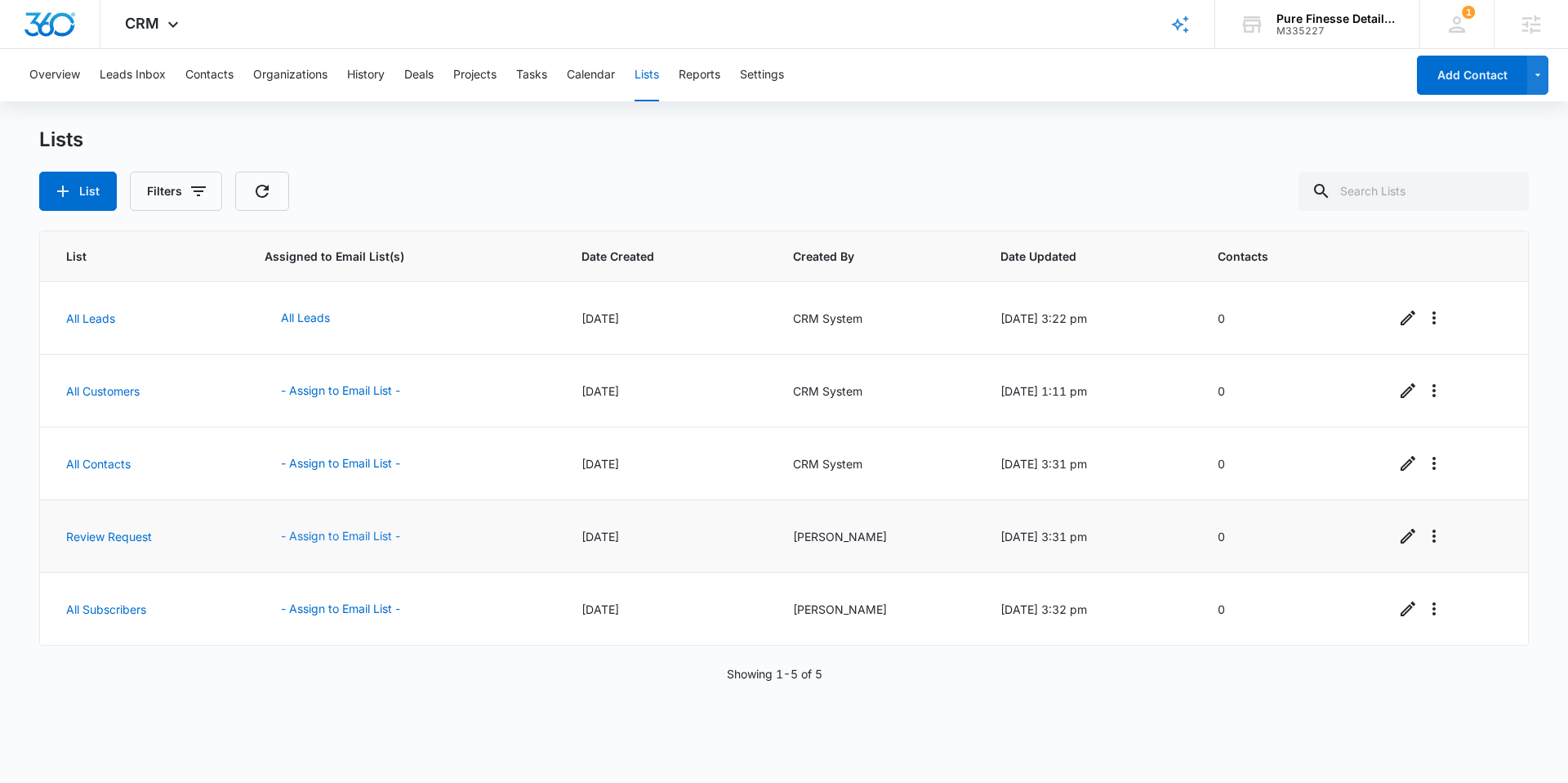
click at [340, 535] on button "- Assign to Email List -" at bounding box center [340, 536] width 152 height 39
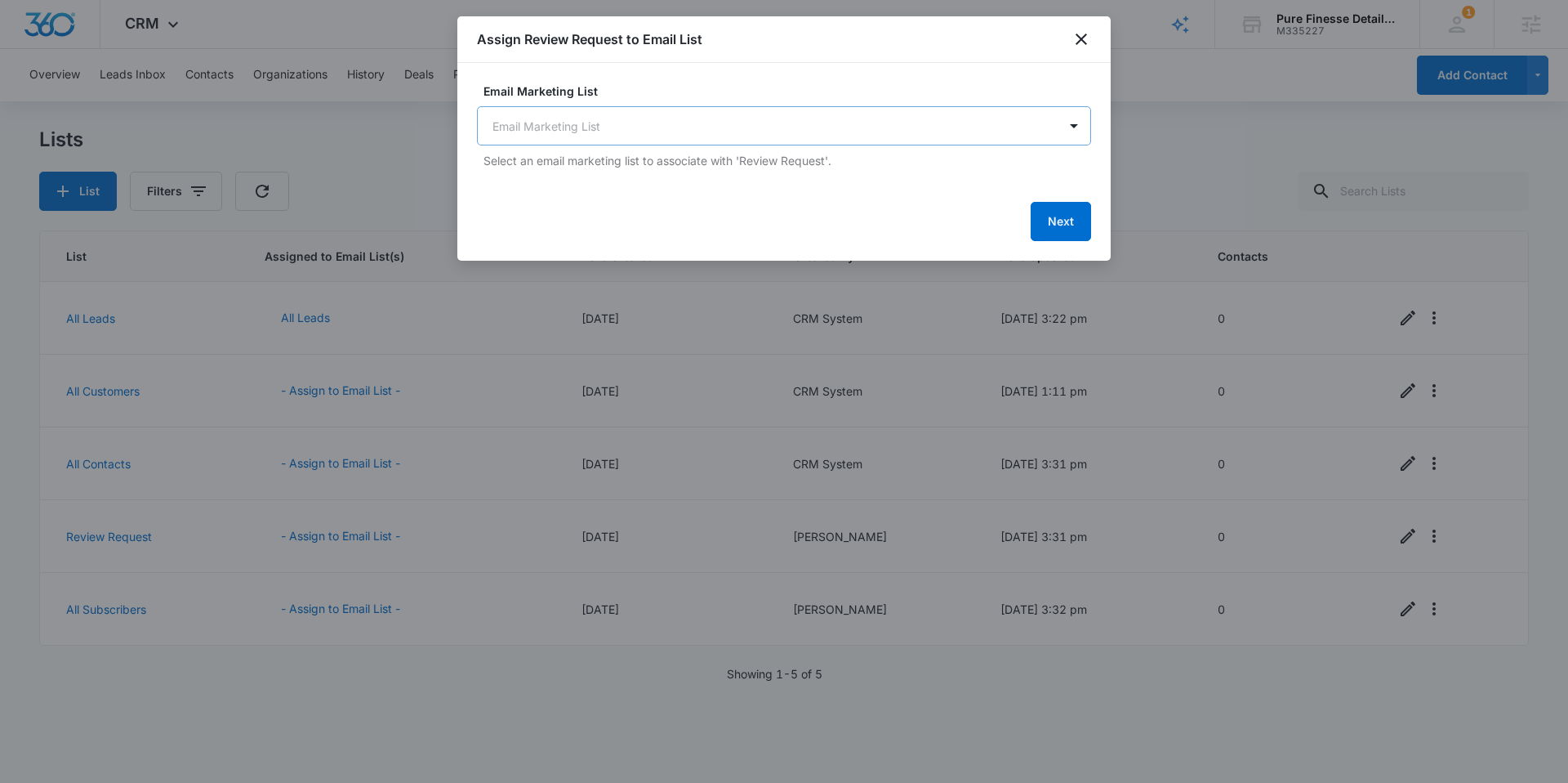
click at [671, 129] on body "CRM Apps Reputation Websites Forms CRM Email Social Content Ads Intelligence Fi…" at bounding box center [784, 392] width 1568 height 783
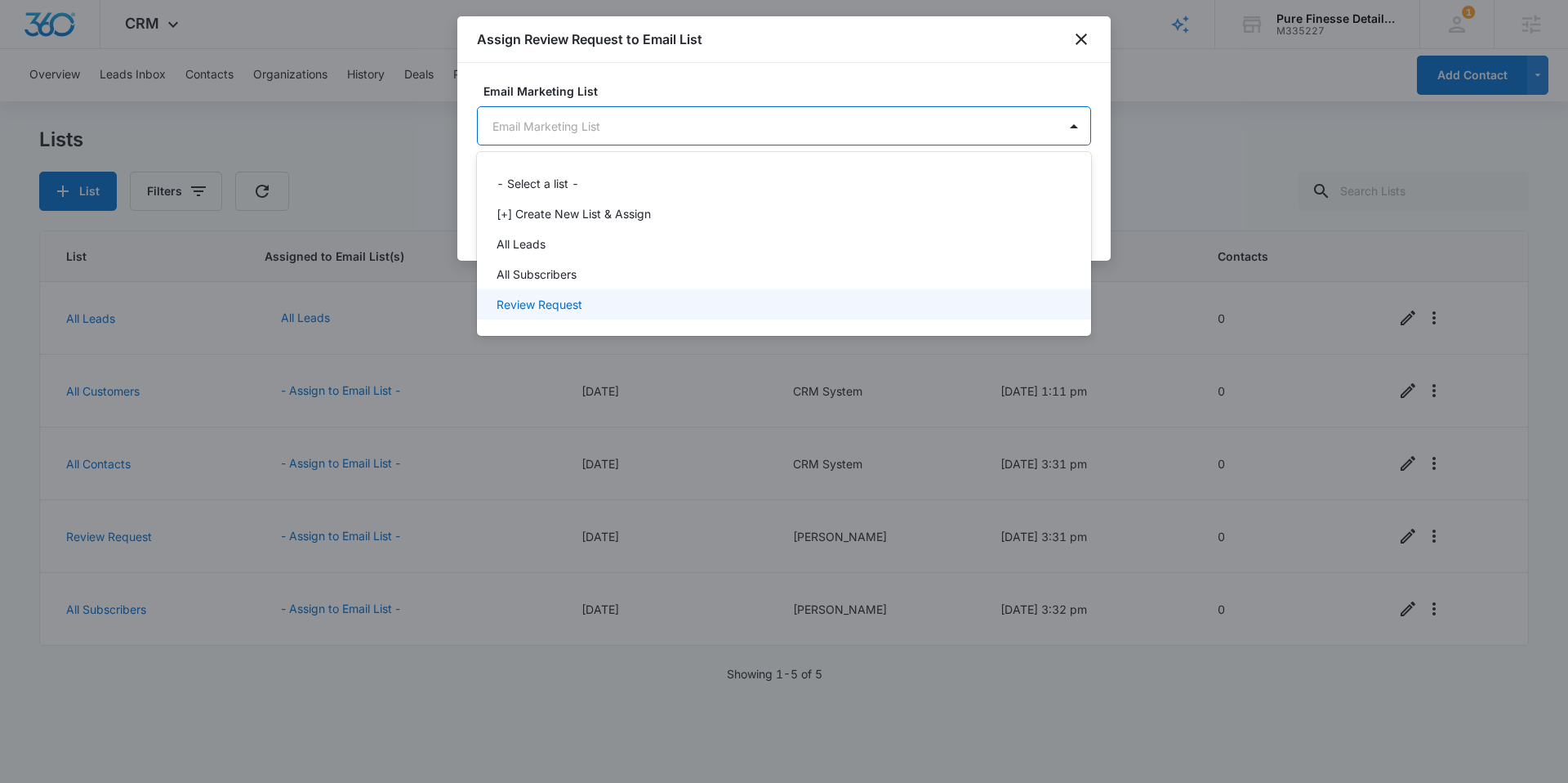
click at [628, 306] on div "Review Request" at bounding box center [782, 304] width 571 height 17
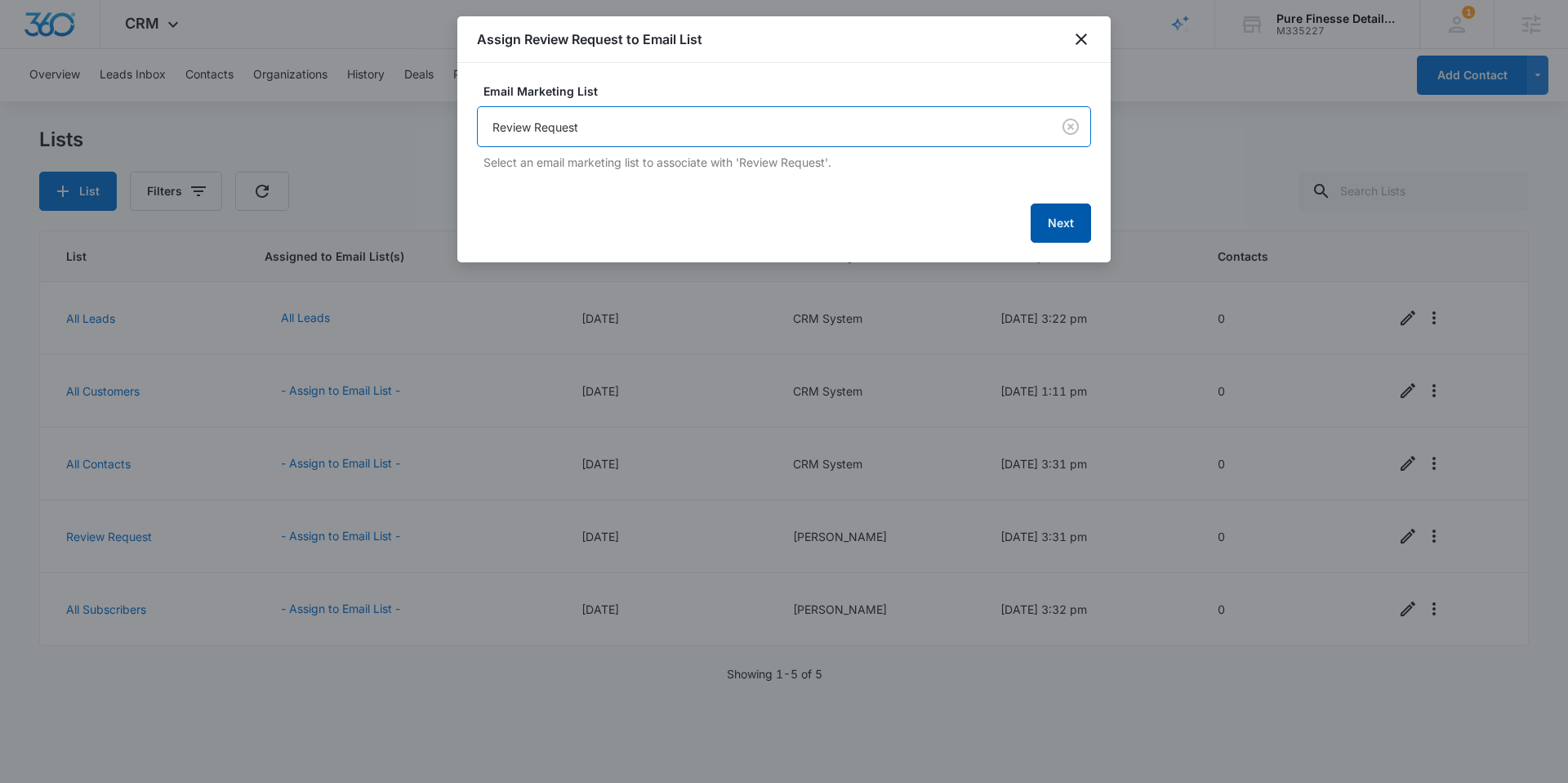
click at [1059, 218] on button "Next" at bounding box center [1060, 223] width 61 height 39
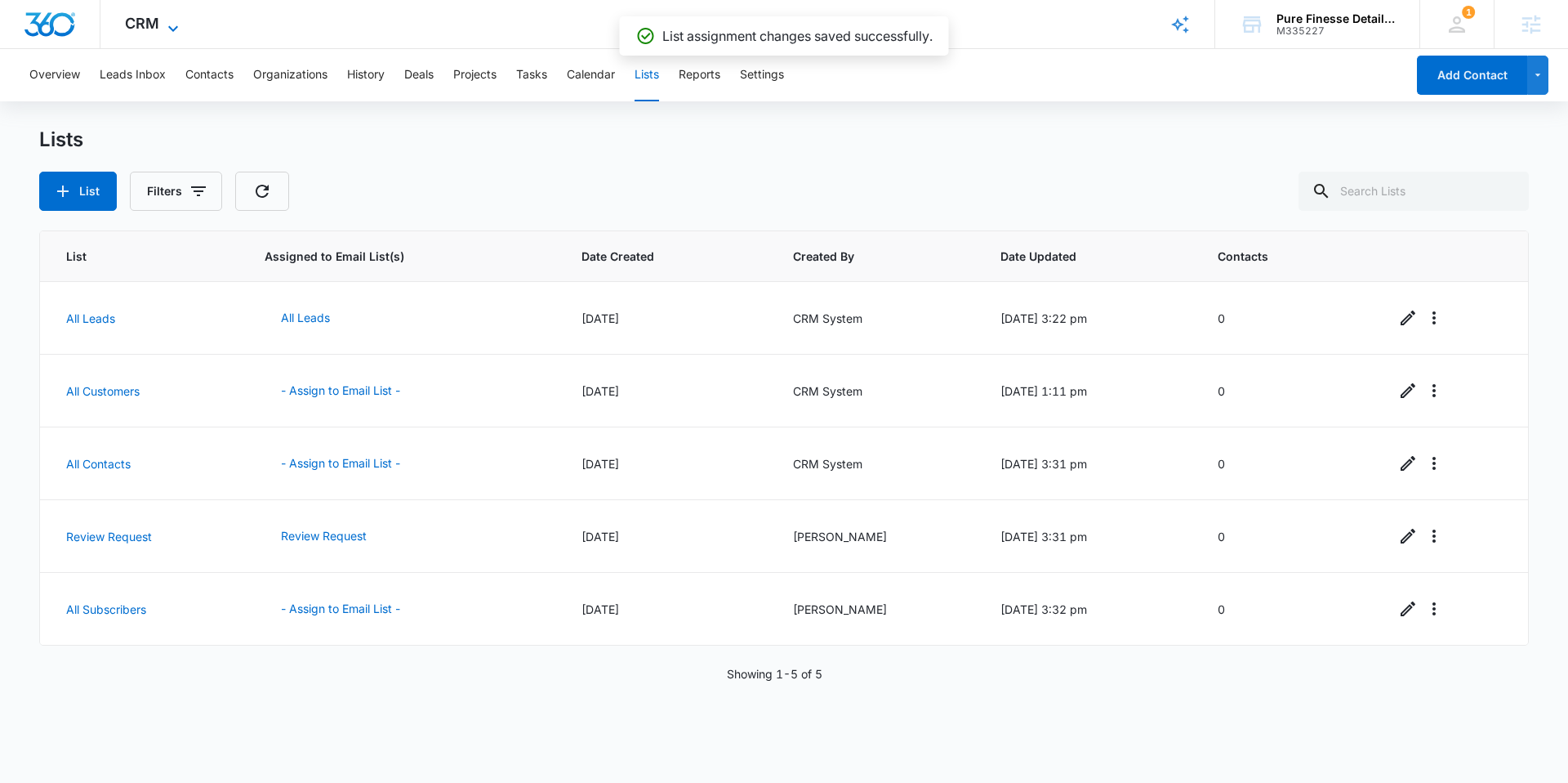
click at [129, 28] on span "CRM" at bounding box center [142, 23] width 34 height 17
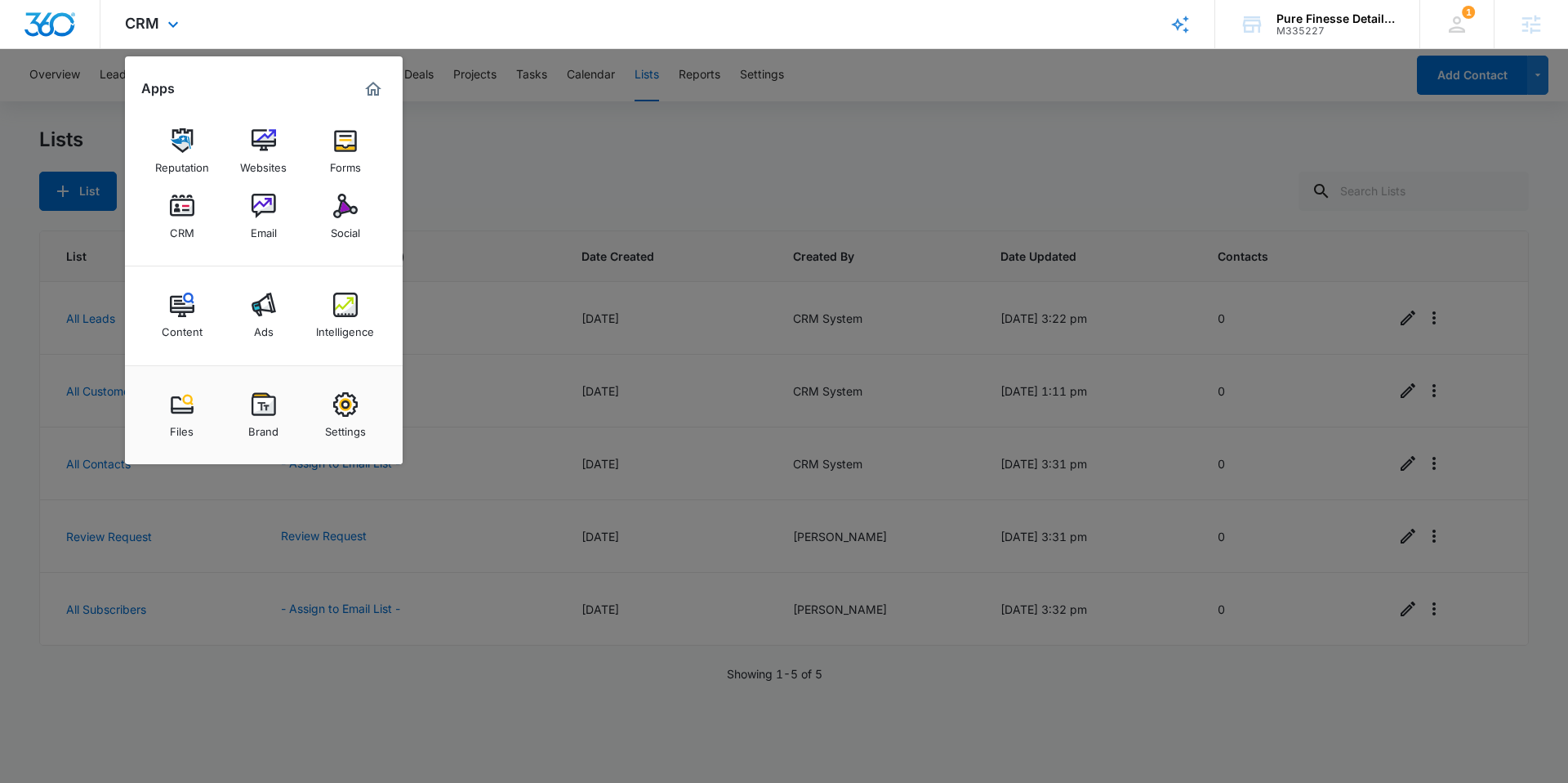
click at [367, 88] on img "Marketing 360® Dashboard" at bounding box center [373, 88] width 20 height 20
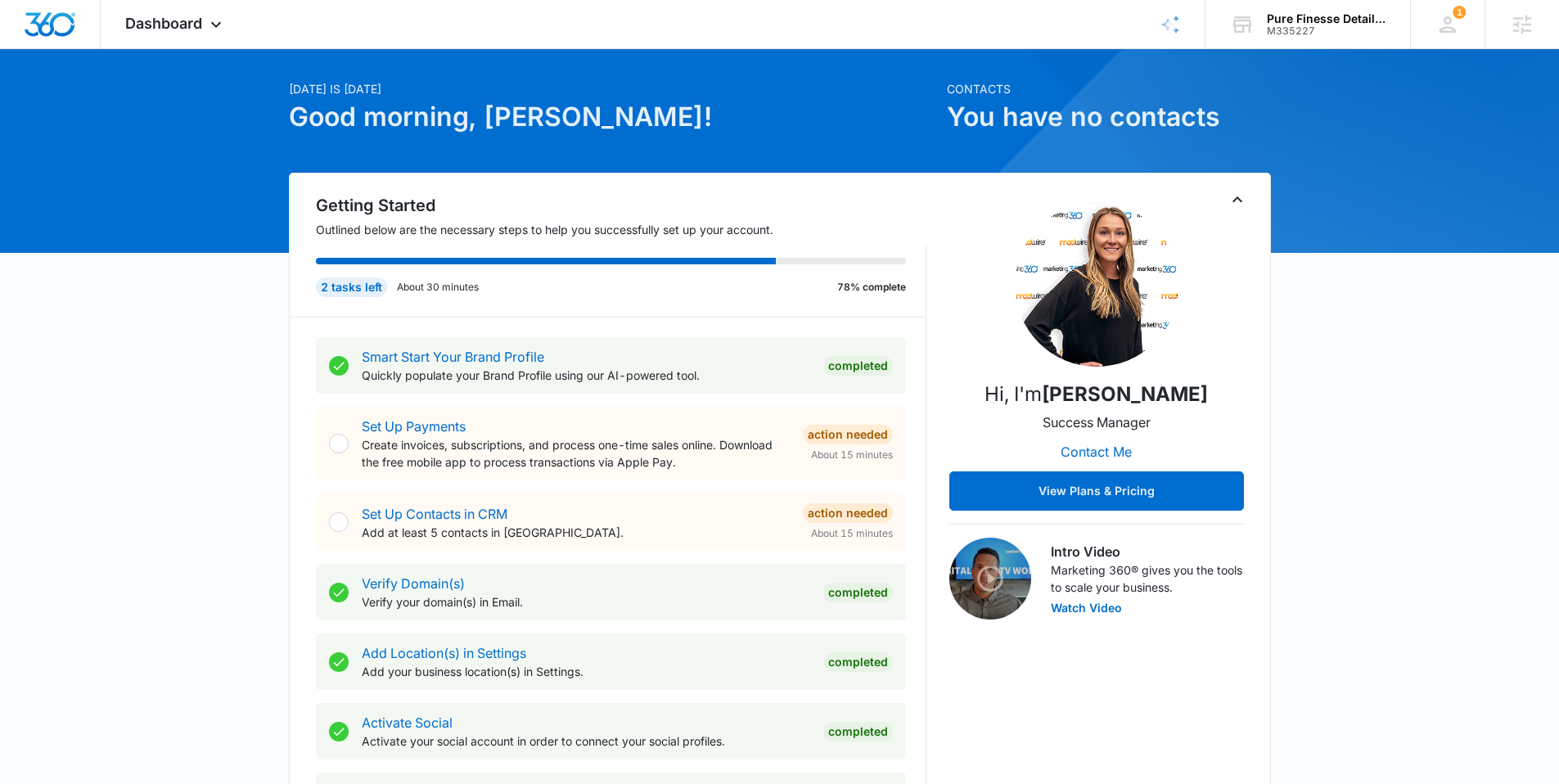
scroll to position [286, 0]
